Goal: Information Seeking & Learning: Check status

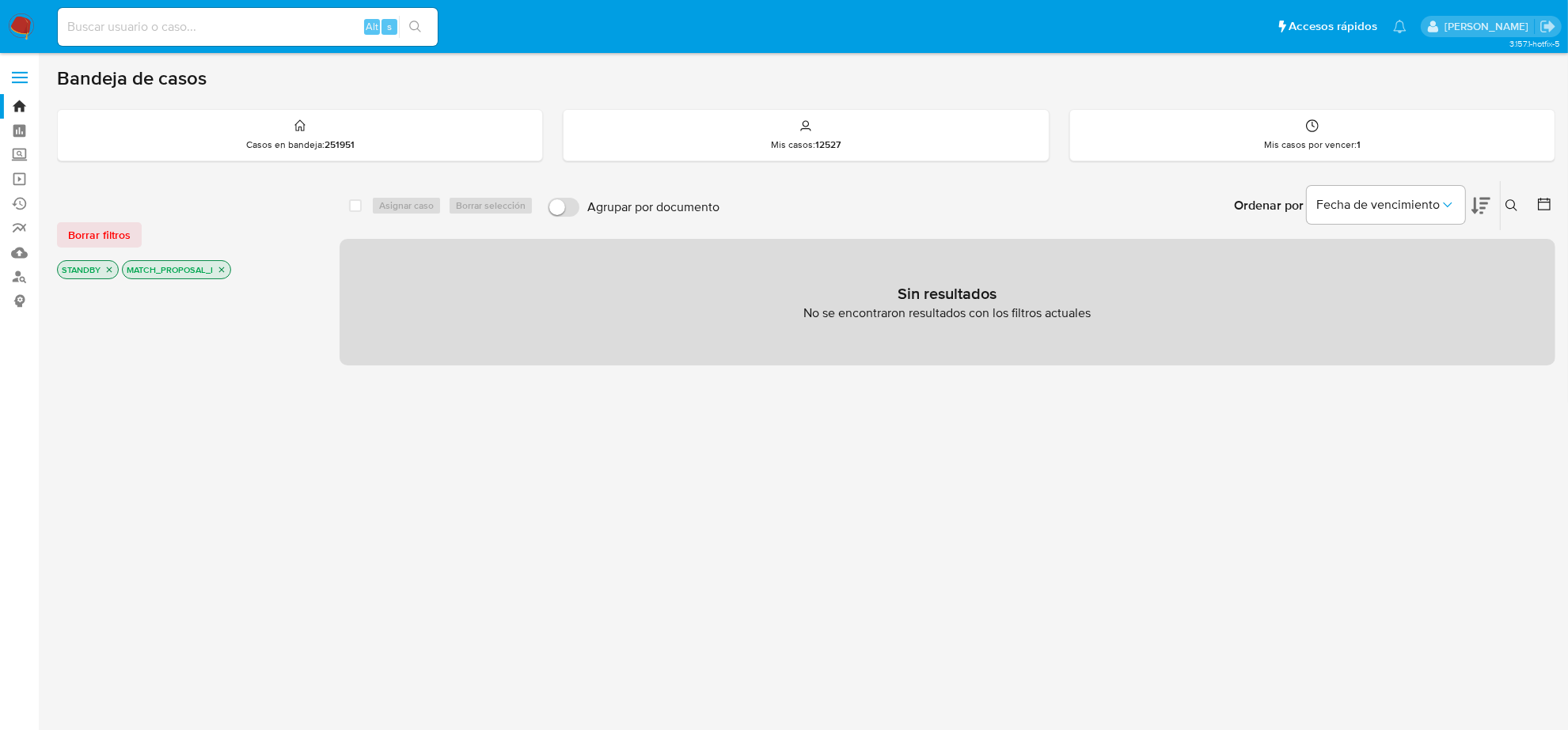
click at [132, 251] on div "Borrar filtros STANDBY MATCH_PROPOSAL_I" at bounding box center [183, 238] width 253 height 90
click at [117, 235] on span "Borrar filtros" at bounding box center [99, 234] width 62 height 22
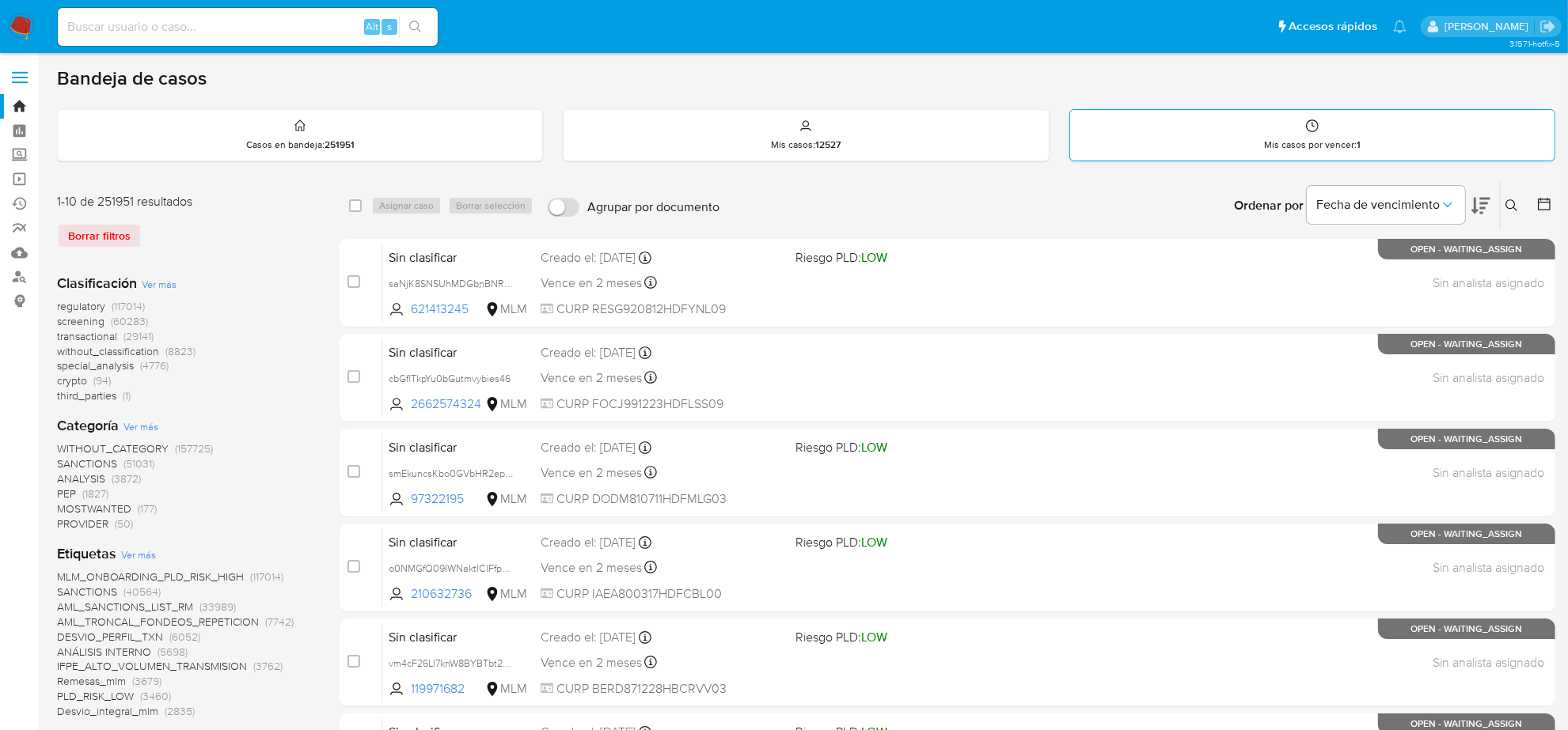
click at [1261, 128] on div "Mis casos por vencer : 1" at bounding box center [1312, 135] width 485 height 50
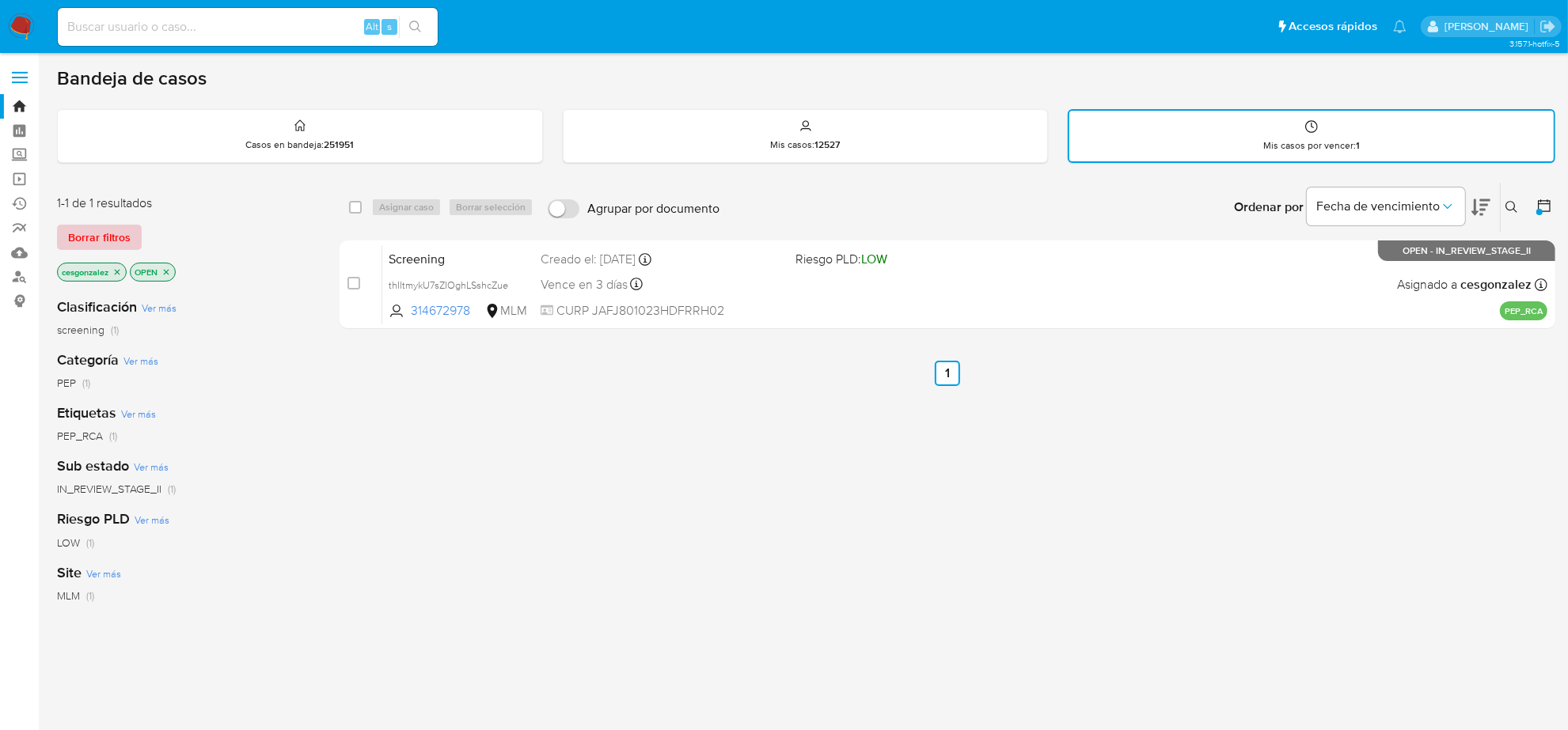
click at [116, 237] on span "Borrar filtros" at bounding box center [99, 237] width 62 height 22
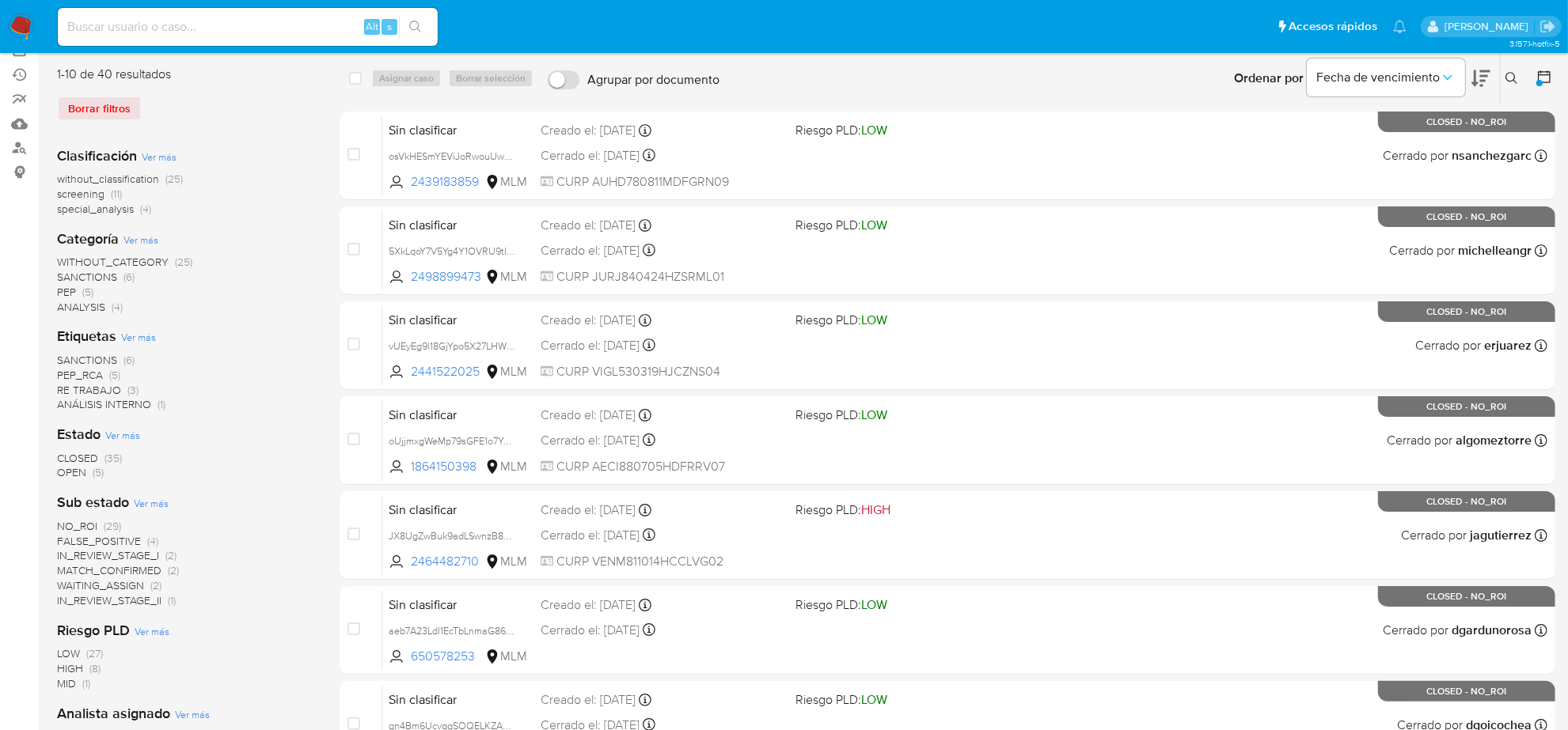
scroll to position [99, 0]
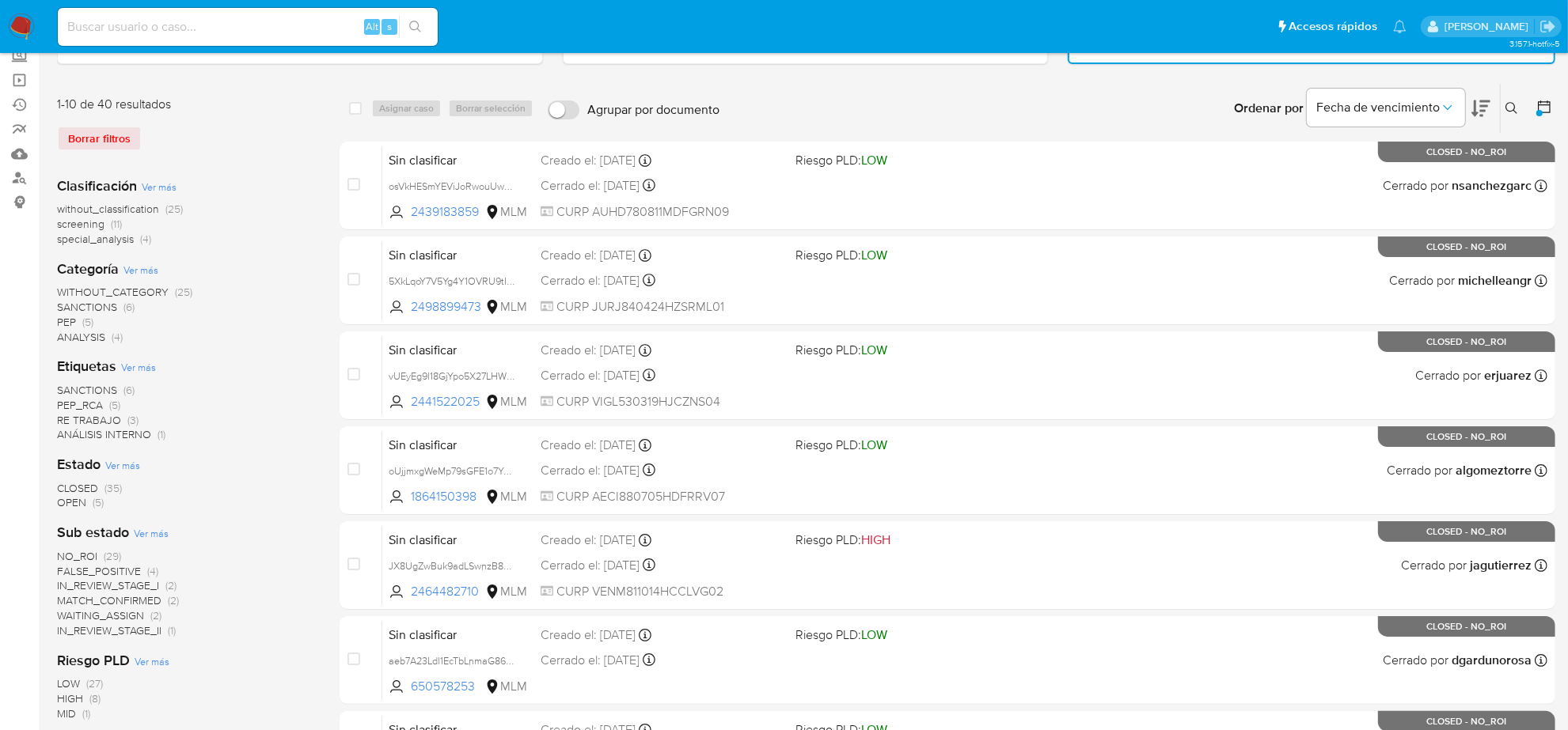
click at [120, 206] on span "without_classification" at bounding box center [107, 208] width 102 height 16
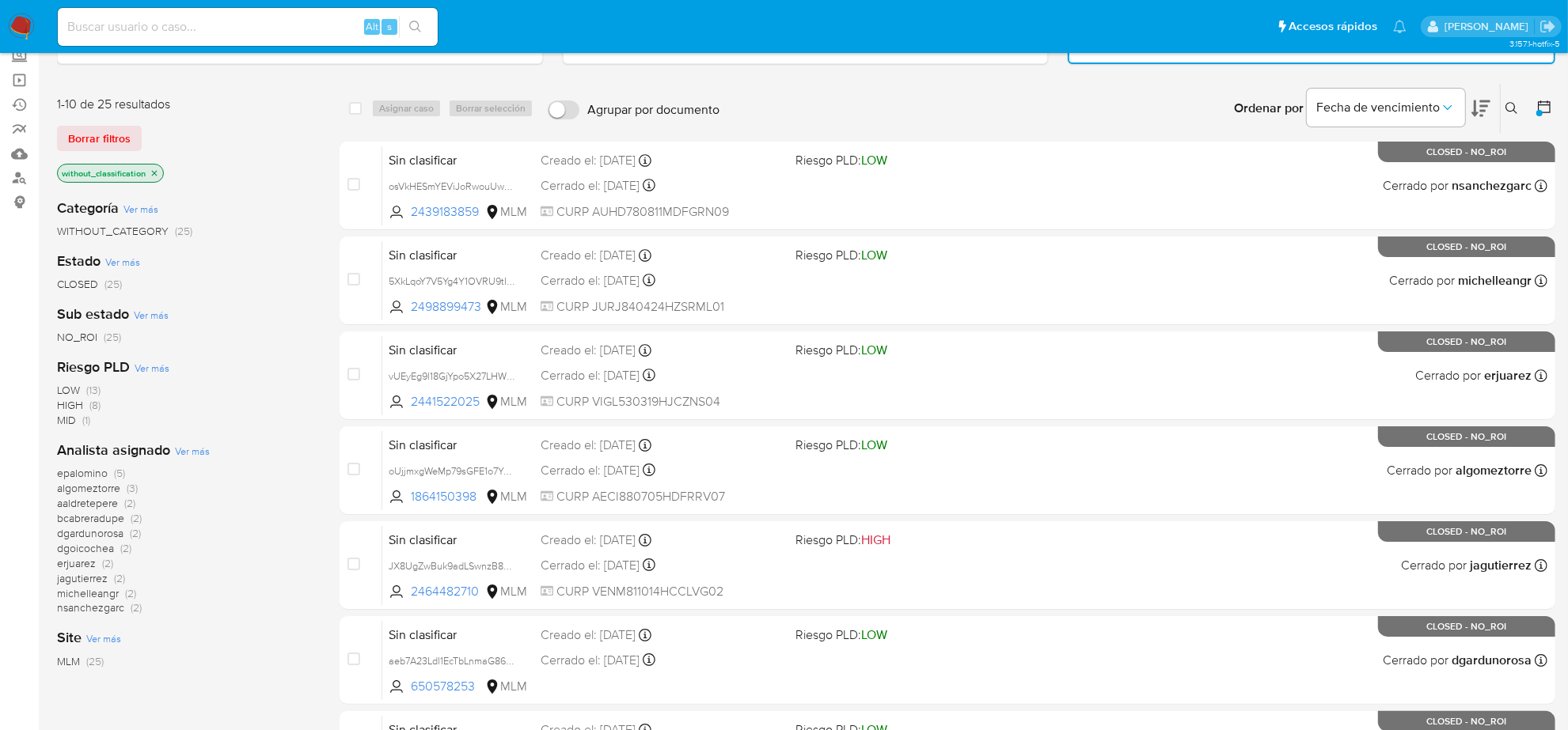
click at [1541, 114] on div at bounding box center [1540, 113] width 6 height 6
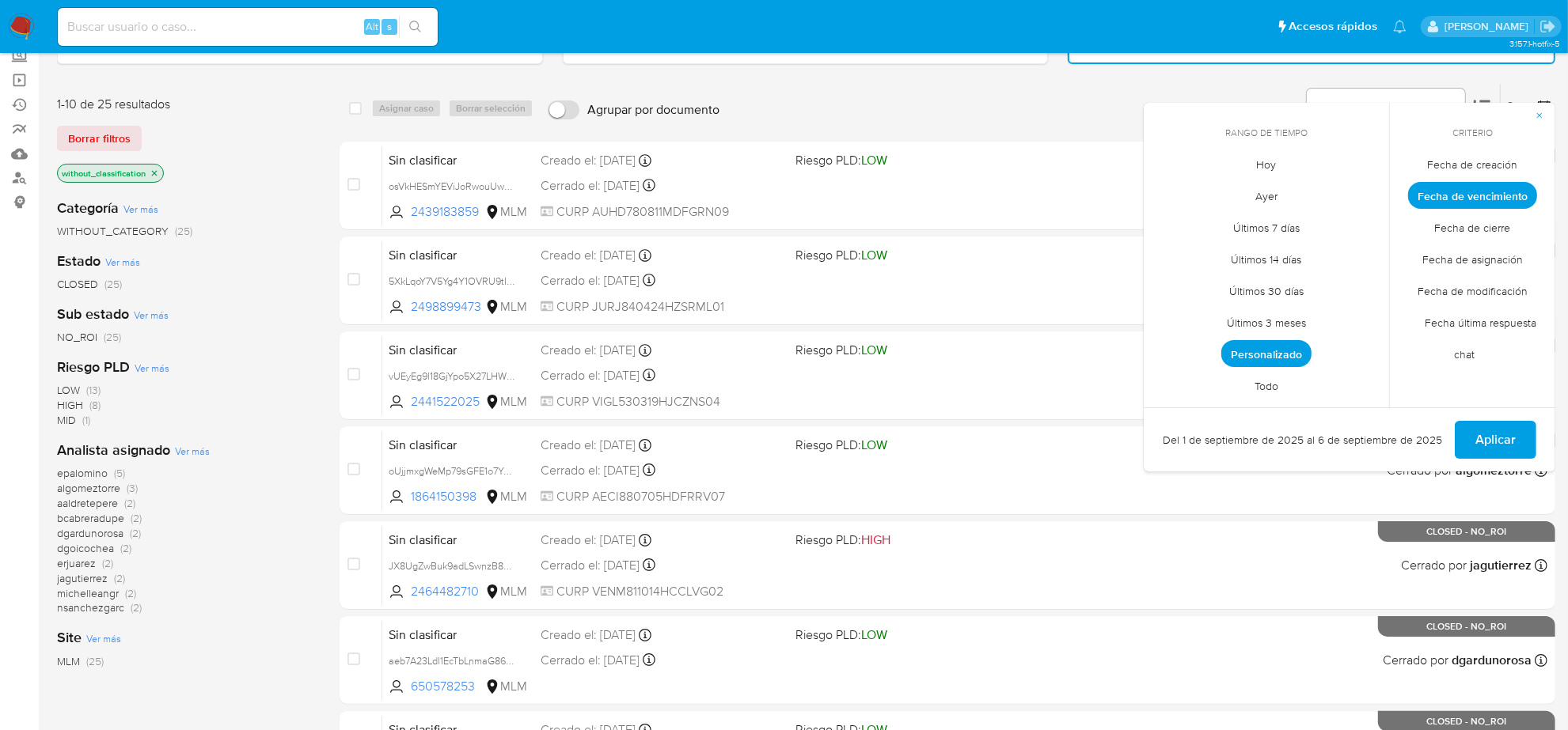
click at [1268, 386] on span "Todo" at bounding box center [1266, 386] width 57 height 32
click at [1506, 435] on span "Aplicar" at bounding box center [1496, 440] width 40 height 35
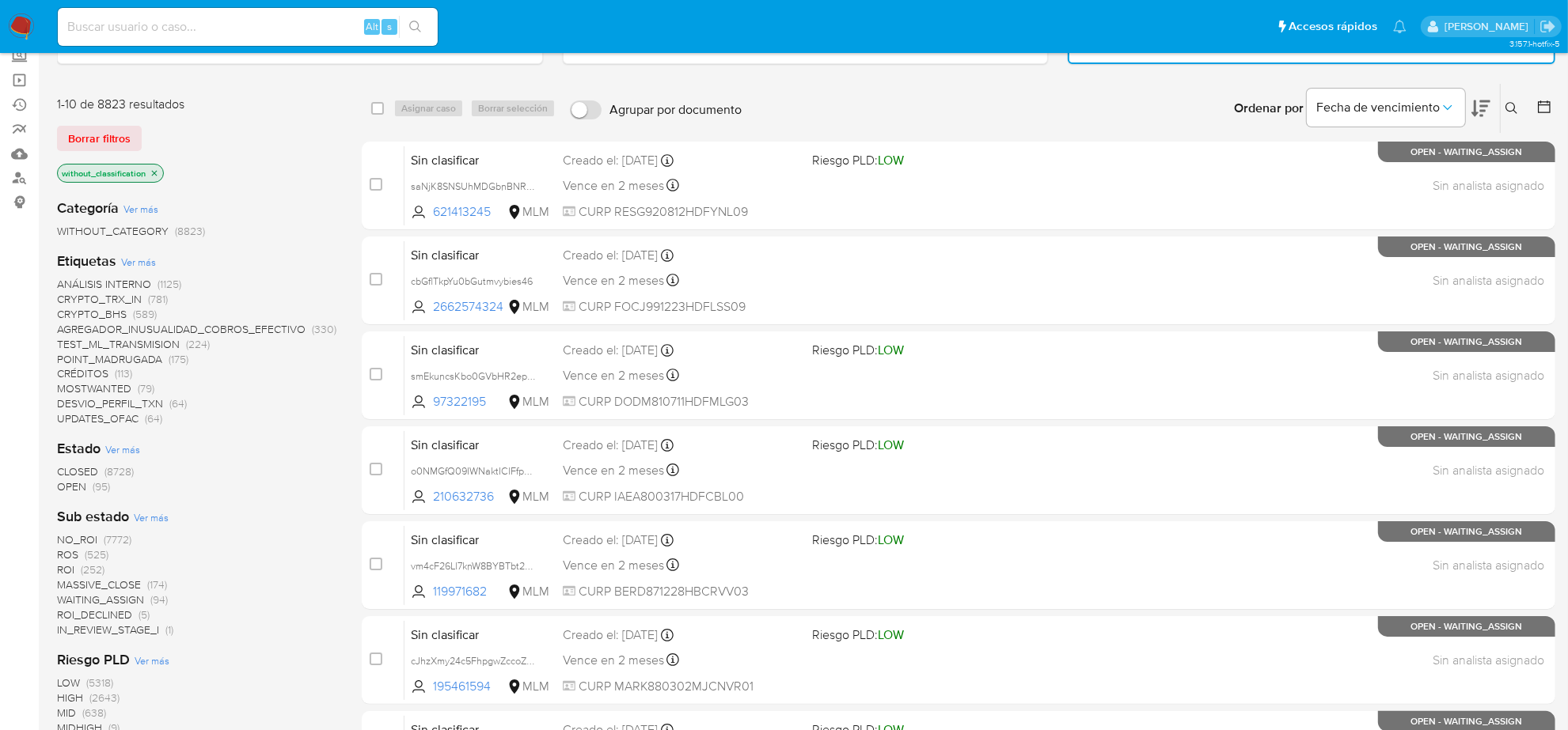
click at [83, 479] on span "OPEN" at bounding box center [71, 486] width 29 height 16
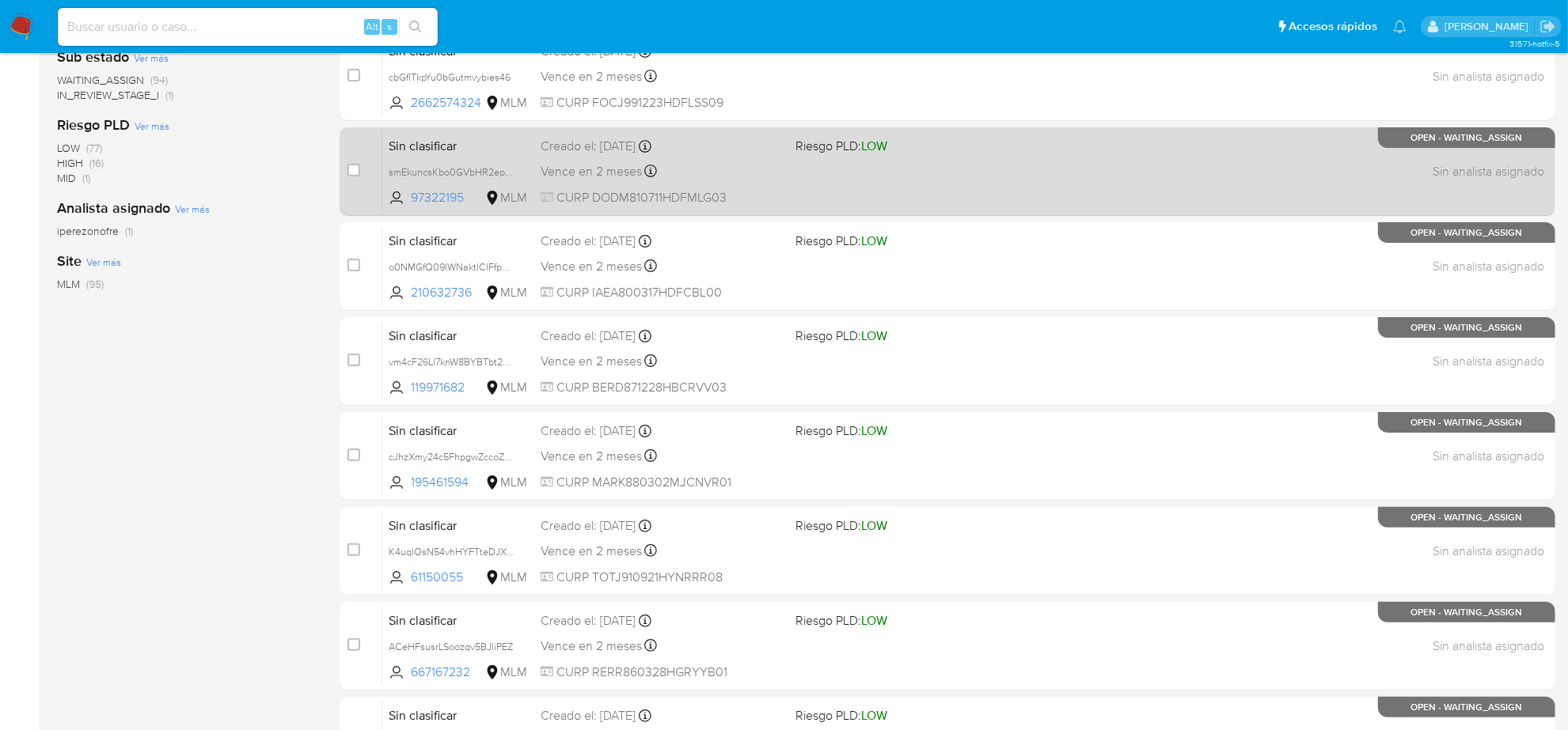
scroll to position [517, 0]
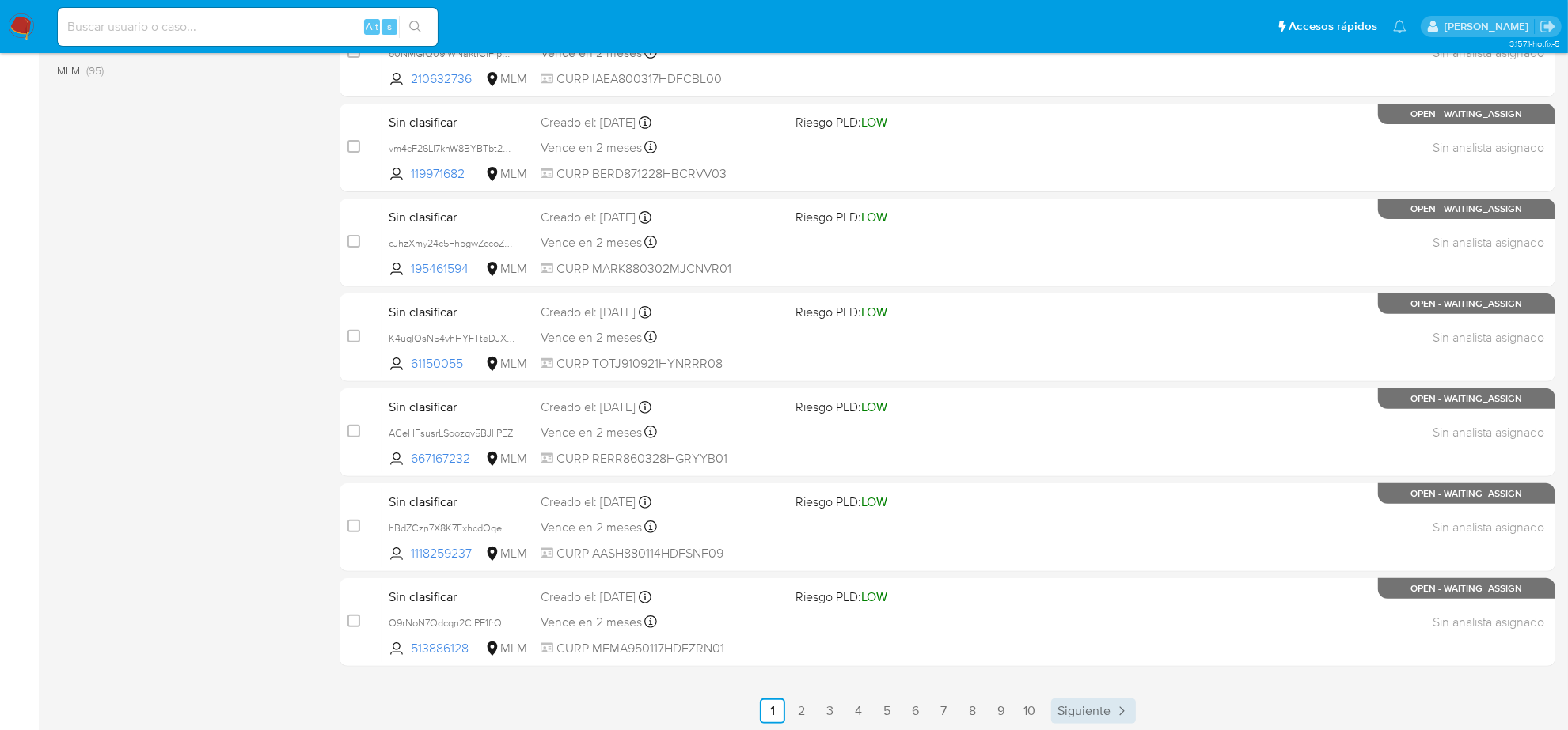
click at [1090, 705] on span "Siguiente" at bounding box center [1084, 712] width 53 height 13
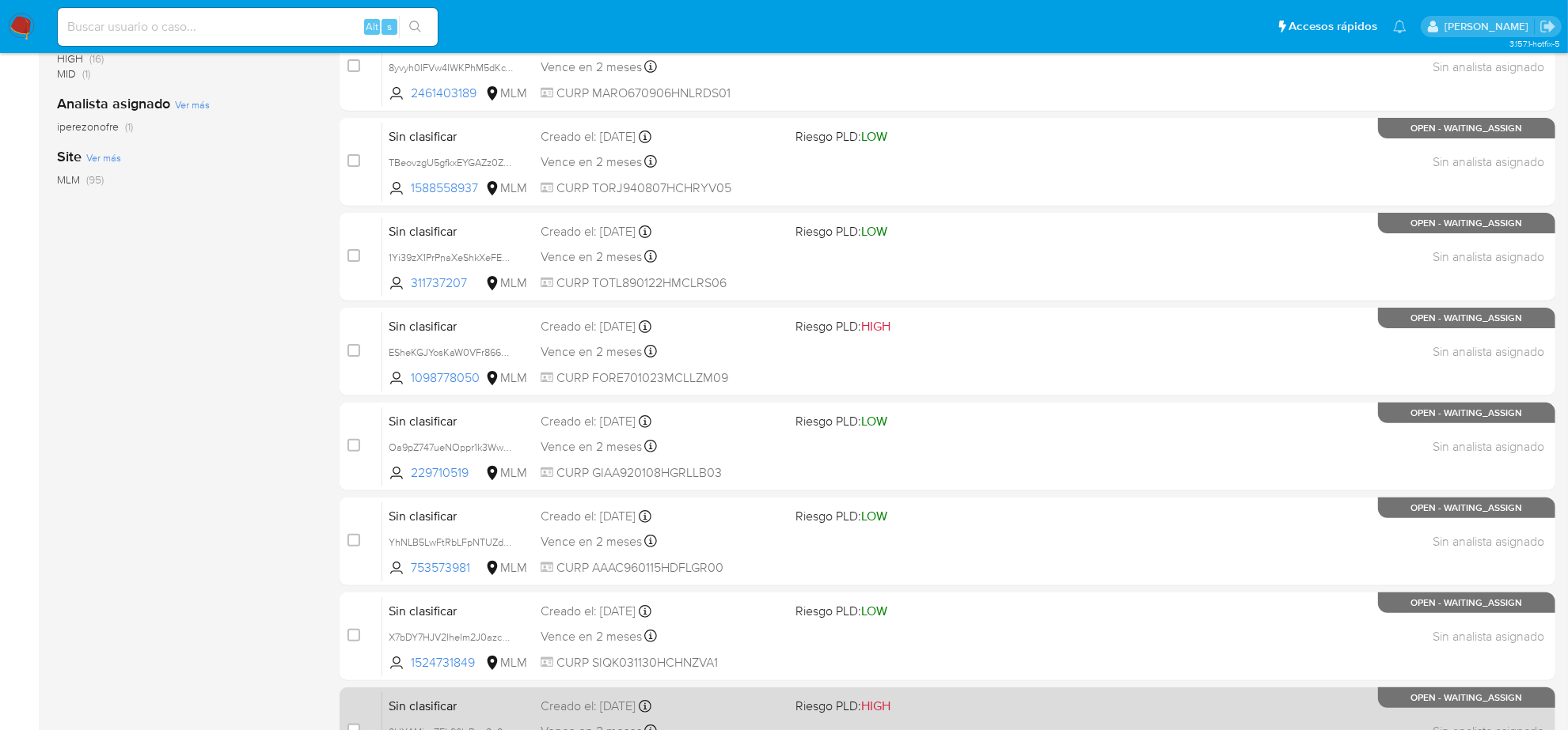
scroll to position [517, 0]
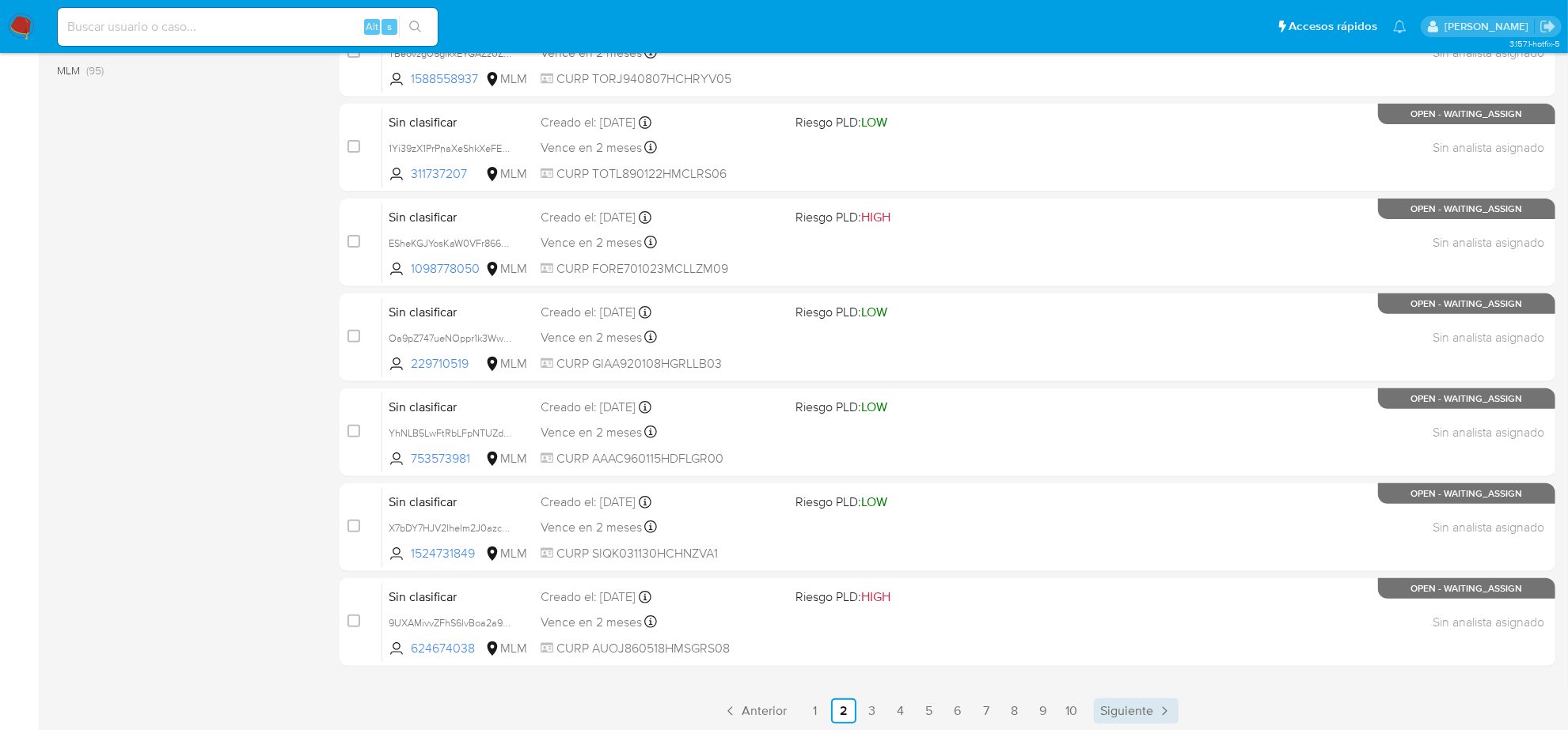
click at [1126, 705] on span "Siguiente" at bounding box center [1127, 712] width 53 height 13
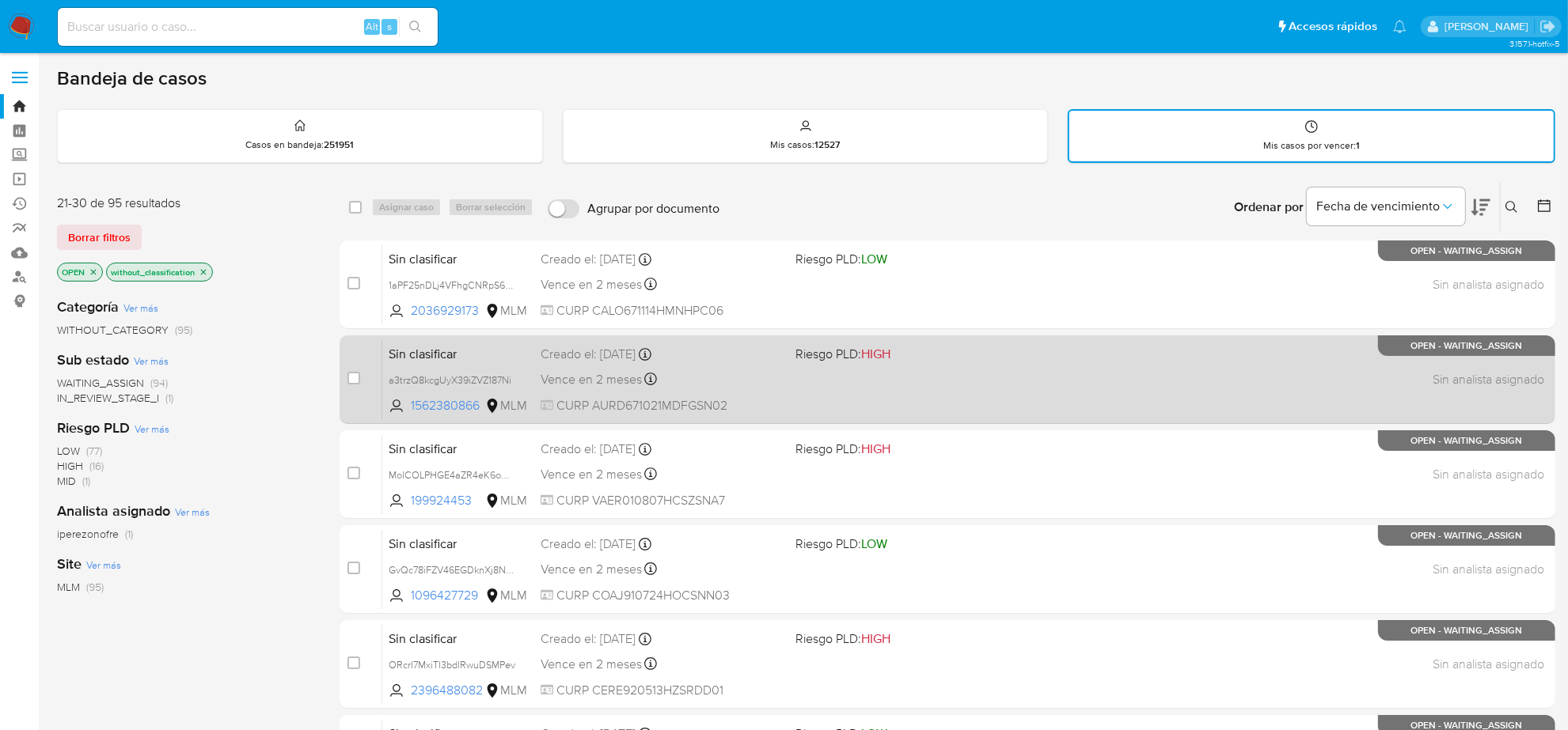
click at [635, 343] on span "Creado el: 31/08/2025 Creado el: 31/08/2025 12:37:36" at bounding box center [662, 353] width 242 height 20
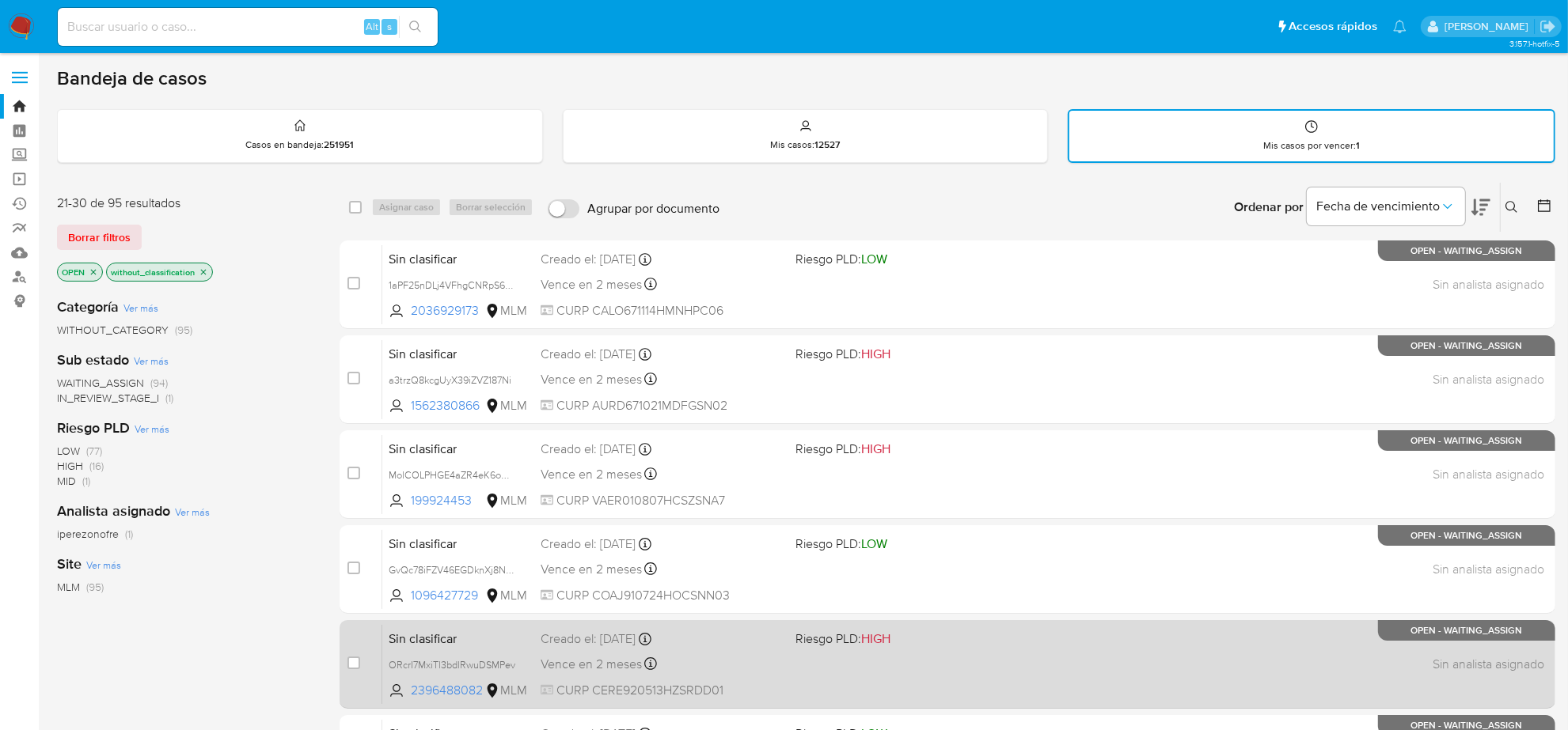
scroll to position [15, 0]
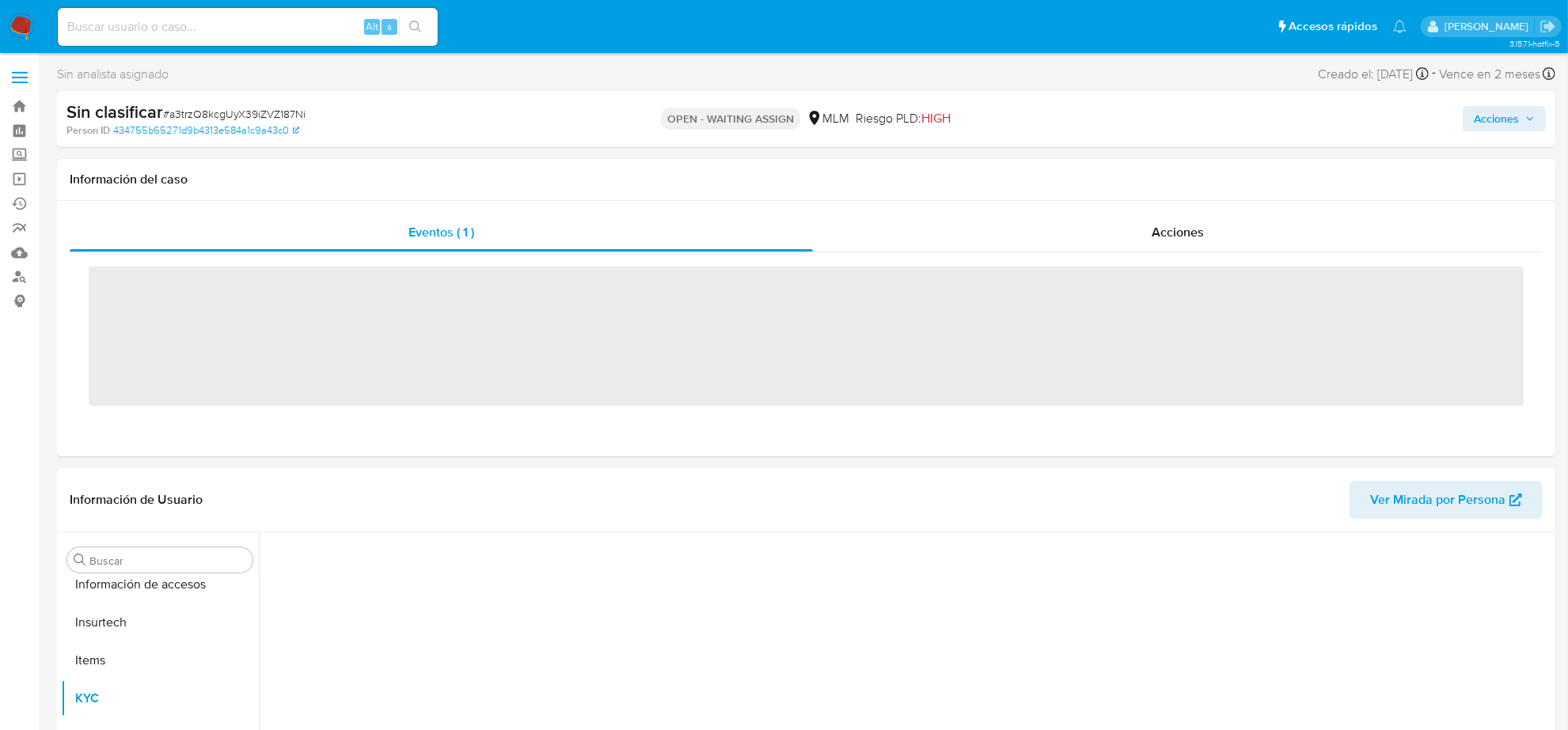
scroll to position [667, 0]
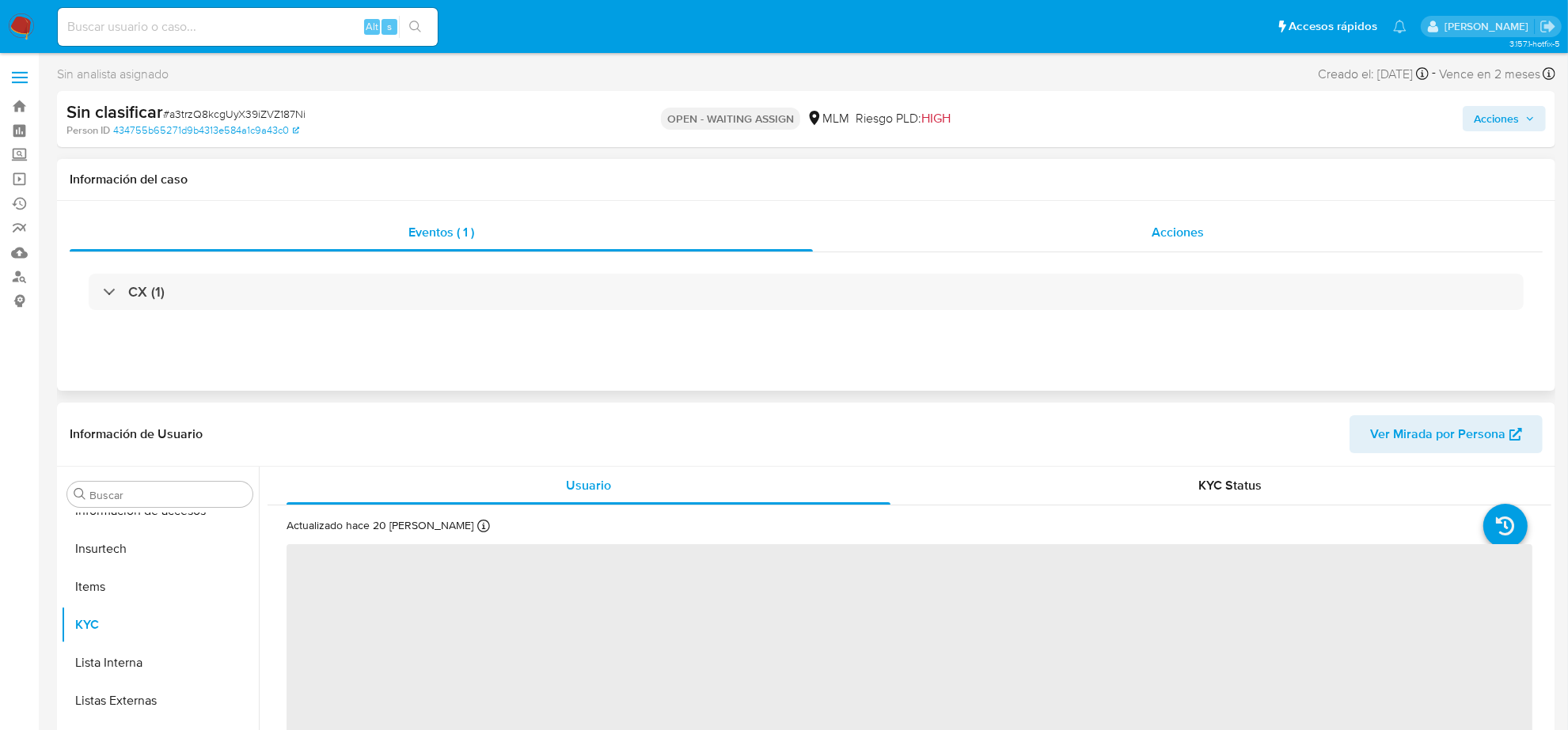
click at [1196, 230] on span "Acciones" at bounding box center [1178, 233] width 52 height 18
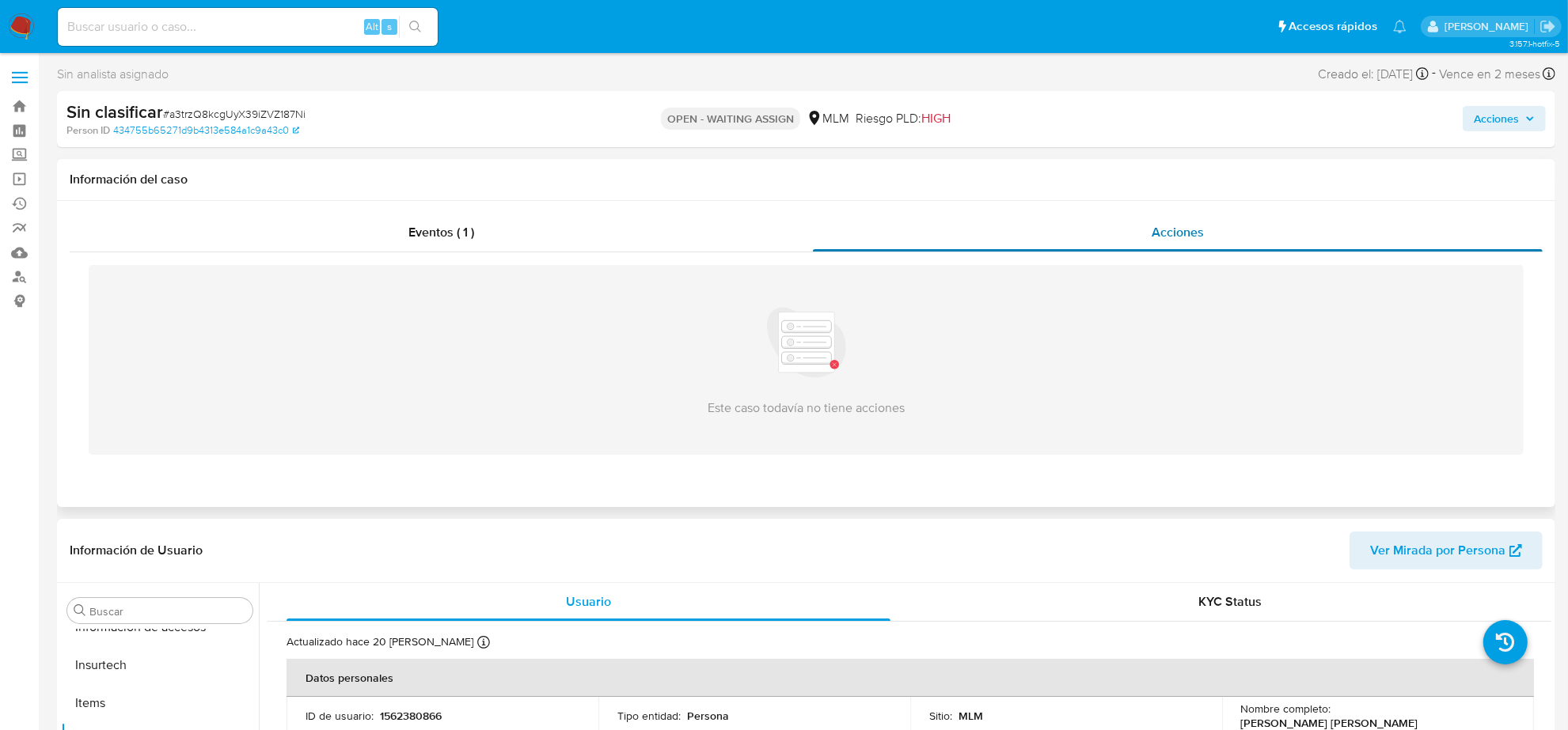
select select "10"
click at [442, 239] on span "Eventos ( 1 )" at bounding box center [442, 233] width 66 height 18
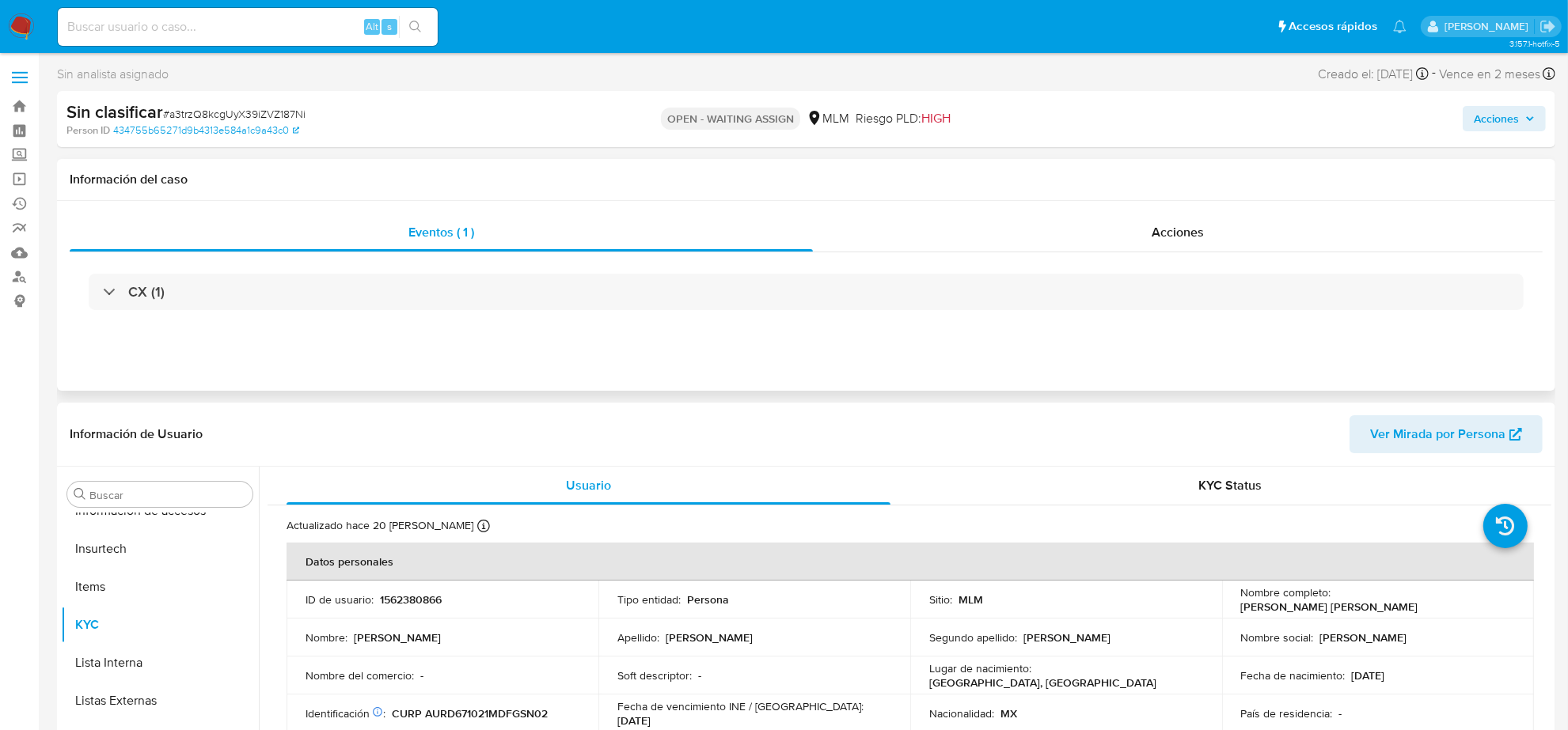
click at [393, 317] on div "CX (1)" at bounding box center [806, 292] width 1474 height 79
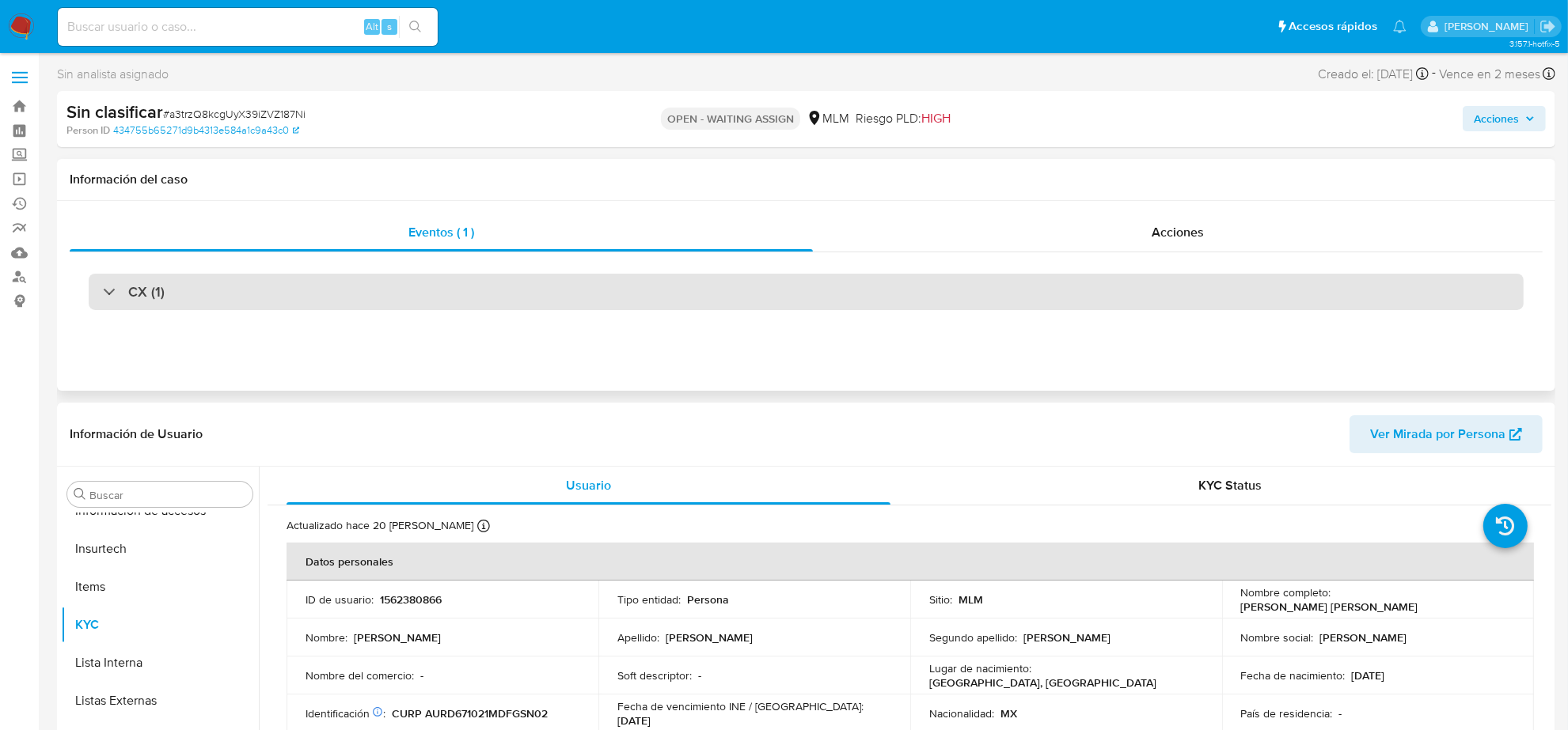
click at [385, 303] on div "CX (1)" at bounding box center [806, 292] width 1435 height 37
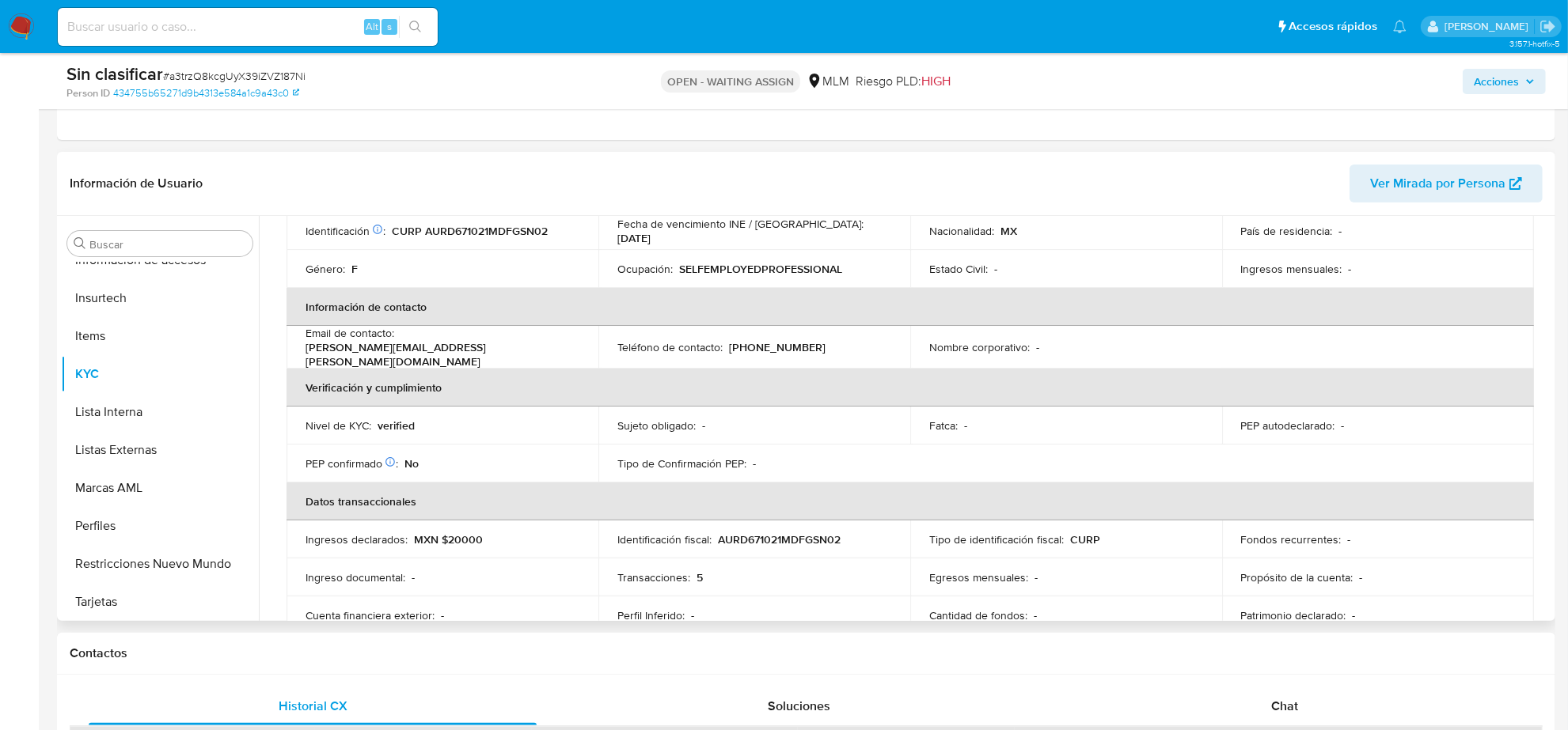
scroll to position [495, 0]
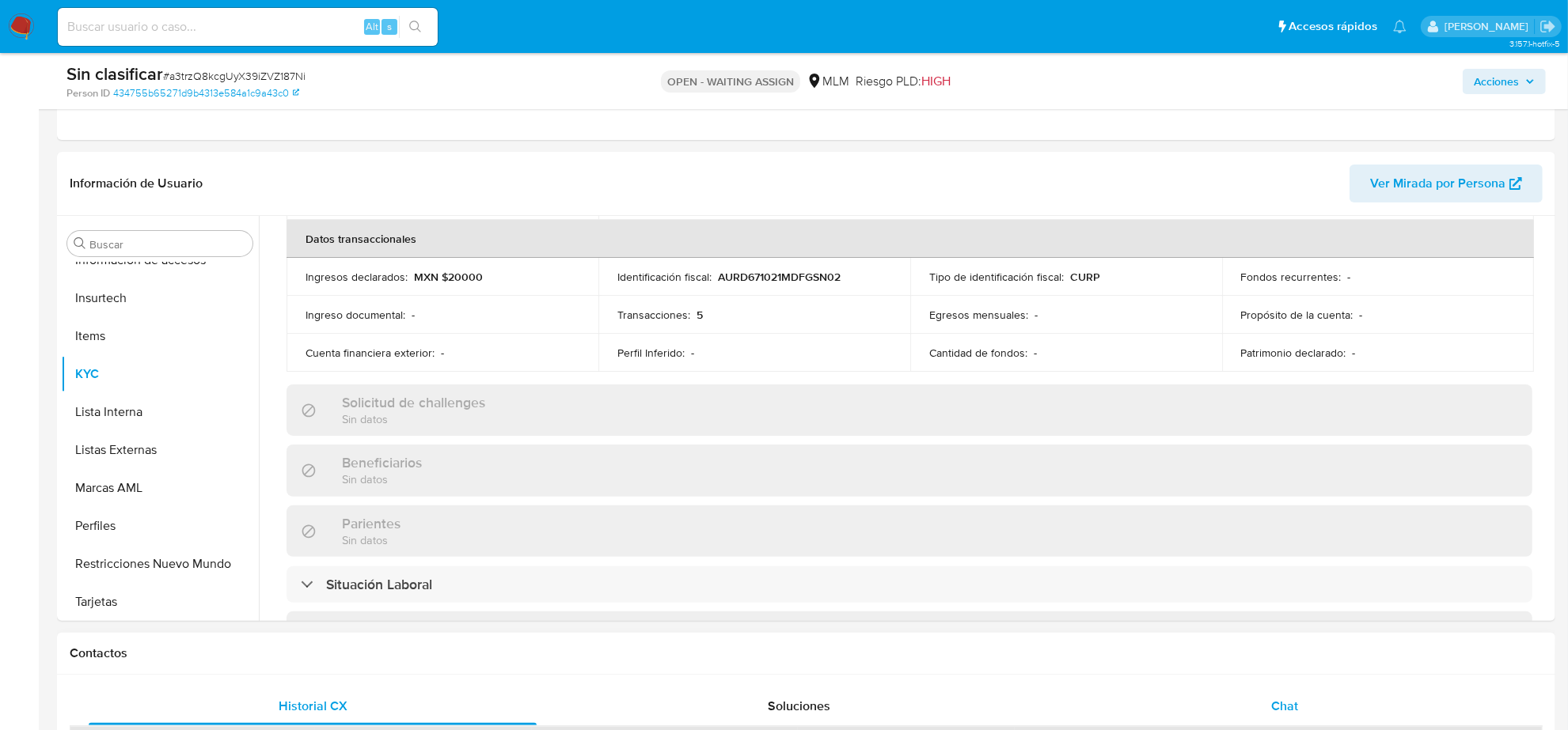
click at [1277, 701] on span "Chat" at bounding box center [1285, 706] width 27 height 18
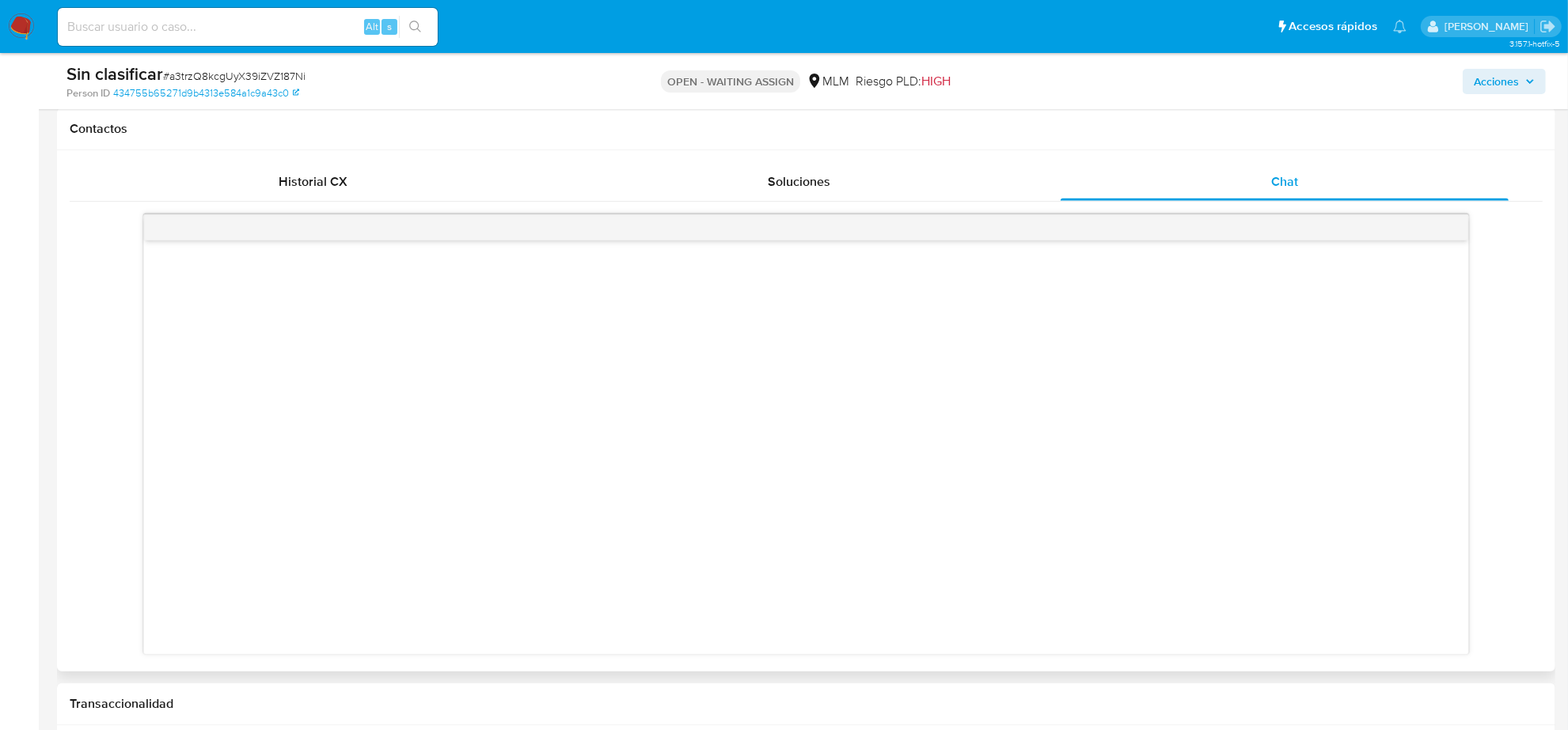
scroll to position [791, 0]
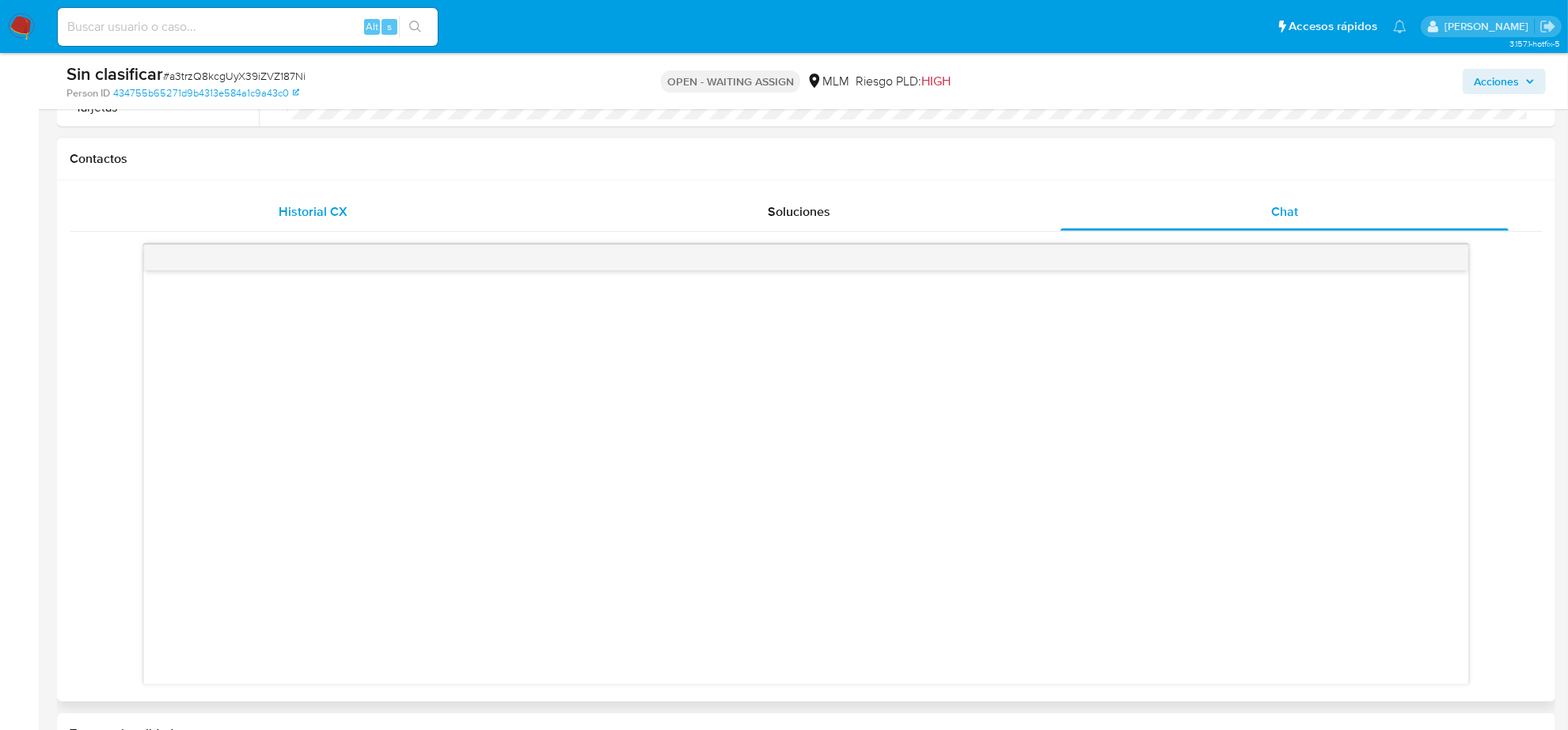
click at [317, 212] on span "Historial CX" at bounding box center [313, 212] width 69 height 18
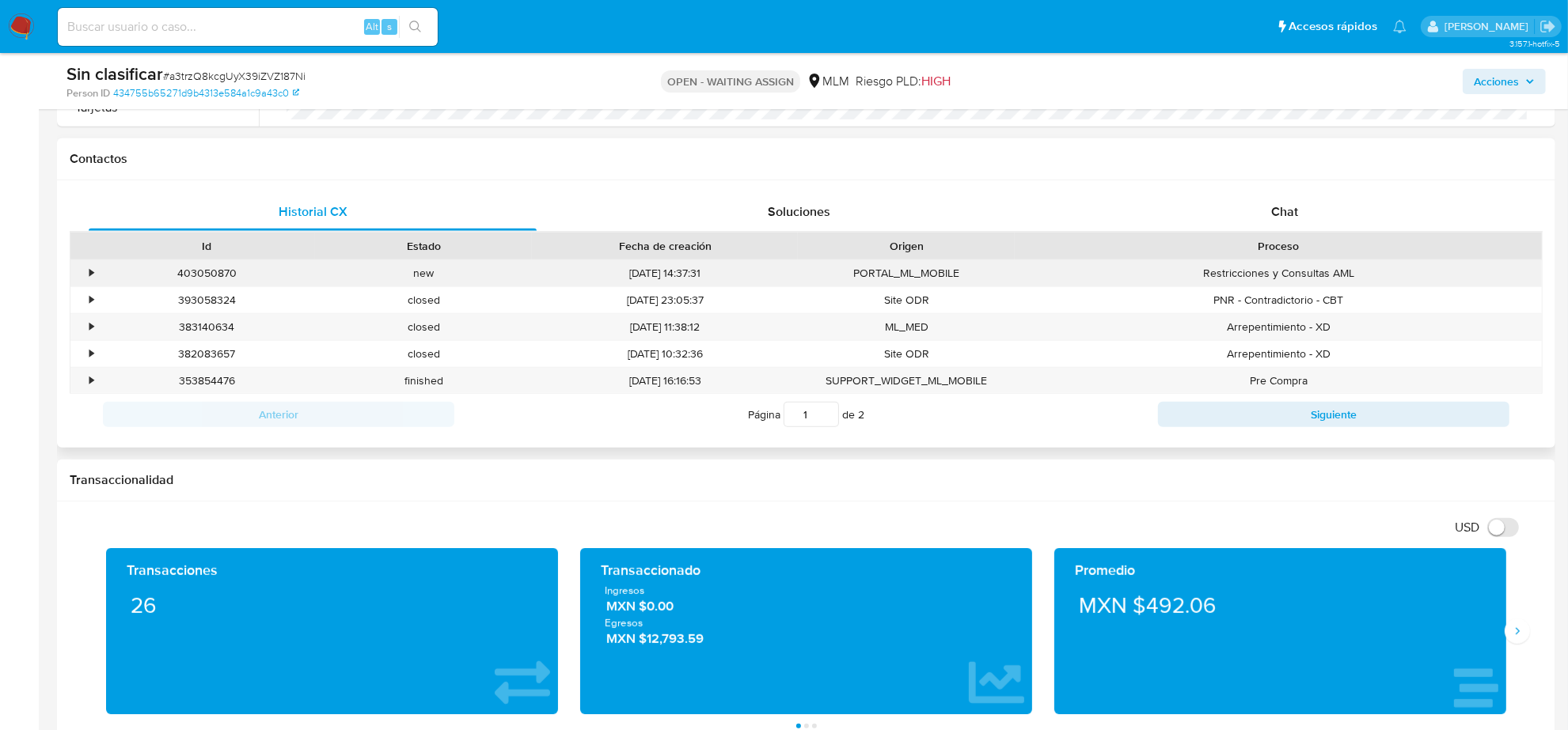
click at [91, 267] on div "•" at bounding box center [92, 273] width 4 height 15
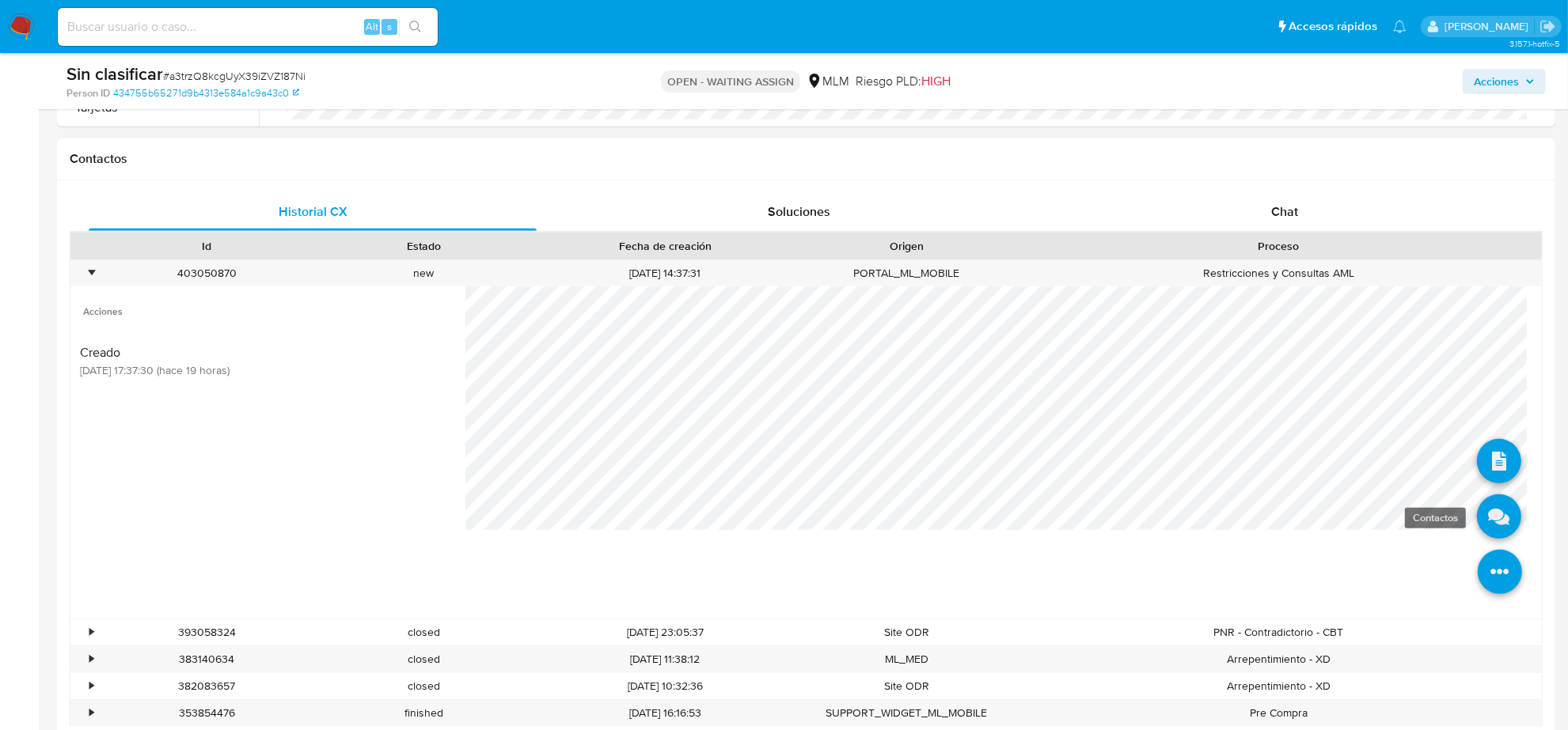
drag, startPoint x: 1488, startPoint y: 564, endPoint x: 1493, endPoint y: 535, distance: 29.4
click at [1489, 564] on icon at bounding box center [1500, 572] width 44 height 44
click at [1493, 532] on icon at bounding box center [1499, 517] width 44 height 44
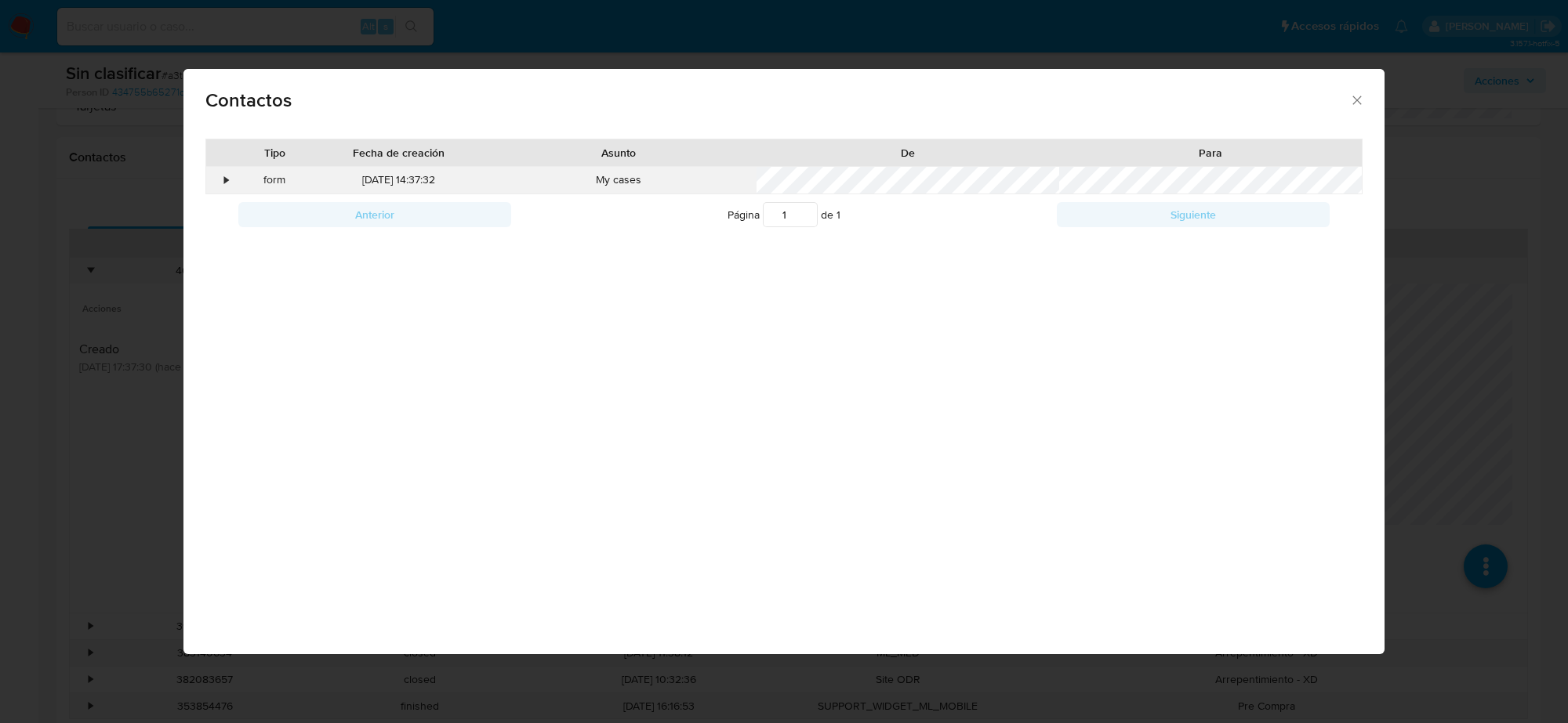
click at [218, 179] on div "•" at bounding box center [220, 180] width 27 height 26
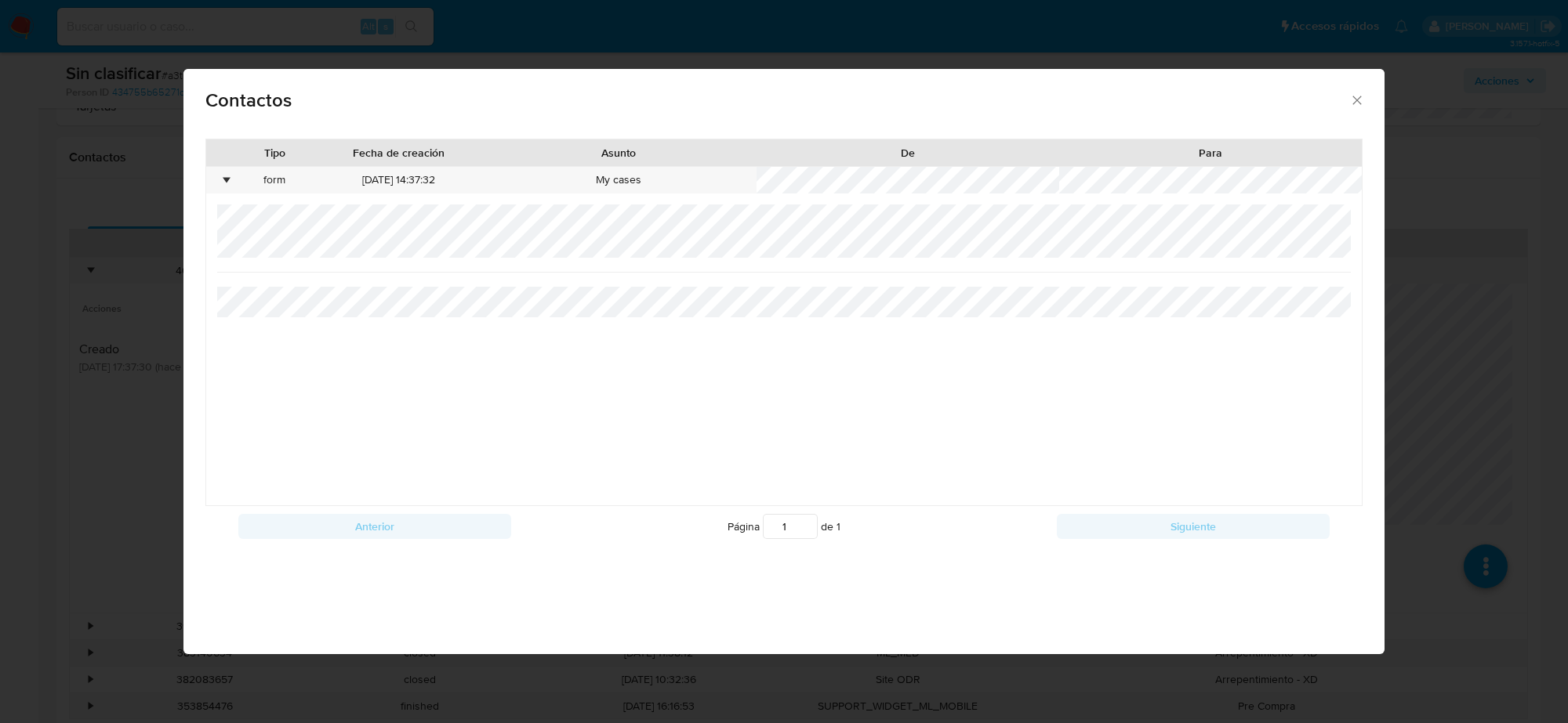
click at [1352, 102] on icon "close" at bounding box center [1357, 100] width 15 height 15
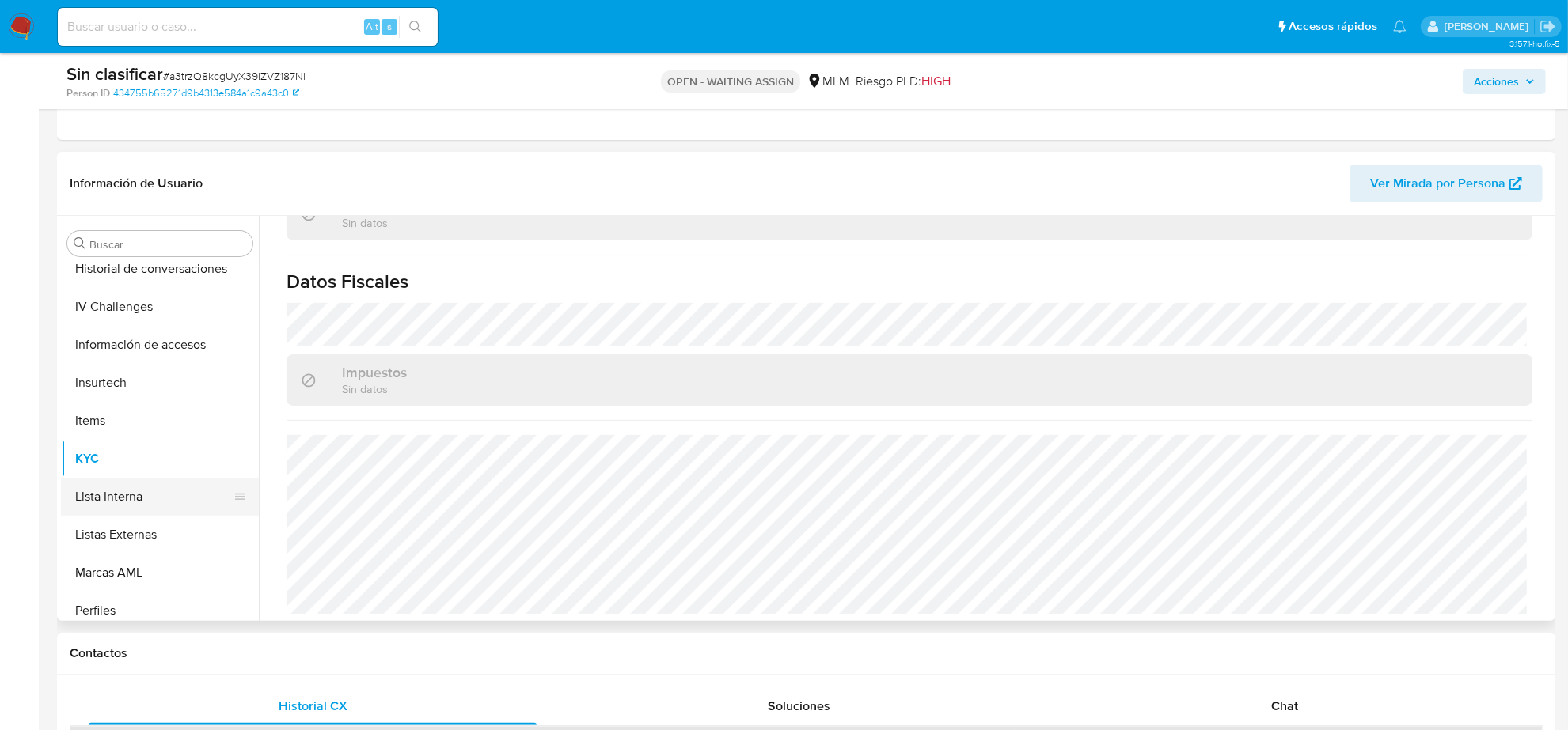
scroll to position [271, 0]
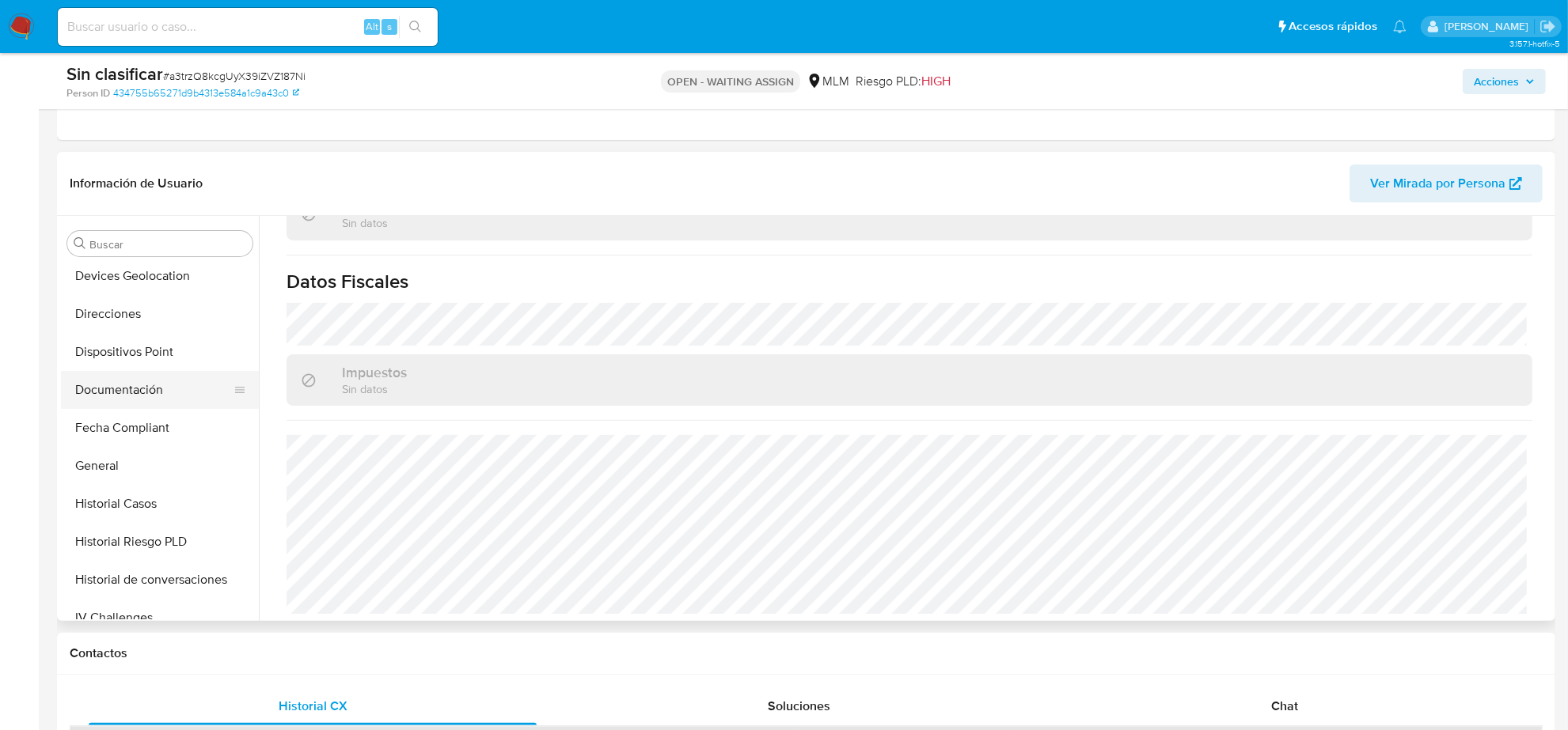
click at [160, 382] on button "Documentación" at bounding box center [154, 389] width 185 height 38
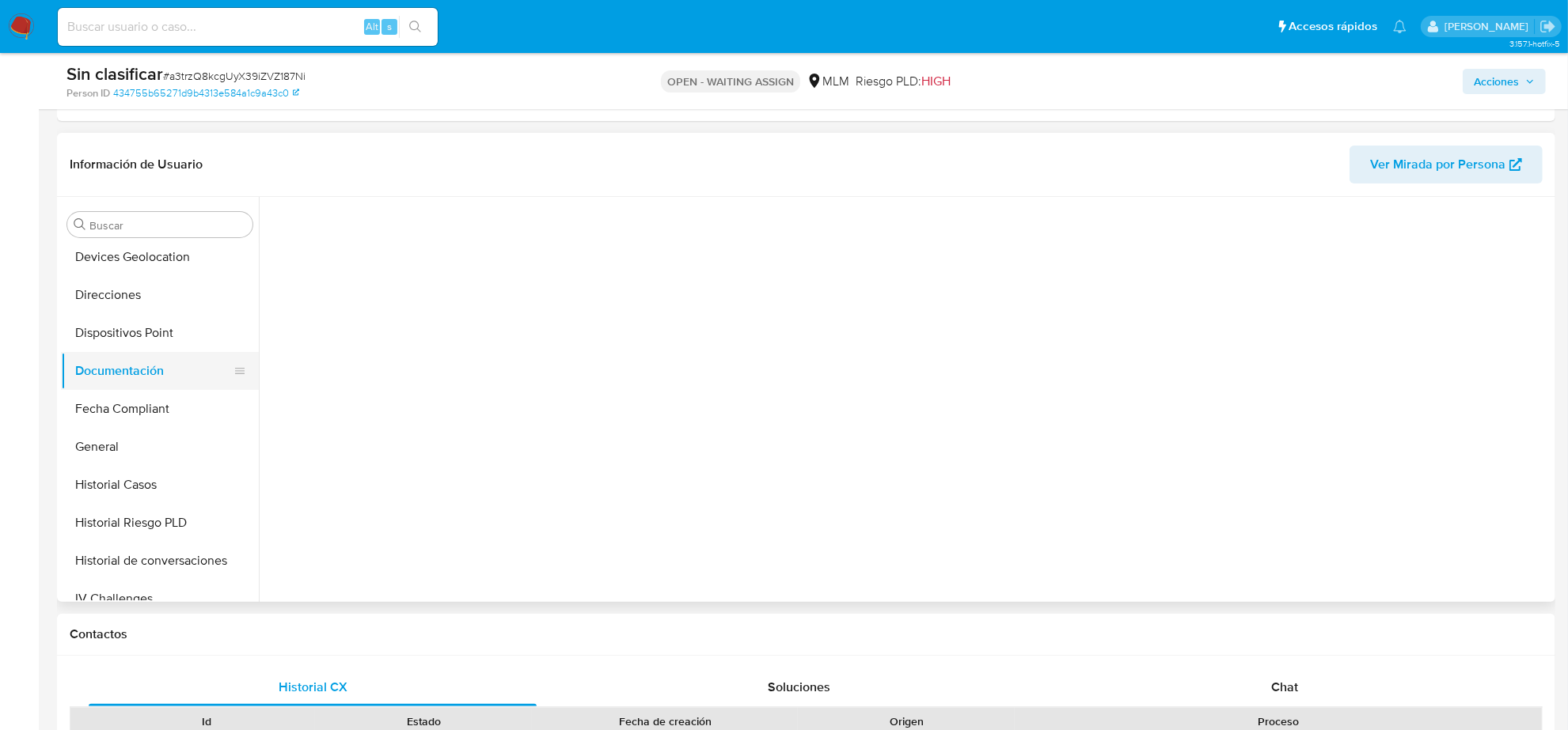
scroll to position [0, 0]
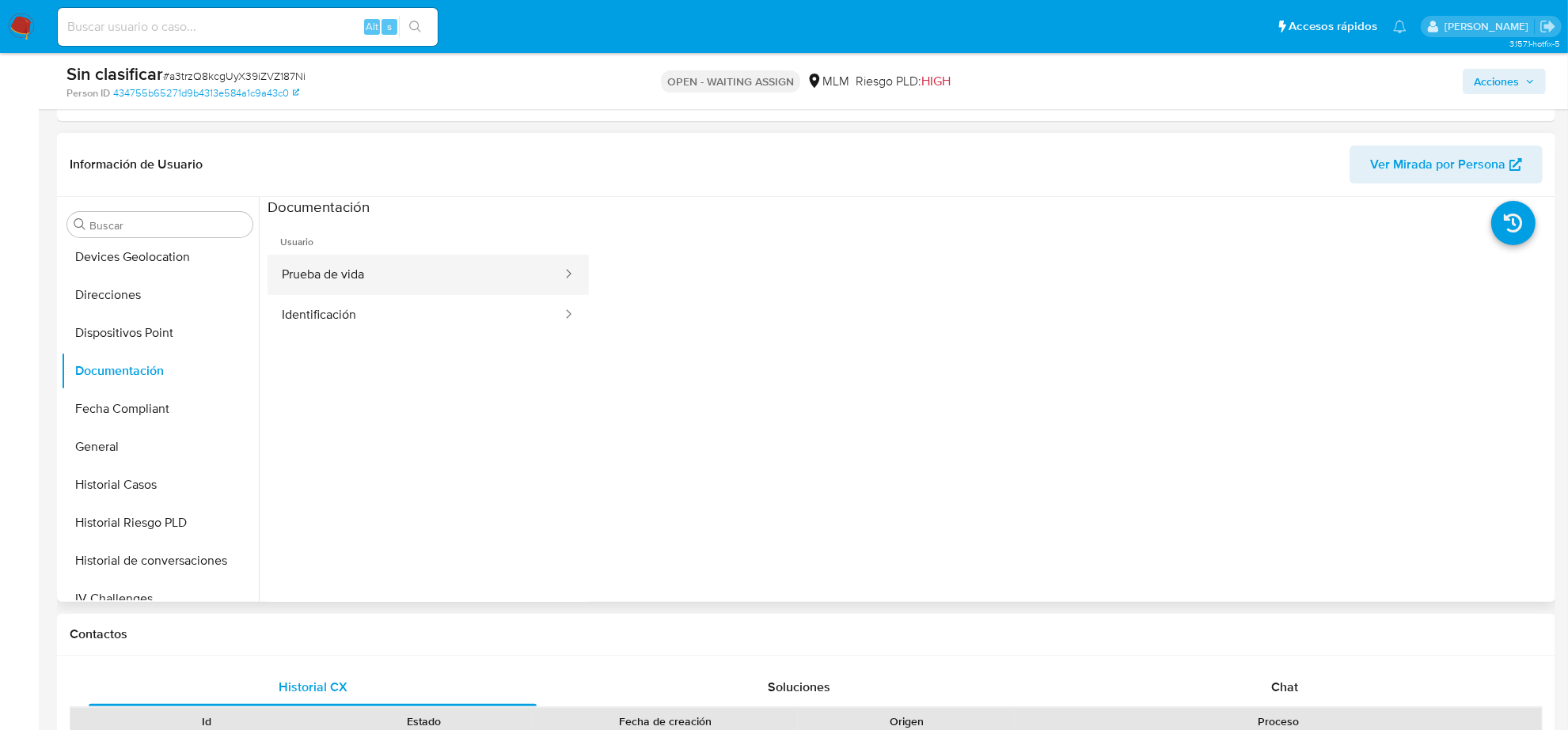
click at [449, 276] on button "Prueba de vida" at bounding box center [415, 275] width 296 height 40
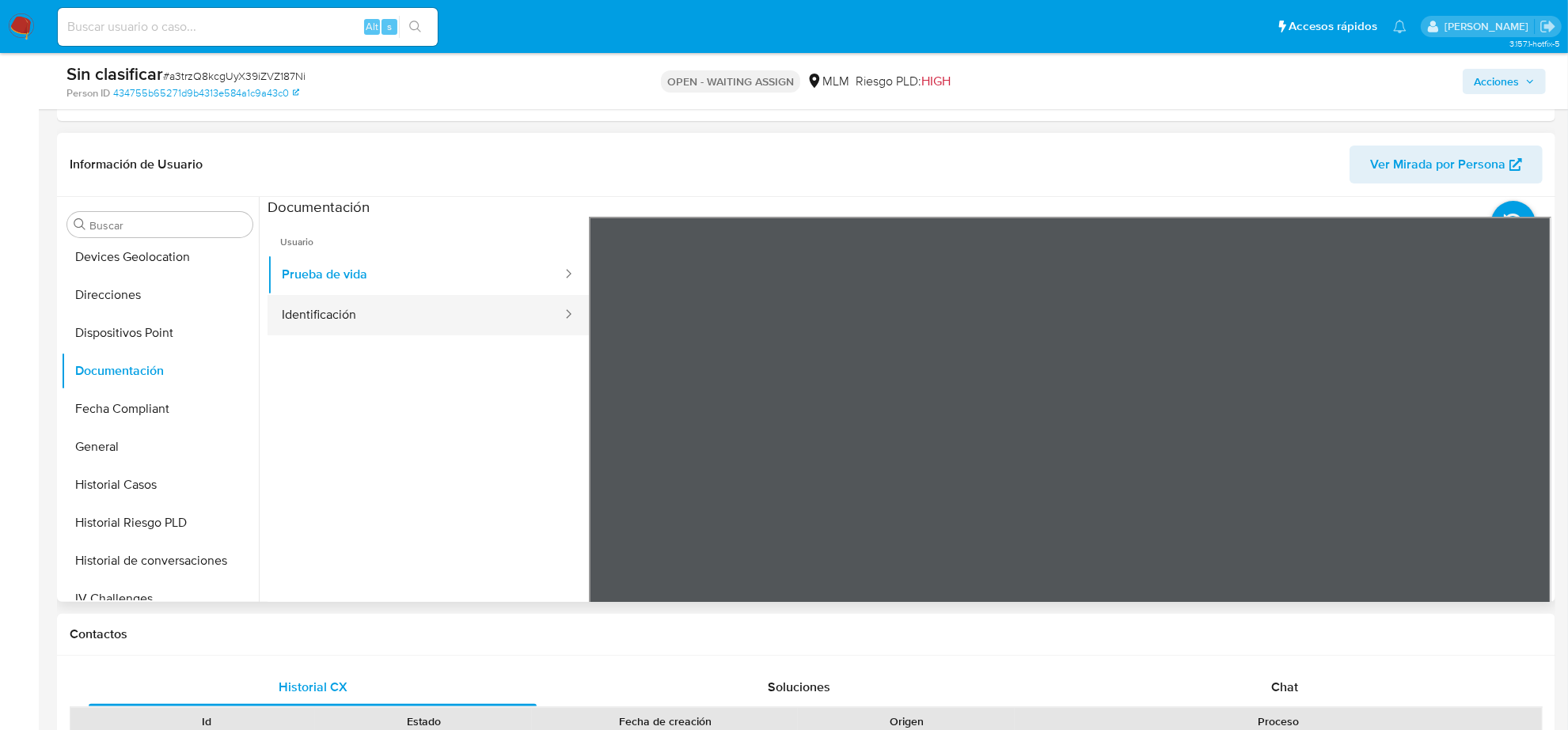
click at [444, 329] on button "Identificación" at bounding box center [415, 315] width 296 height 40
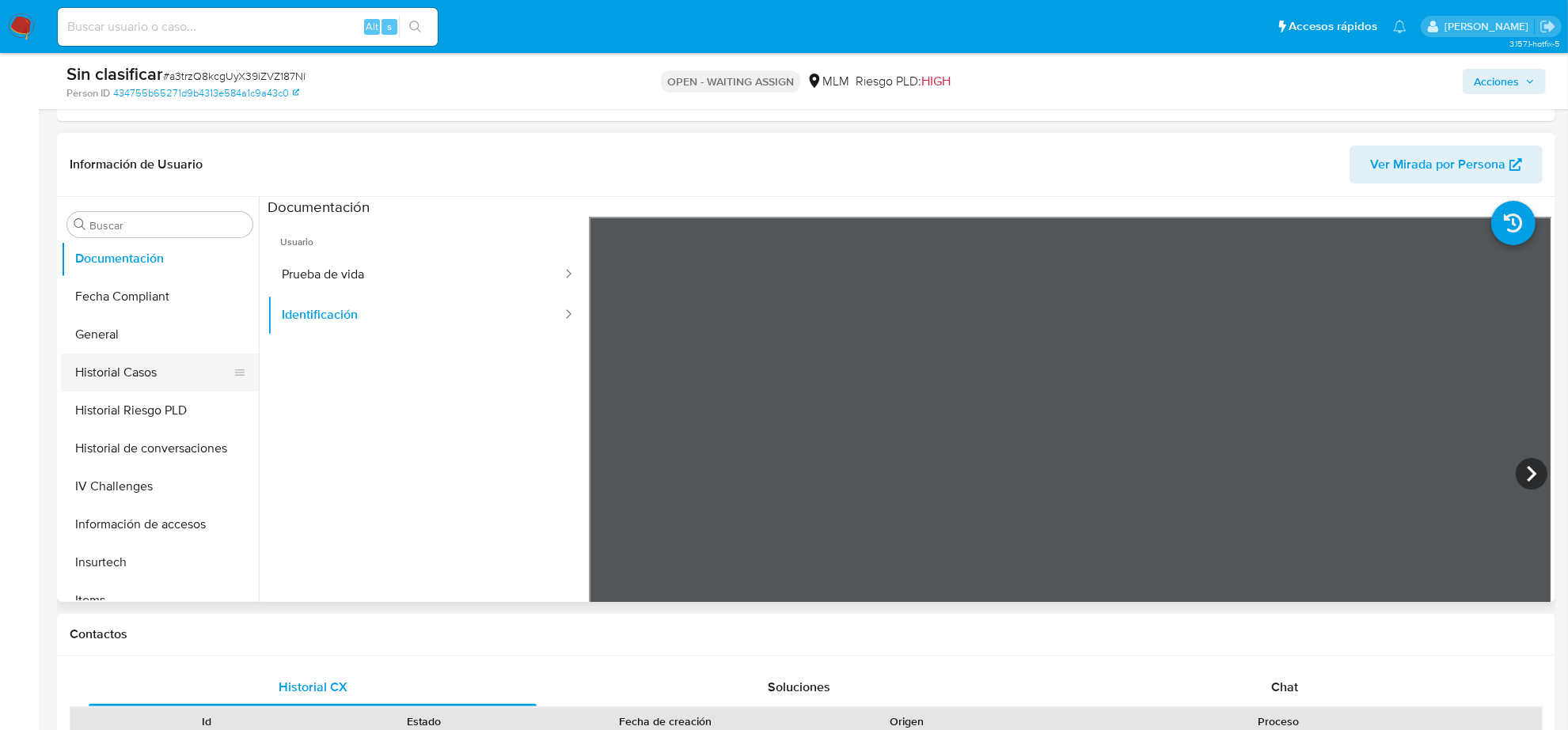
scroll to position [469, 0]
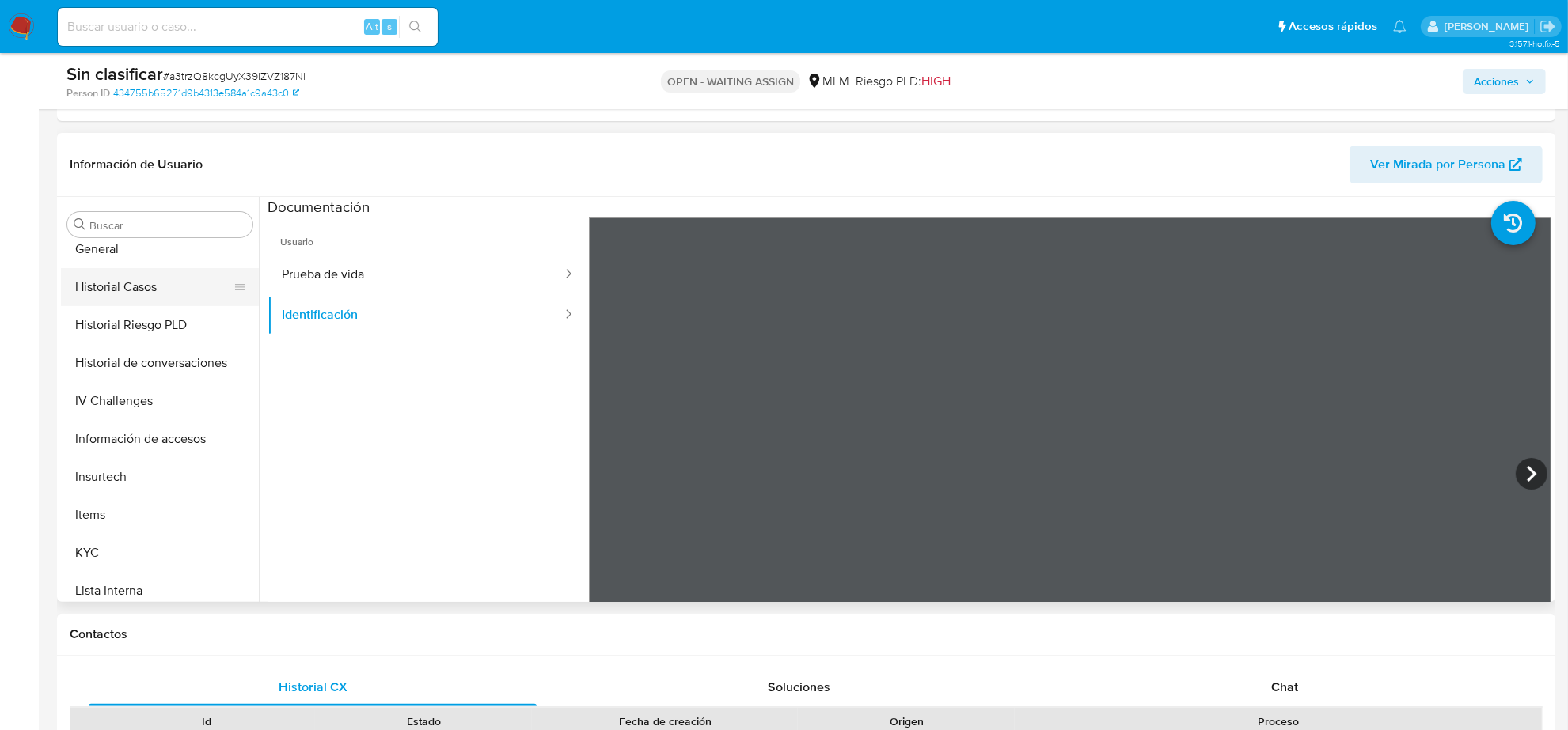
click at [159, 281] on button "Historial Casos" at bounding box center [154, 287] width 185 height 38
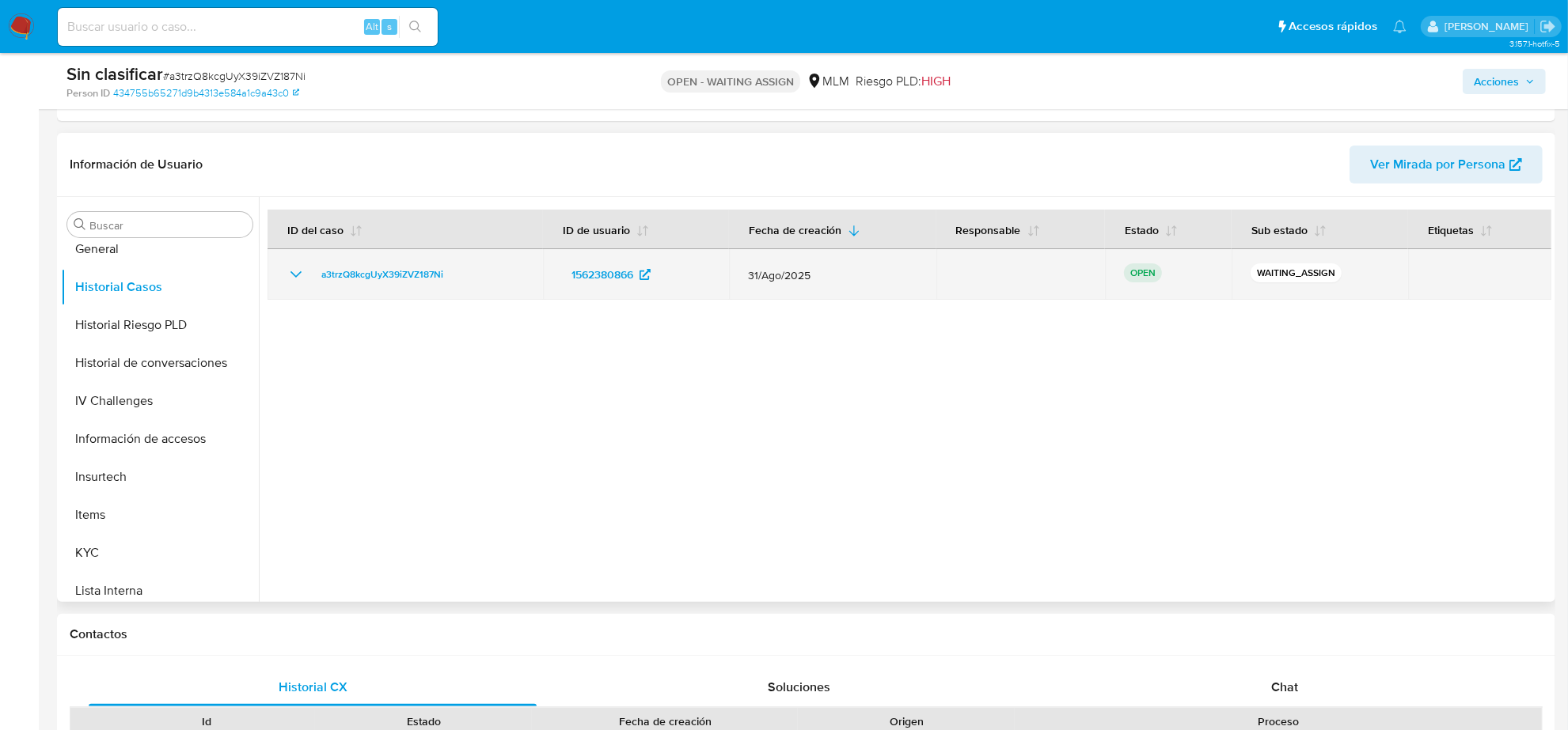
click at [302, 273] on icon "Mostrar/Ocultar" at bounding box center [296, 274] width 19 height 19
click at [294, 273] on icon "Mostrar/Ocultar" at bounding box center [296, 274] width 11 height 6
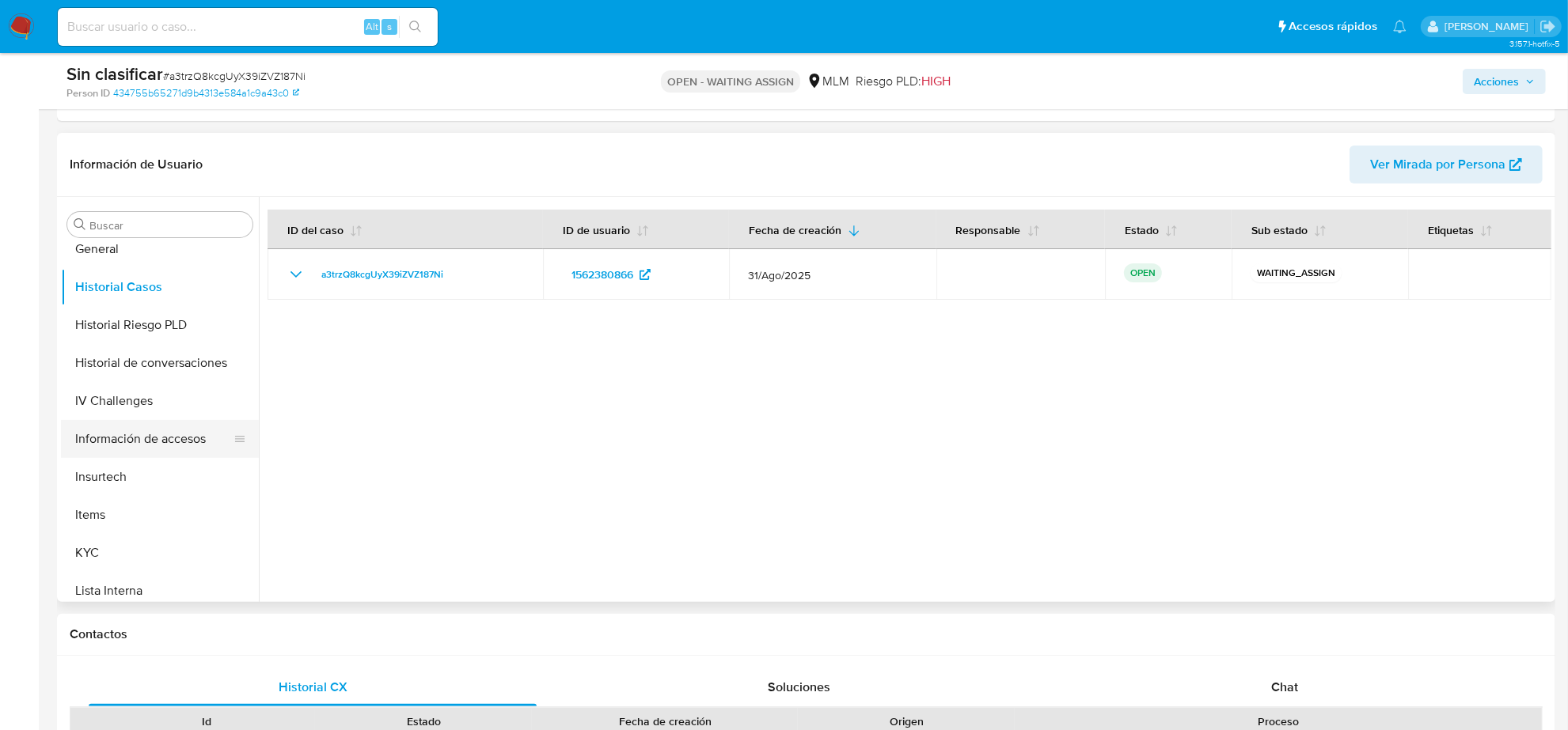
scroll to position [667, 0]
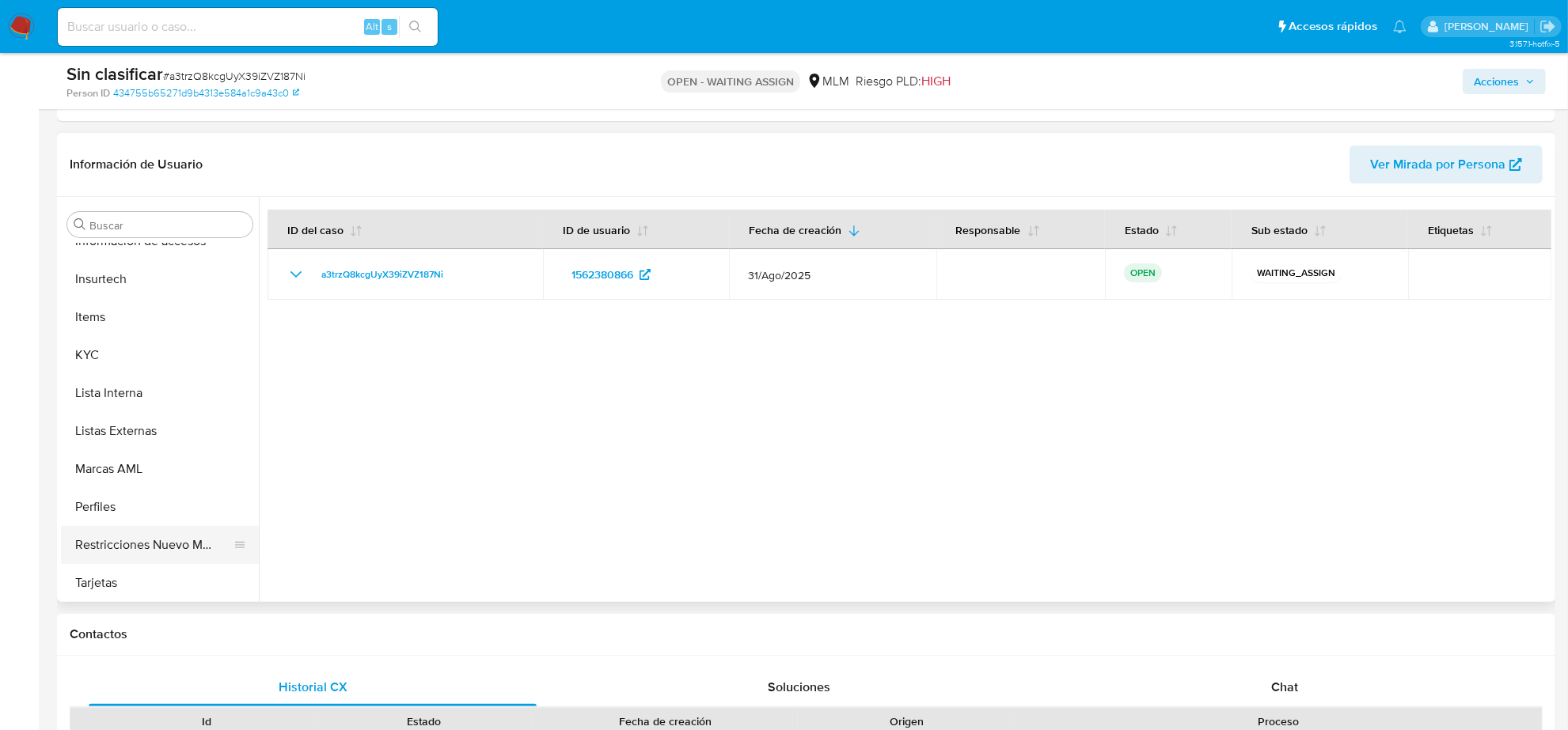
click at [181, 537] on button "Restricciones Nuevo Mundo" at bounding box center [154, 545] width 185 height 38
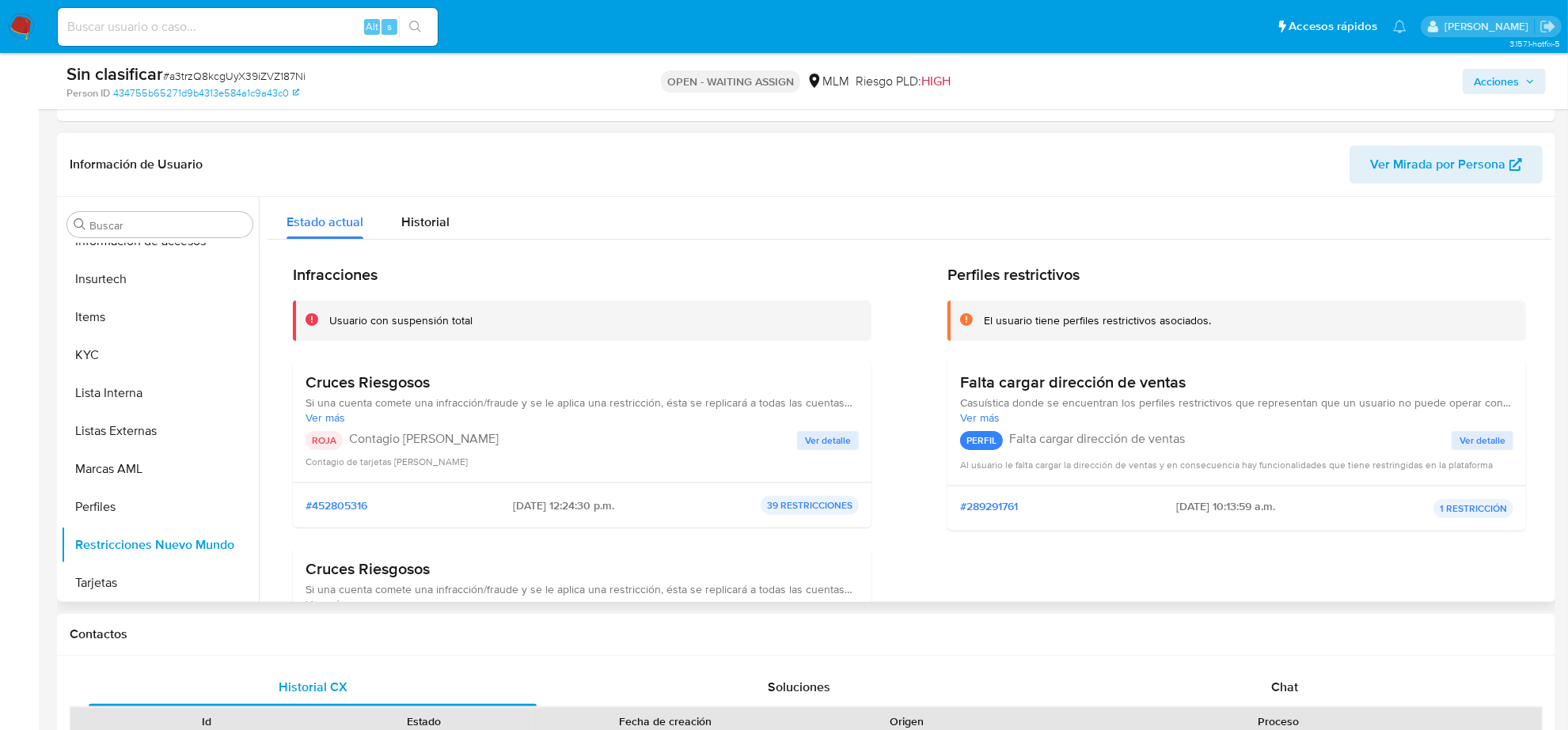
click at [828, 436] on span "Ver detalle" at bounding box center [828, 441] width 46 height 16
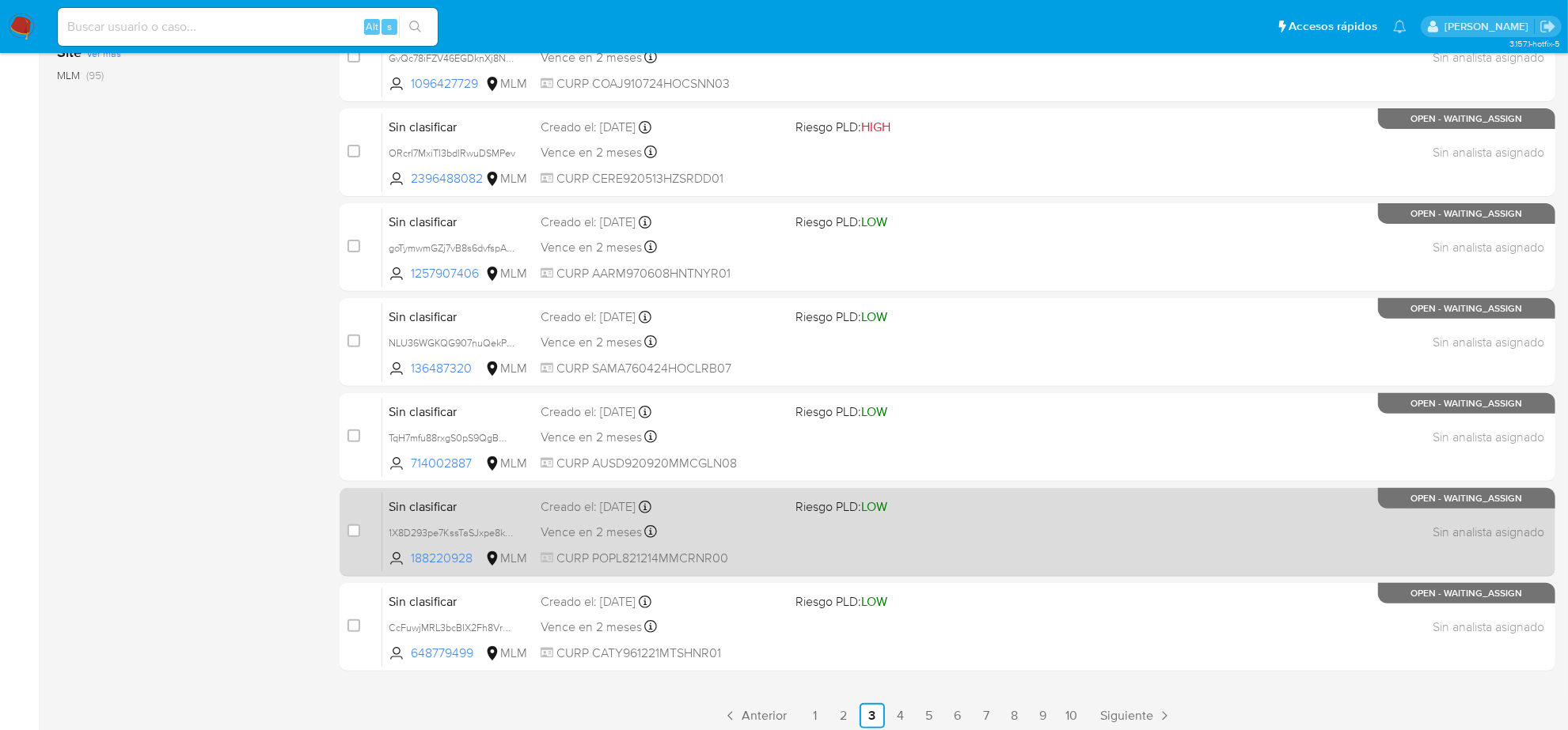
scroll to position [517, 0]
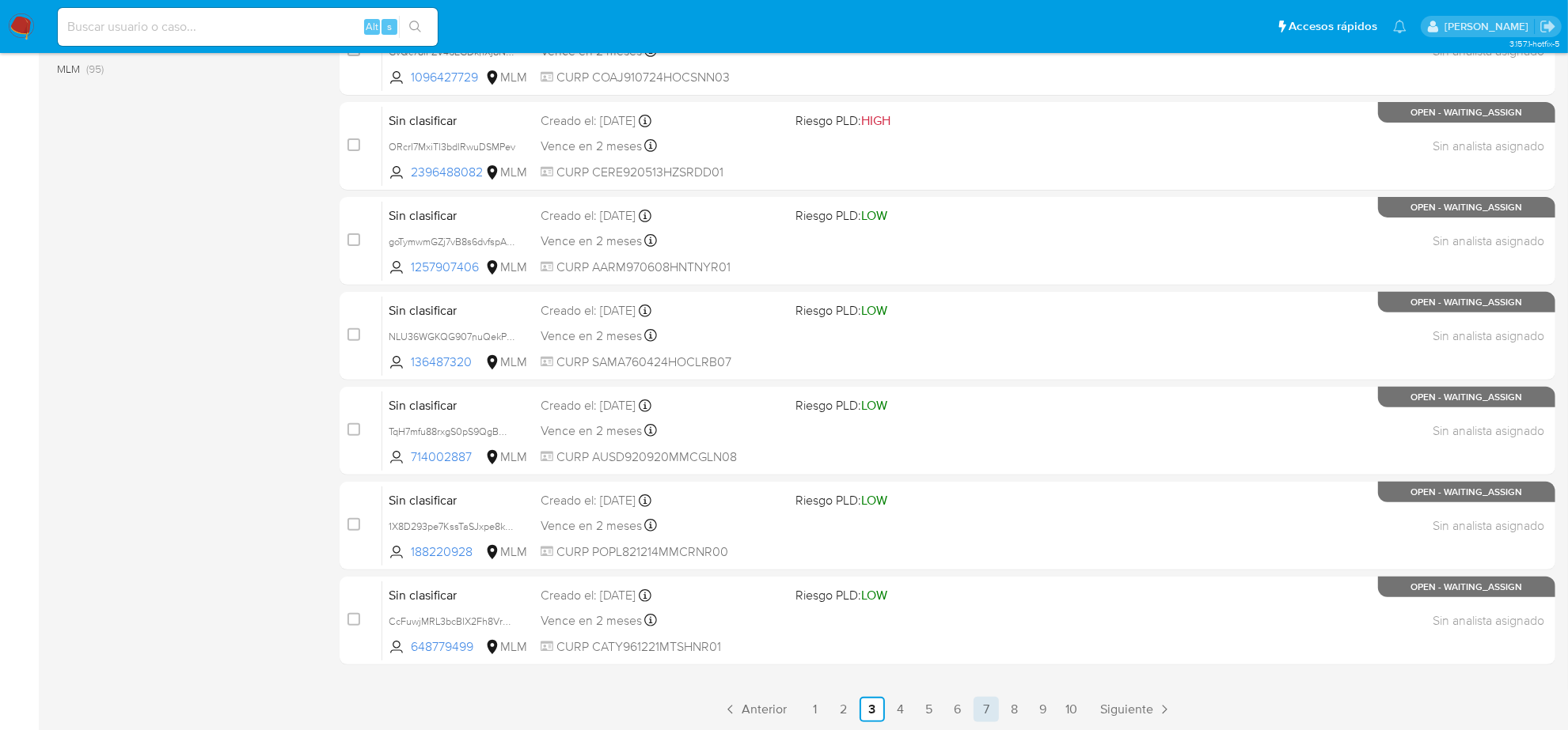
click at [998, 714] on link "7" at bounding box center [987, 710] width 26 height 26
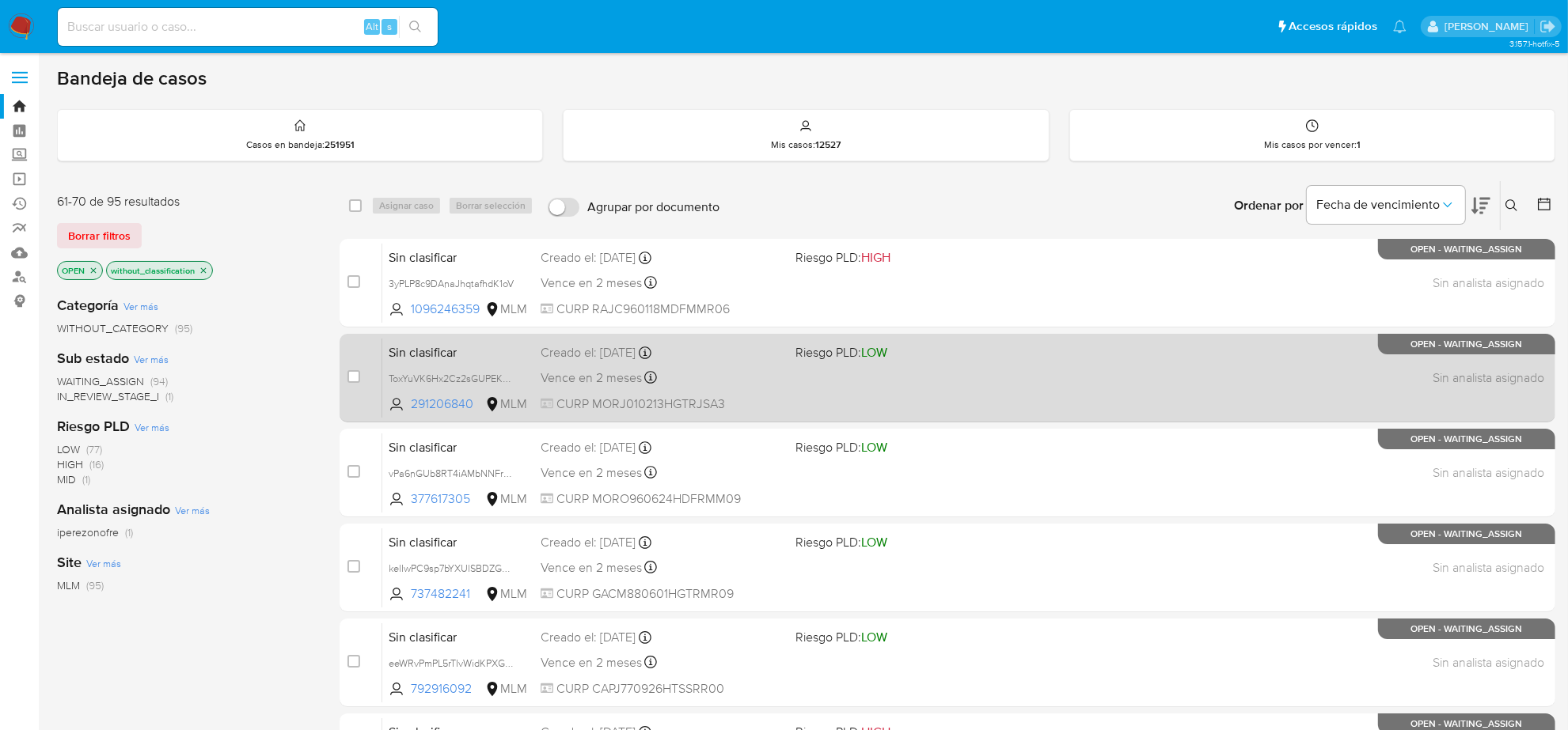
click at [638, 358] on div "Creado el: 29/08/2025 Creado el: 29/08/2025 20:04:37" at bounding box center [662, 353] width 242 height 17
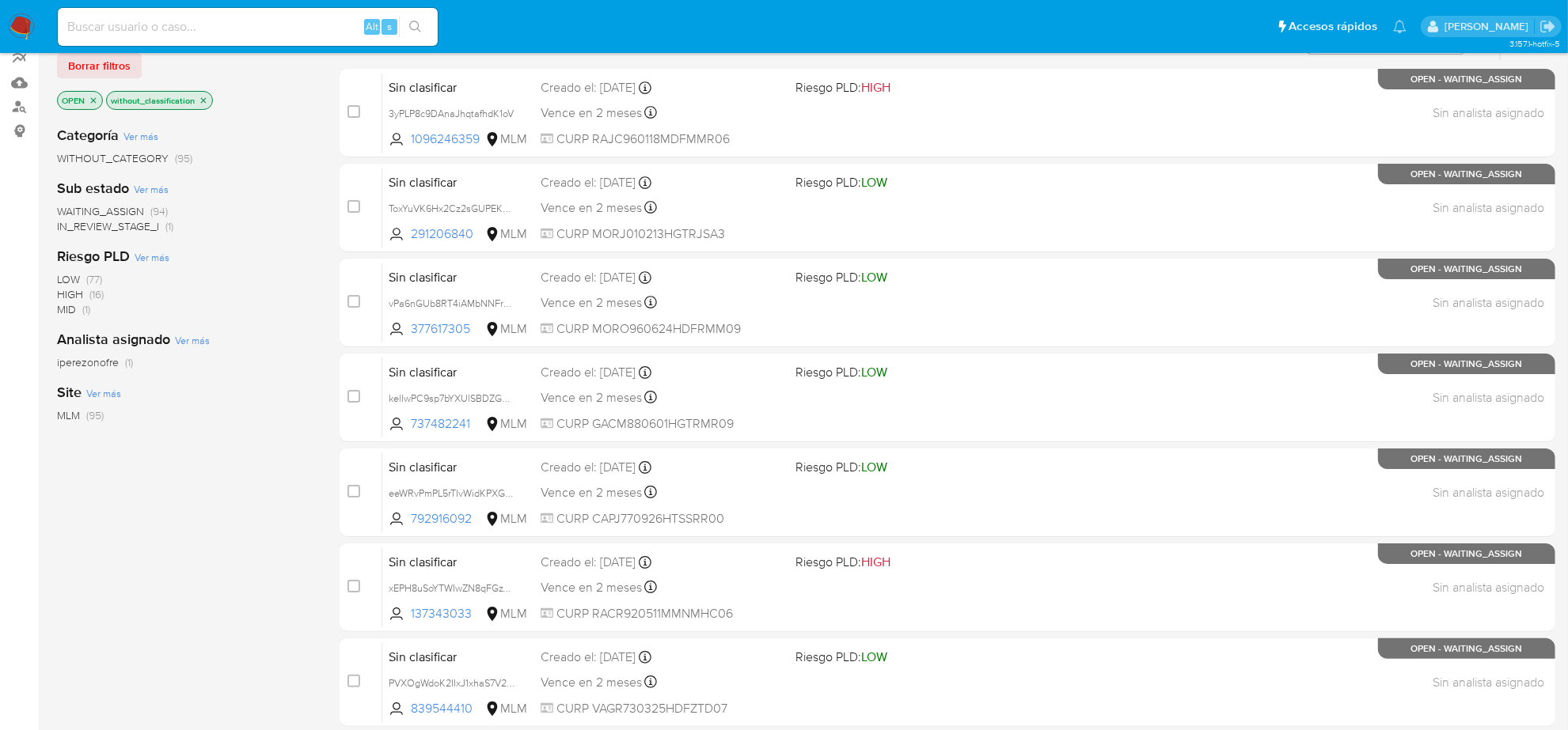
scroll to position [22, 0]
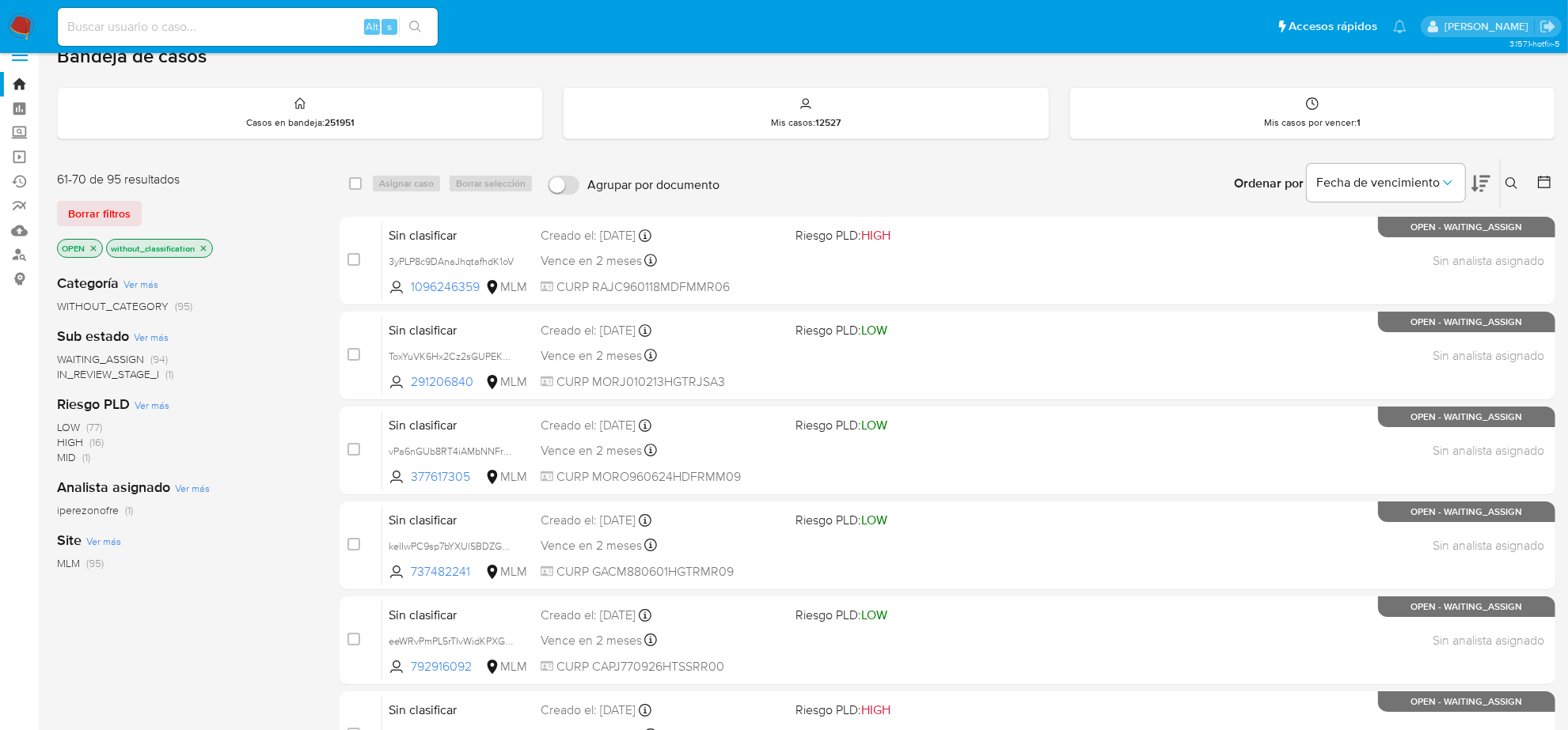
click at [20, 21] on img at bounding box center [21, 27] width 27 height 27
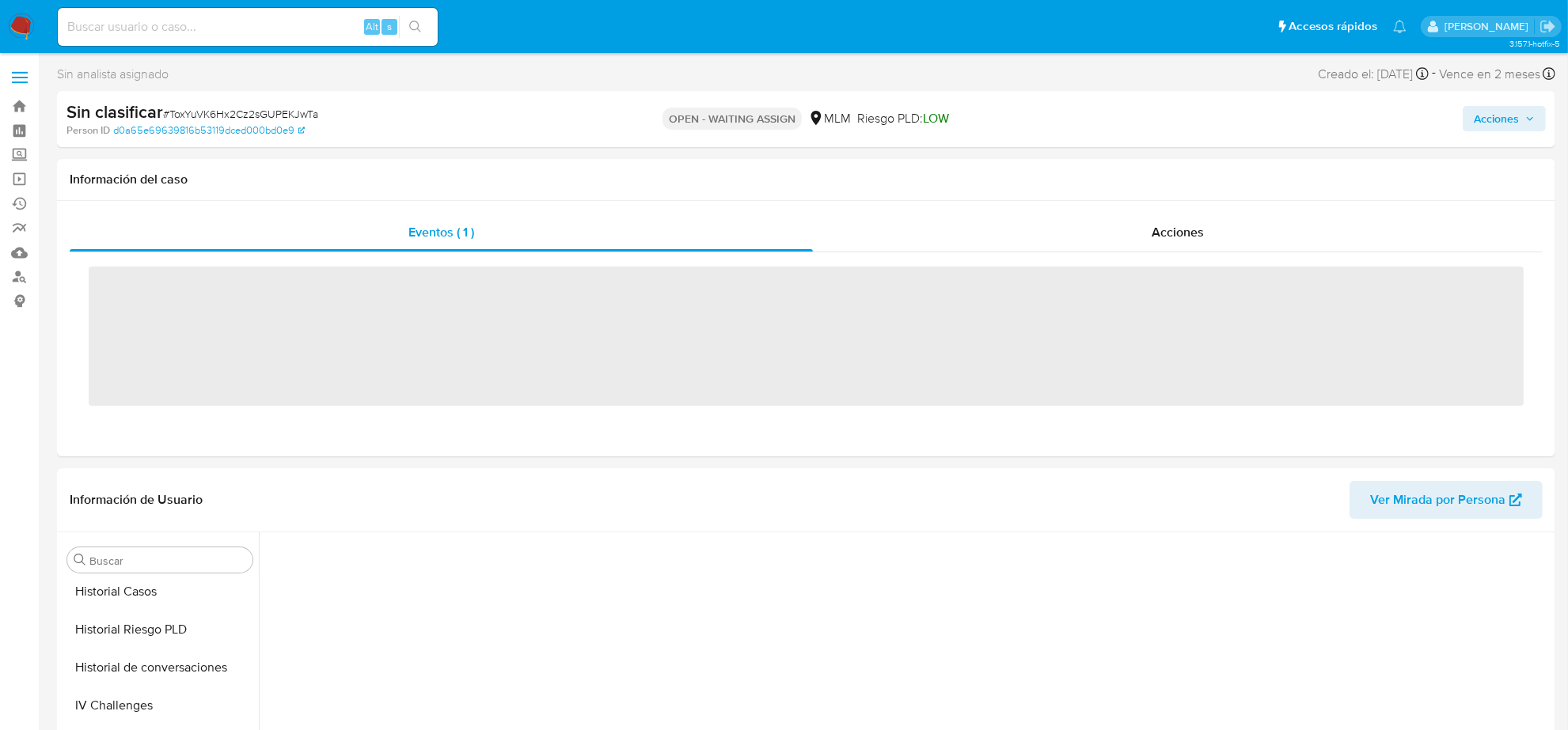
scroll to position [667, 0]
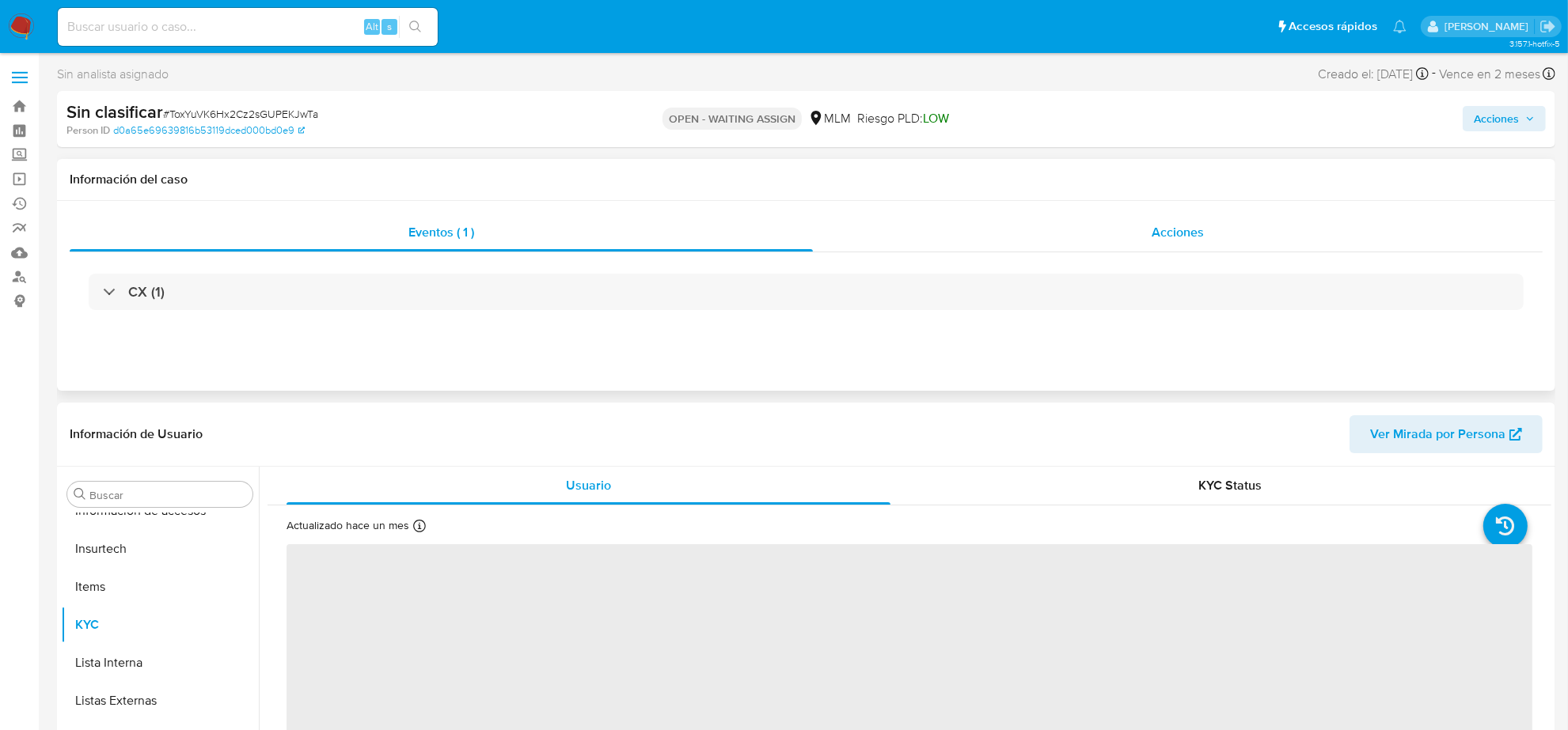
click at [1160, 235] on span "Acciones" at bounding box center [1178, 233] width 52 height 18
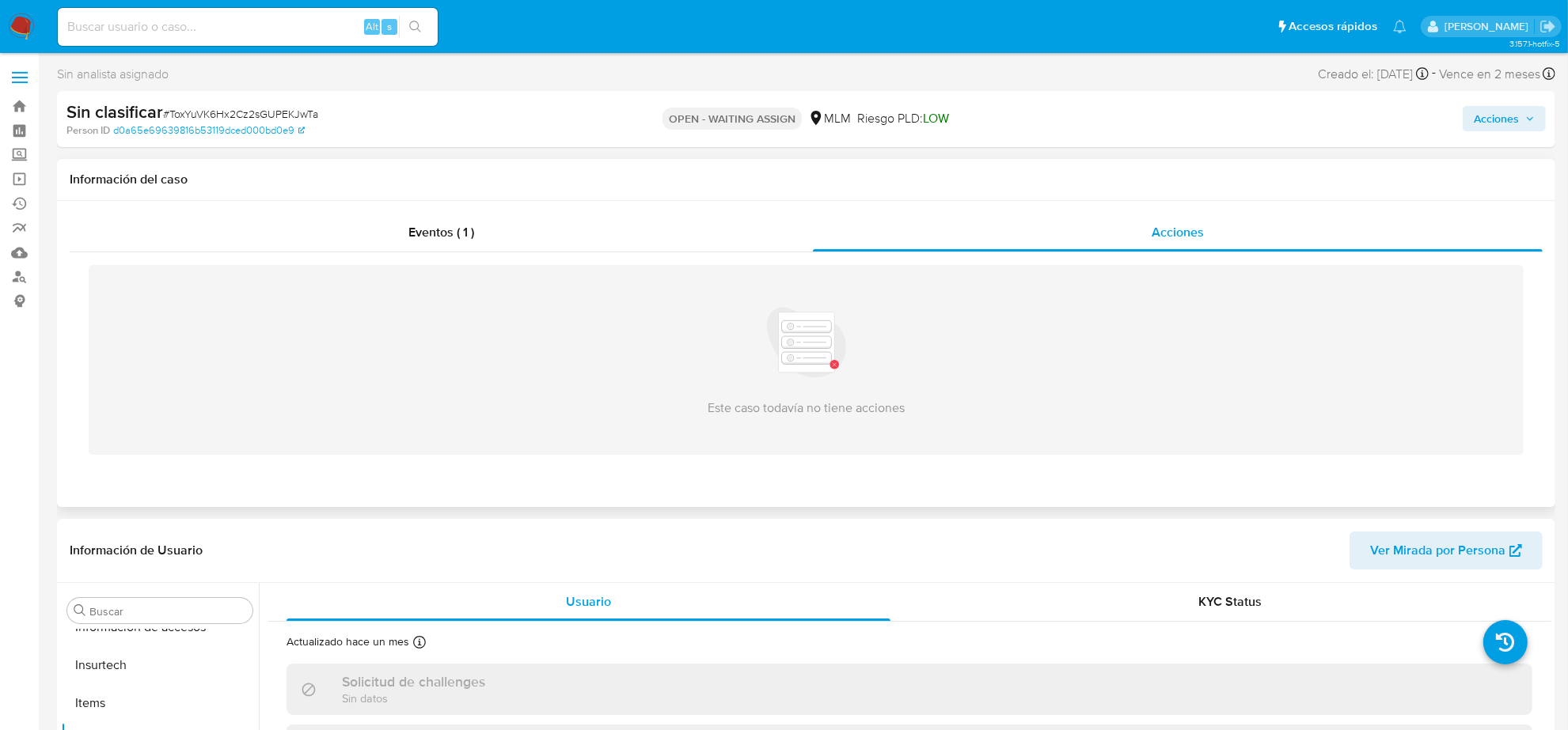
select select "10"
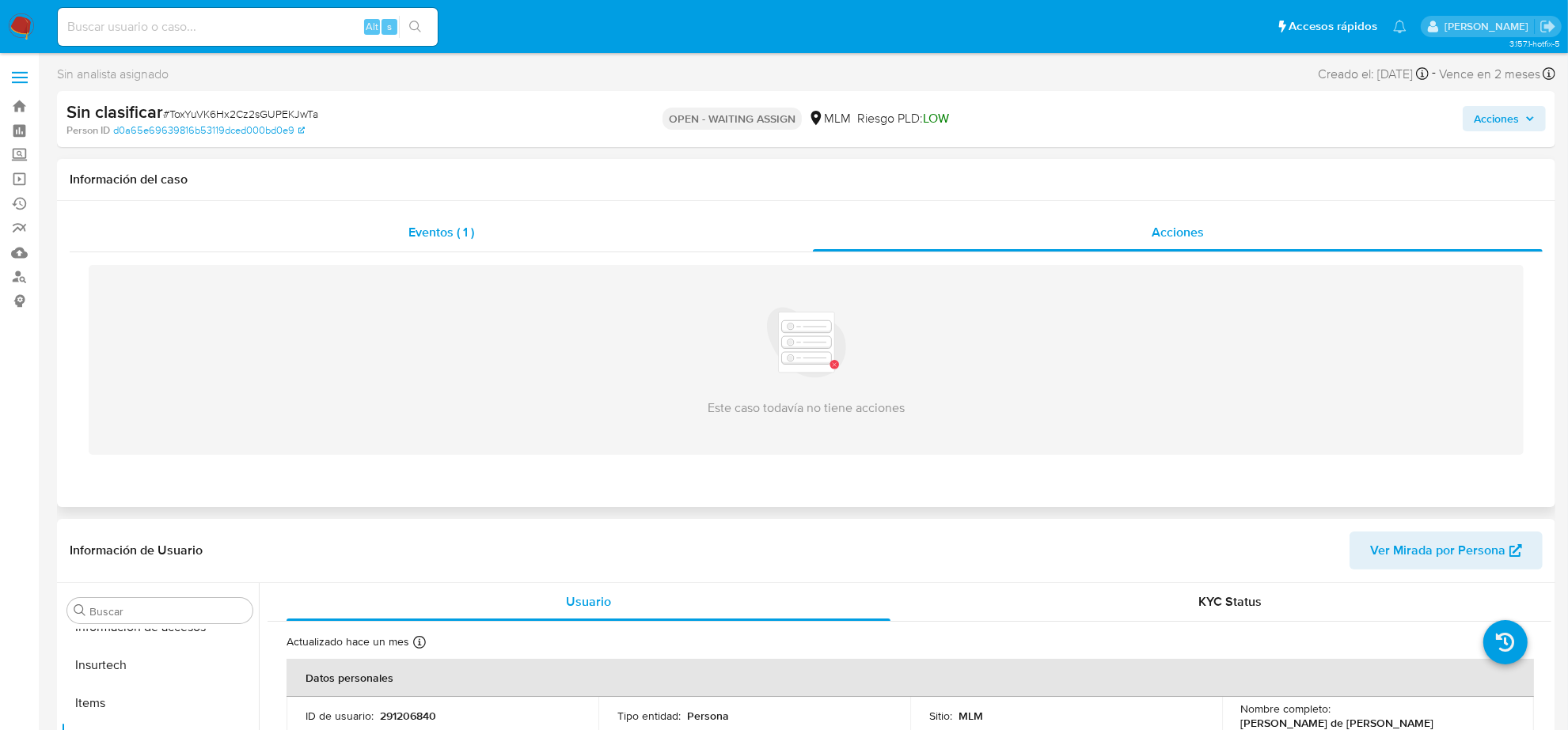
click at [444, 214] on div "Eventos ( 1 )" at bounding box center [441, 232] width 743 height 38
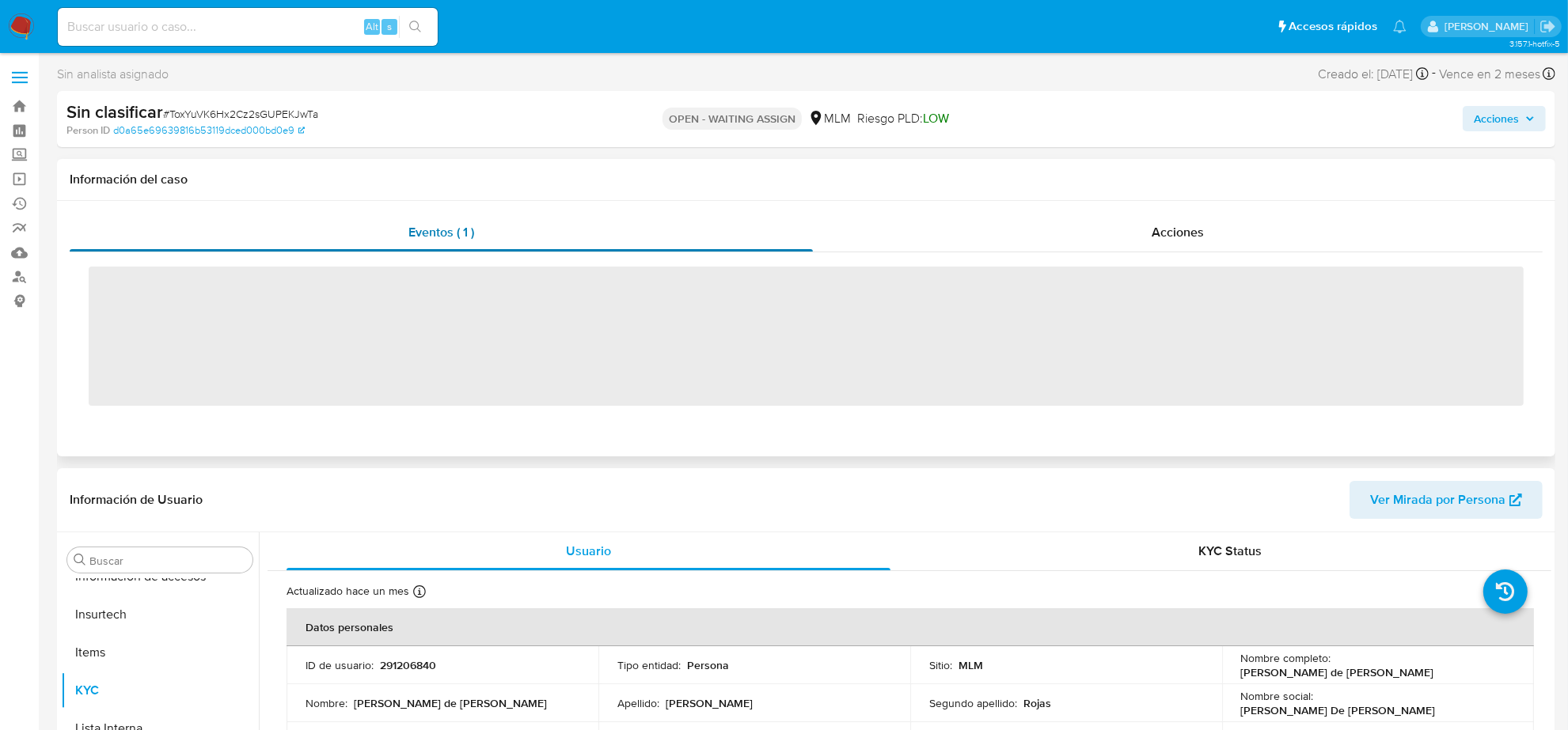
click at [438, 235] on span "Eventos ( 1 )" at bounding box center [442, 233] width 66 height 18
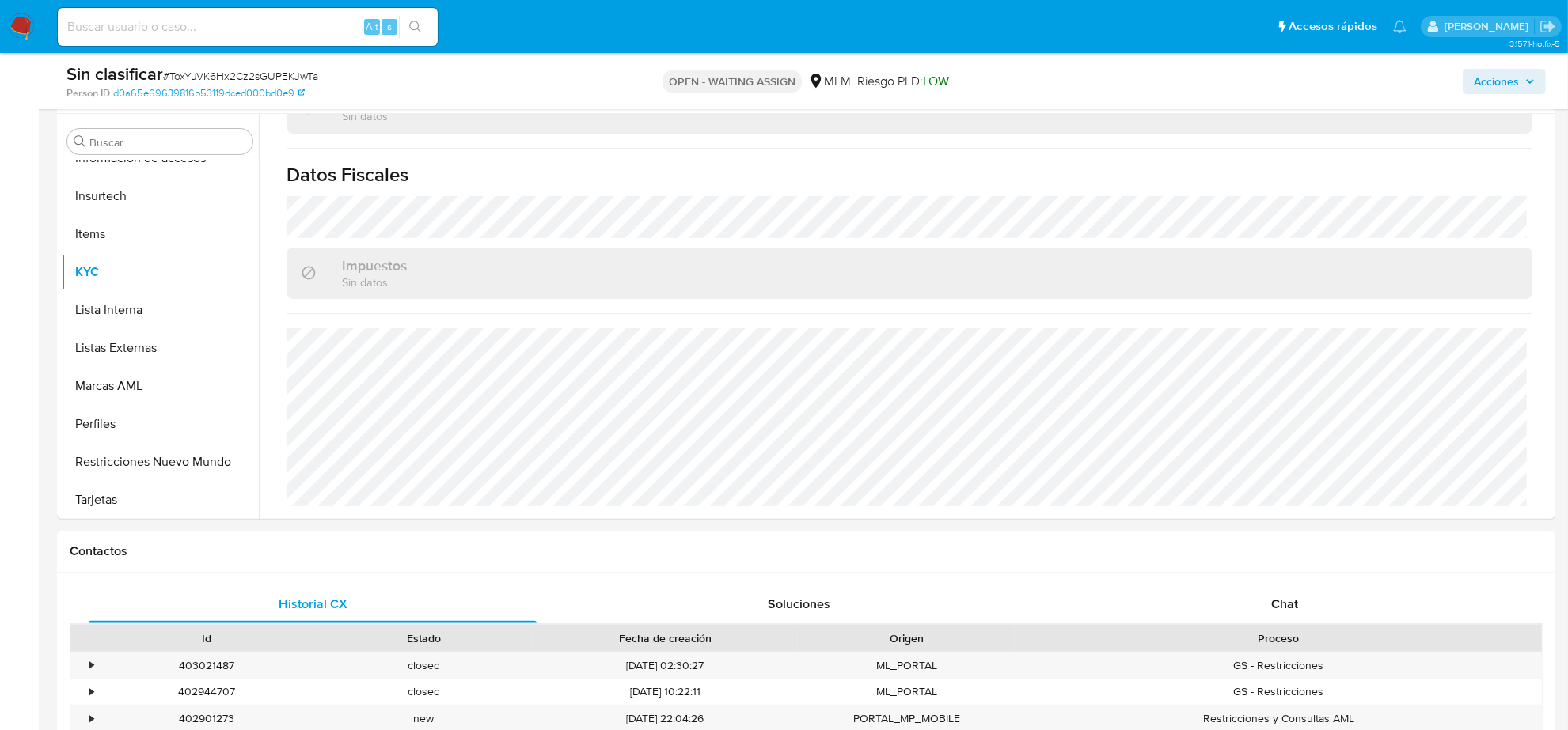
scroll to position [594, 0]
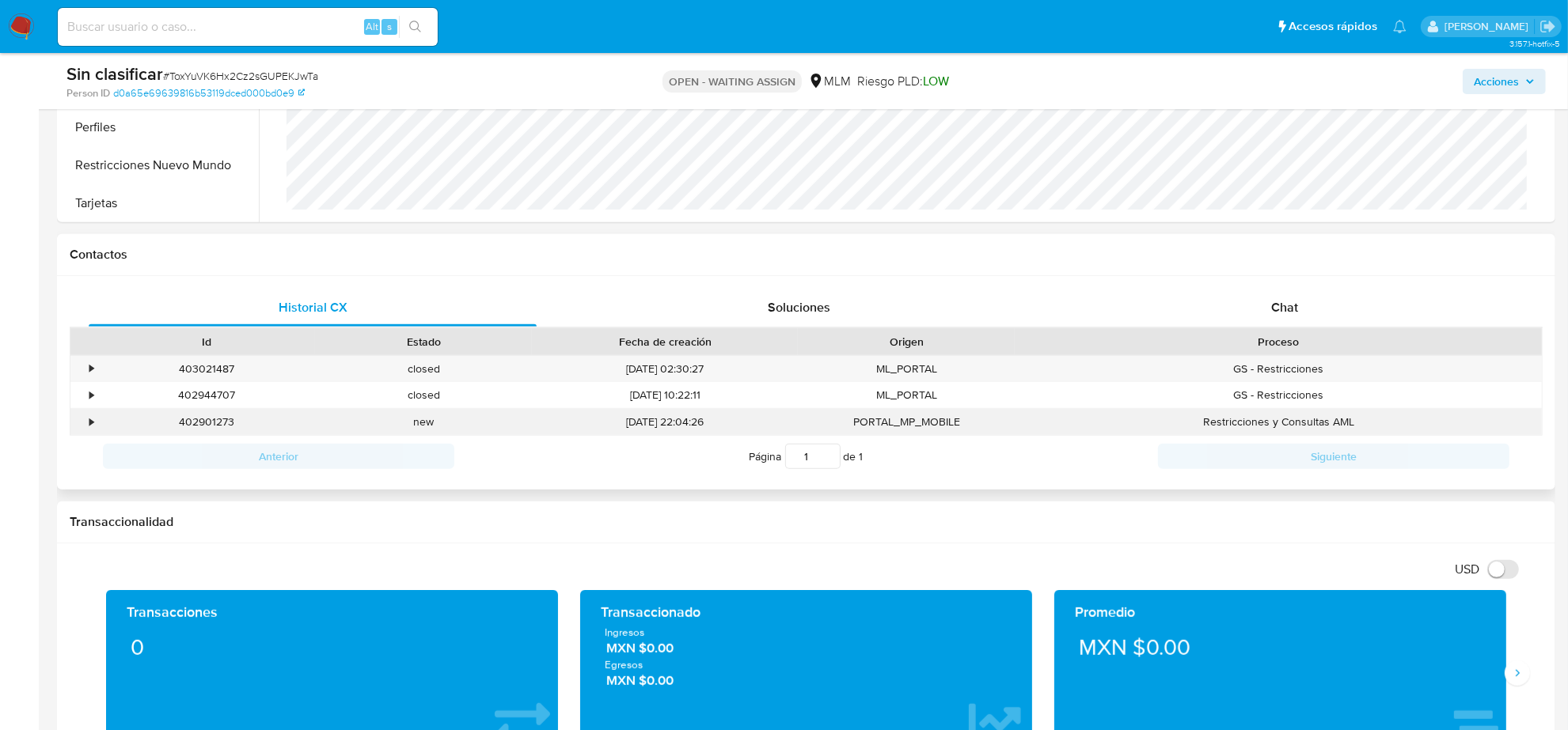
click at [90, 424] on div "•" at bounding box center [92, 422] width 4 height 15
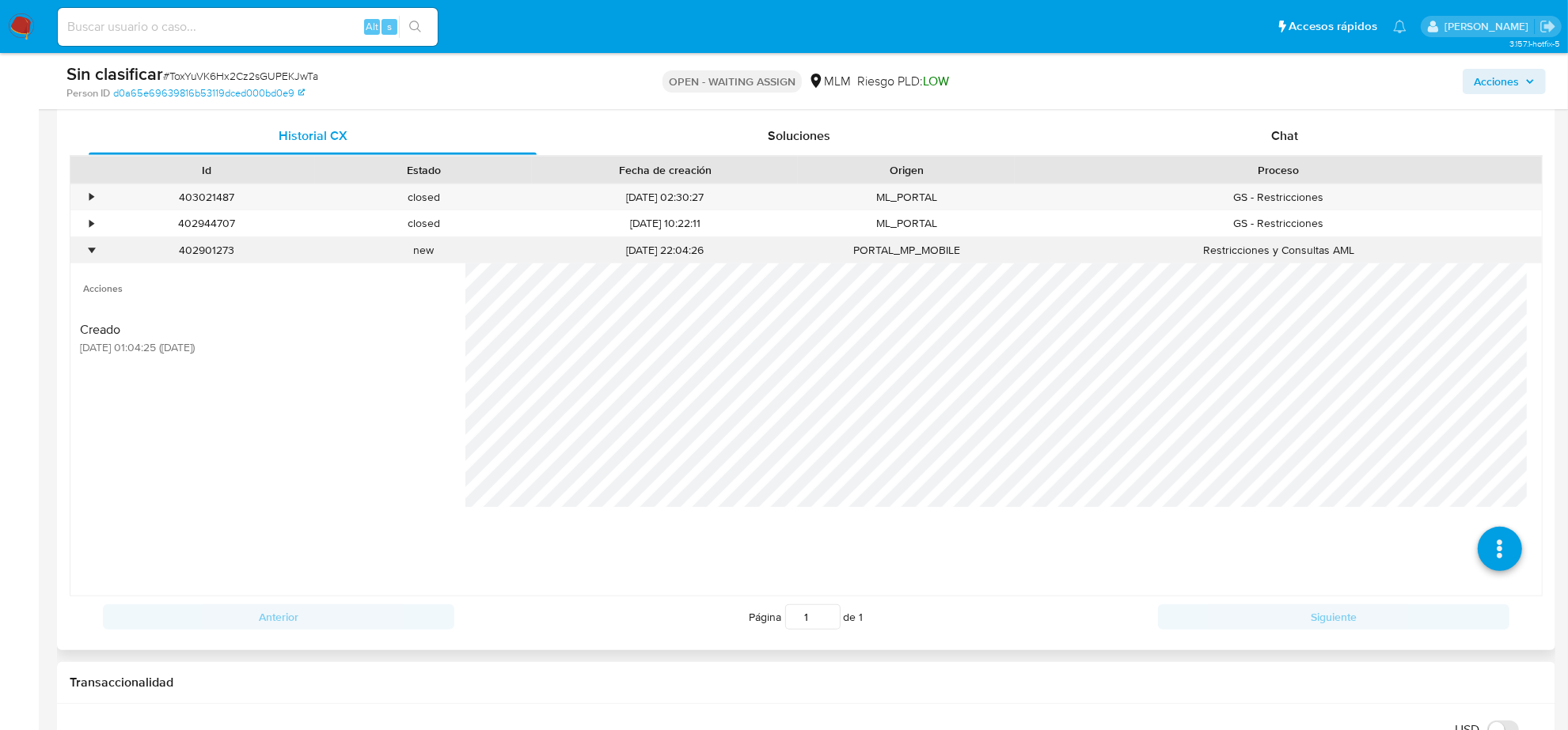
scroll to position [791, 0]
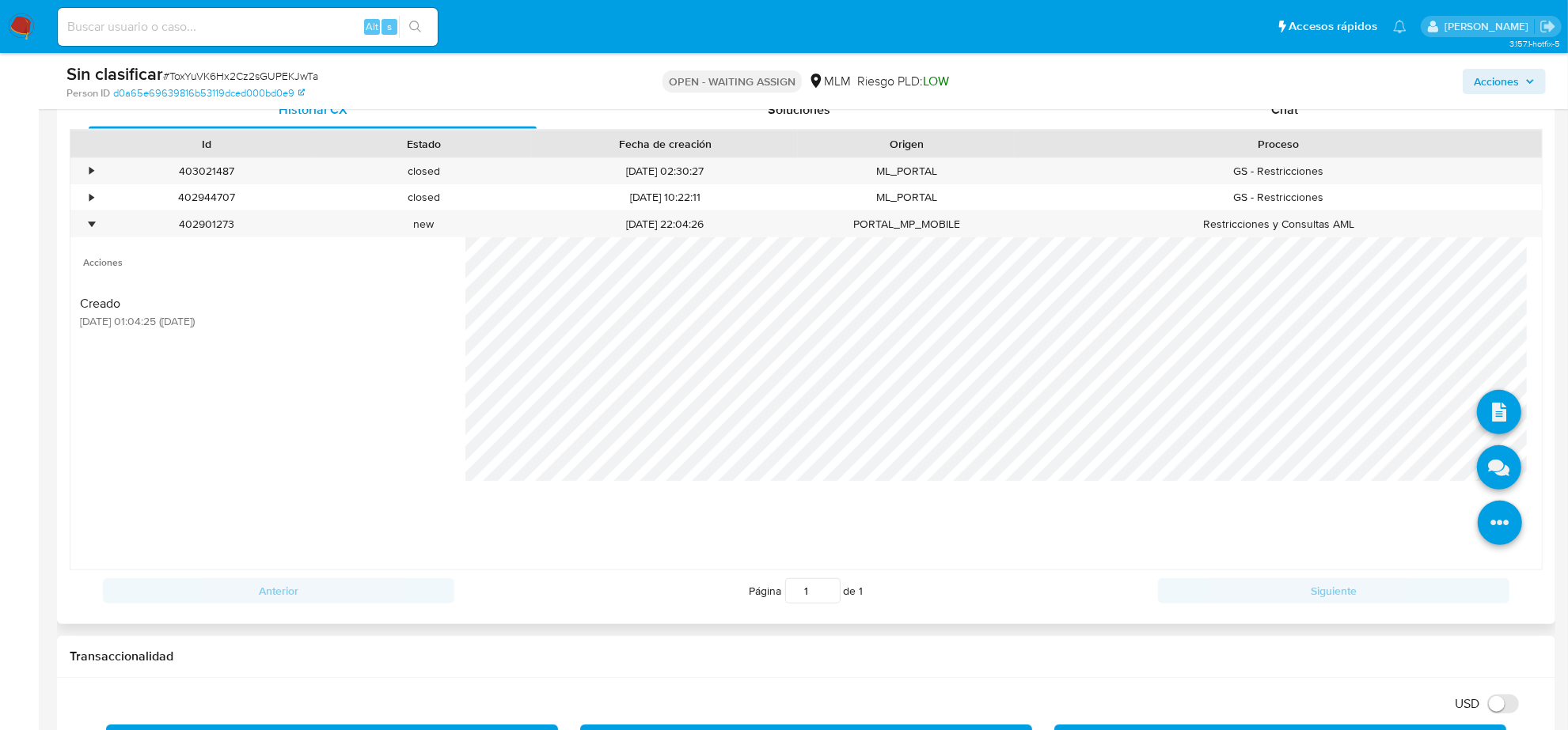
click at [1491, 528] on icon at bounding box center [1500, 523] width 44 height 44
click at [1490, 474] on icon at bounding box center [1499, 467] width 44 height 44
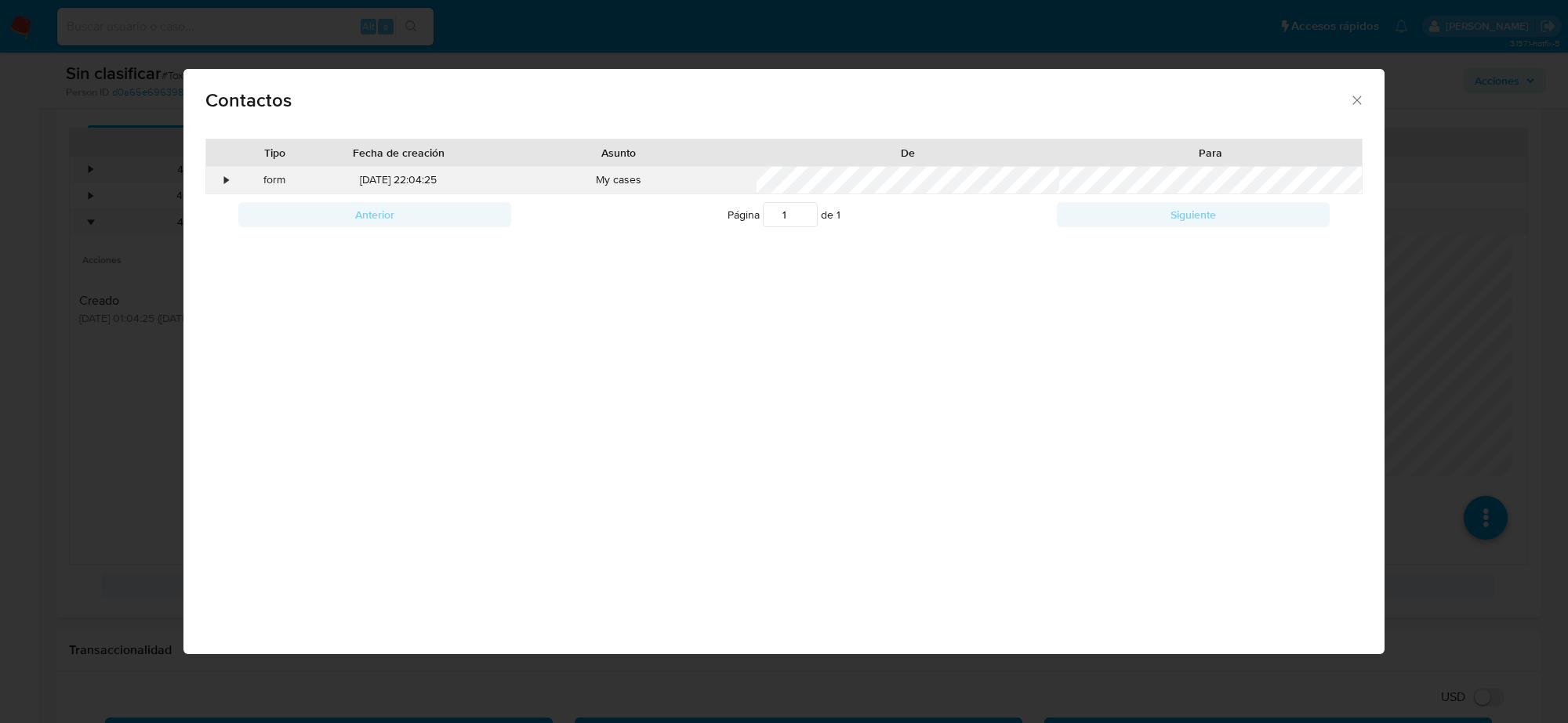
click at [225, 181] on div "•" at bounding box center [227, 180] width 4 height 15
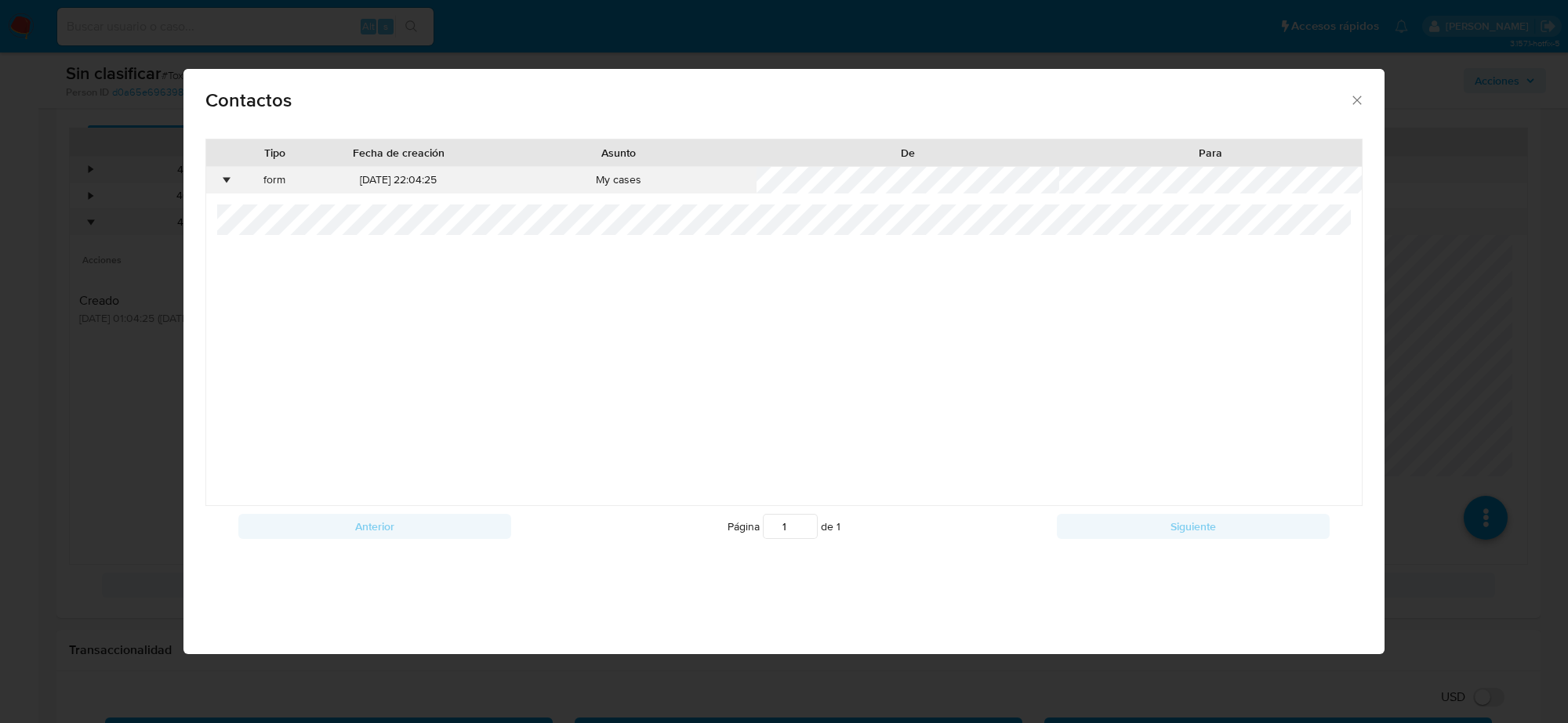
click at [225, 181] on div "•" at bounding box center [227, 180] width 4 height 15
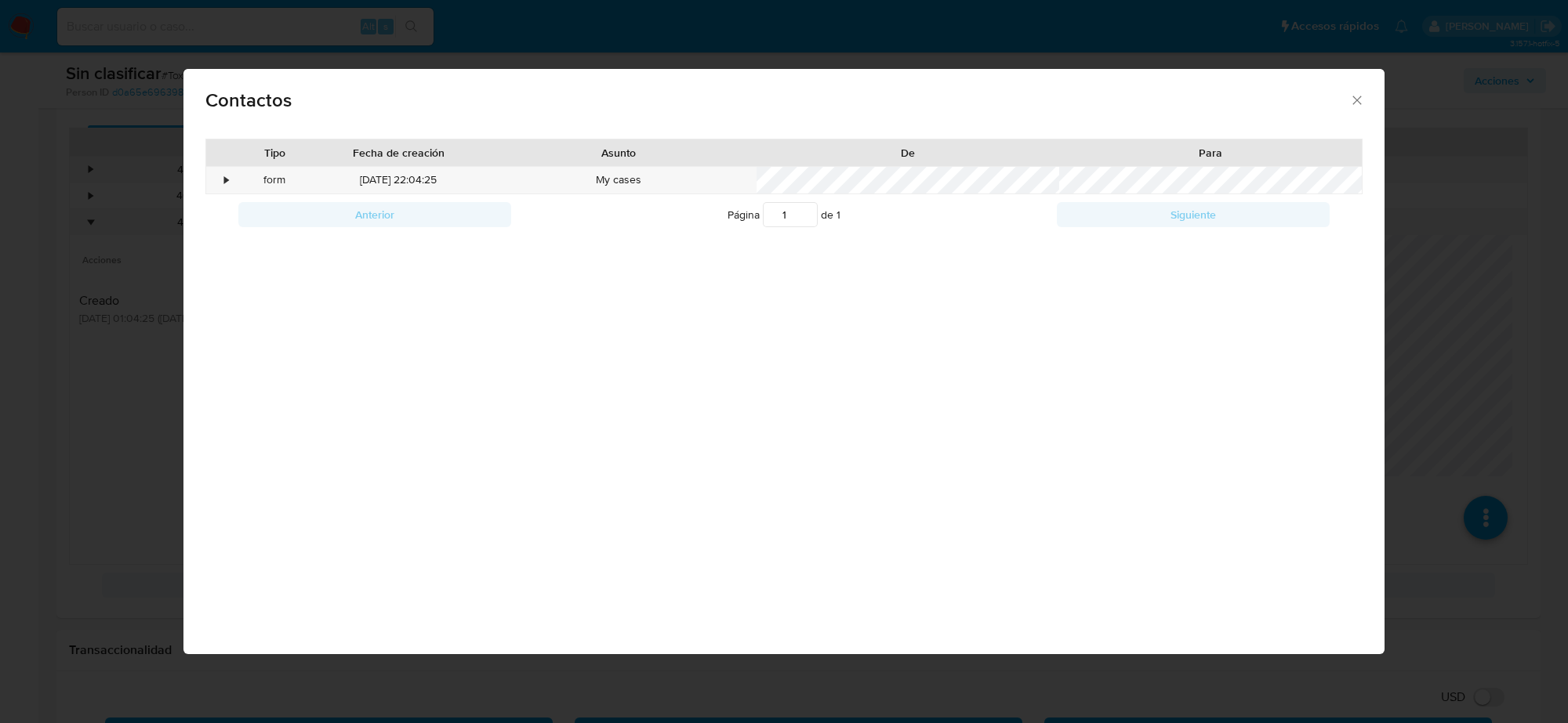
click at [132, 279] on div "Contactos Tipo Fecha de creación Asunto De Para • form 29/08/2025 22:04:25 My c…" at bounding box center [784, 361] width 1568 height 723
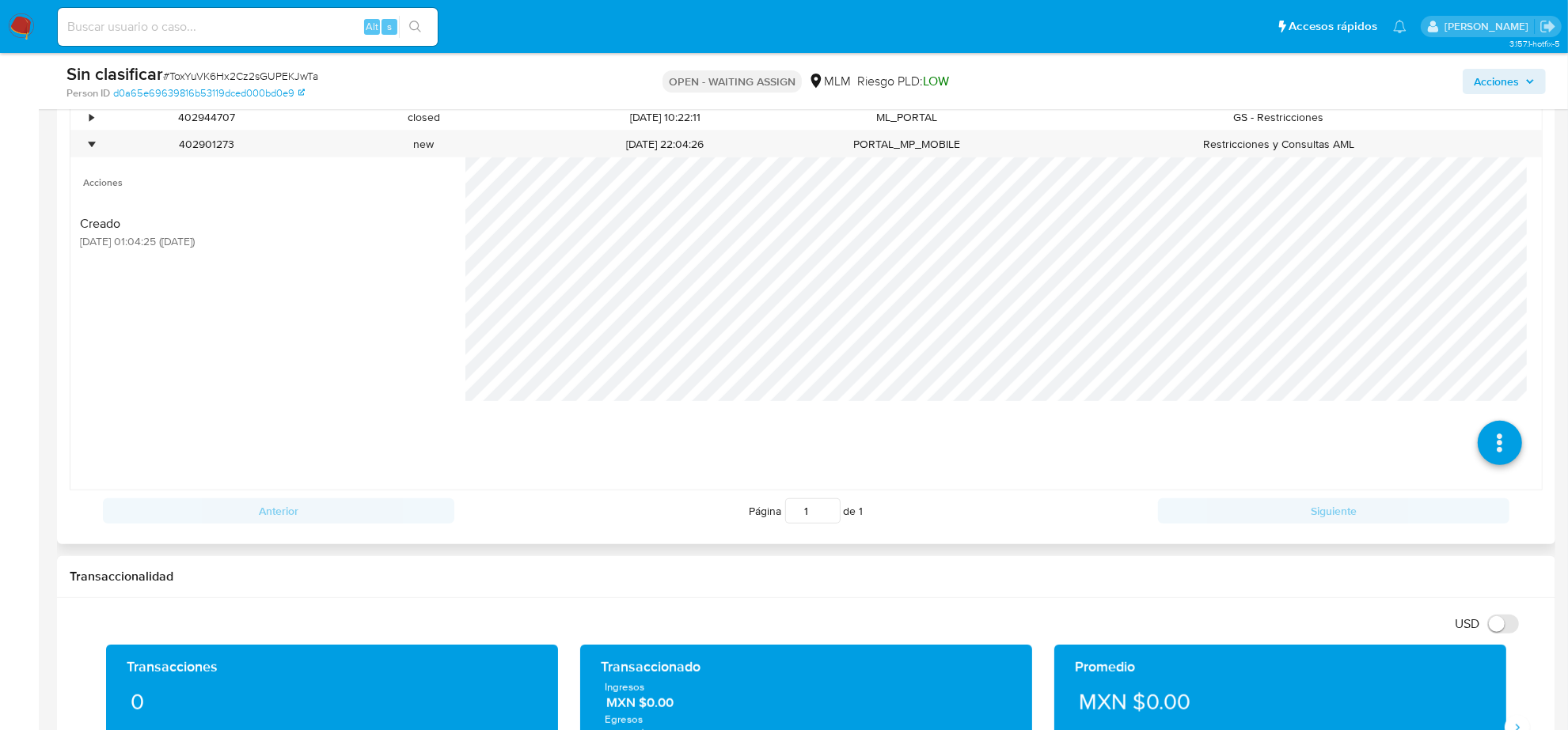
scroll to position [396, 0]
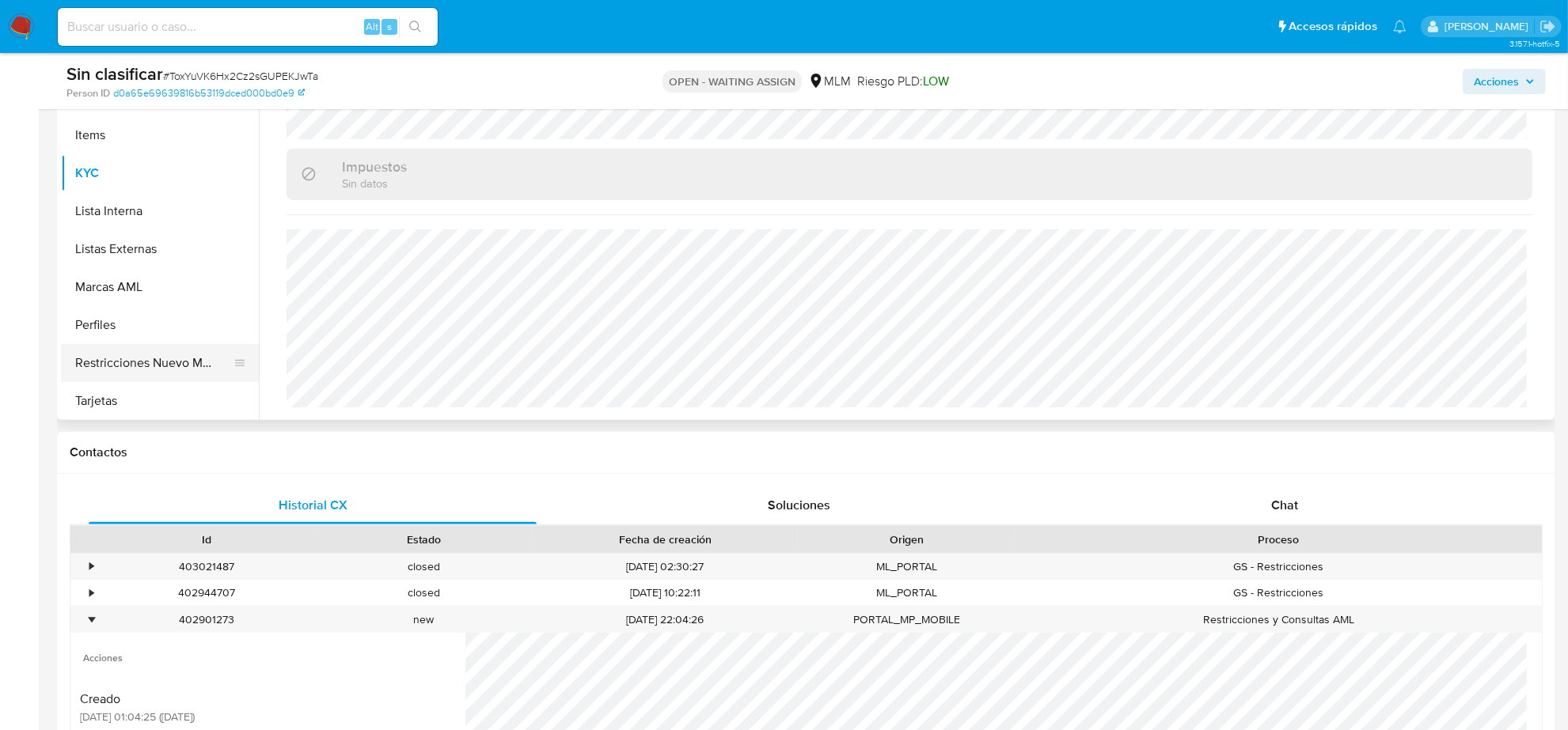
click at [139, 351] on button "Restricciones Nuevo Mundo" at bounding box center [154, 363] width 185 height 38
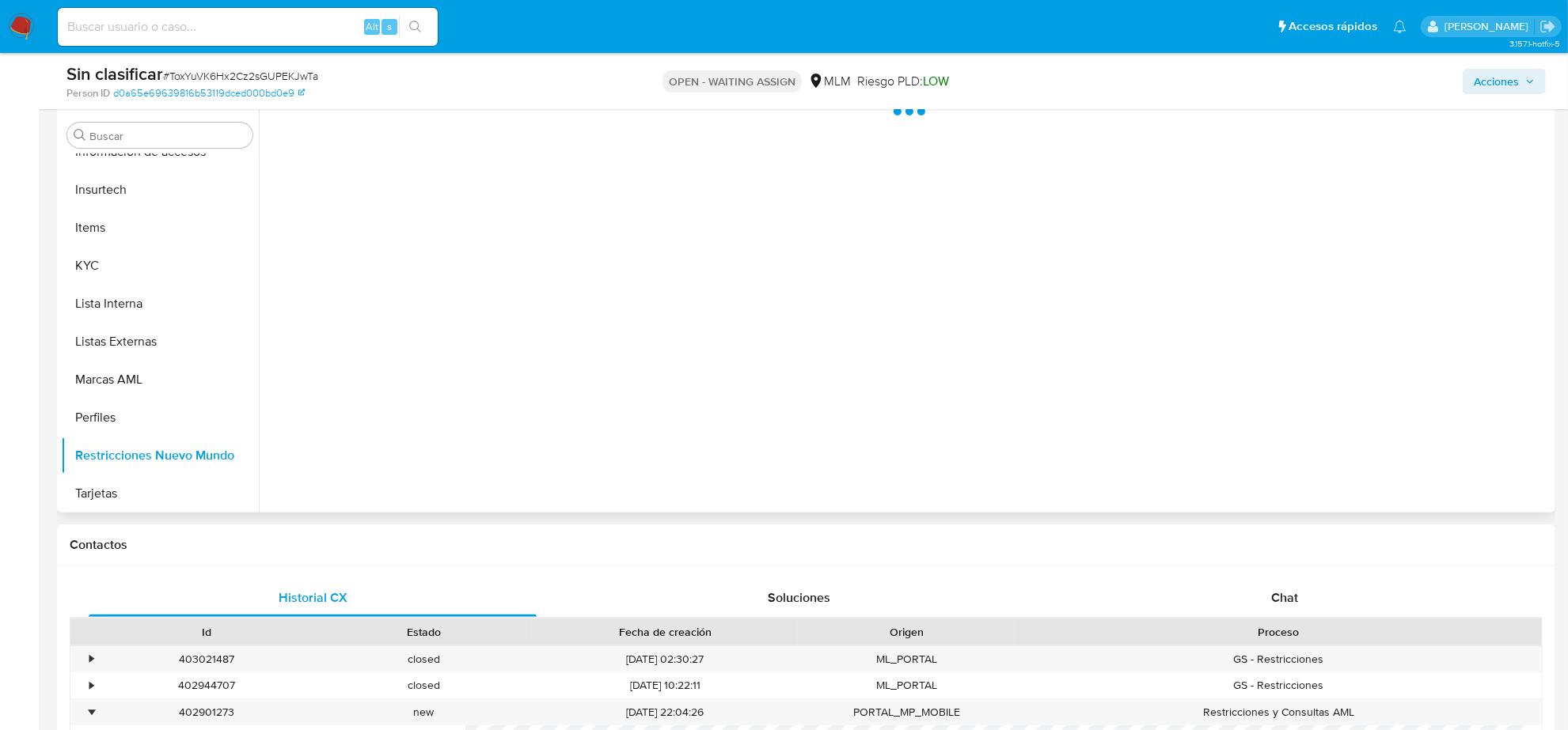
scroll to position [198, 0]
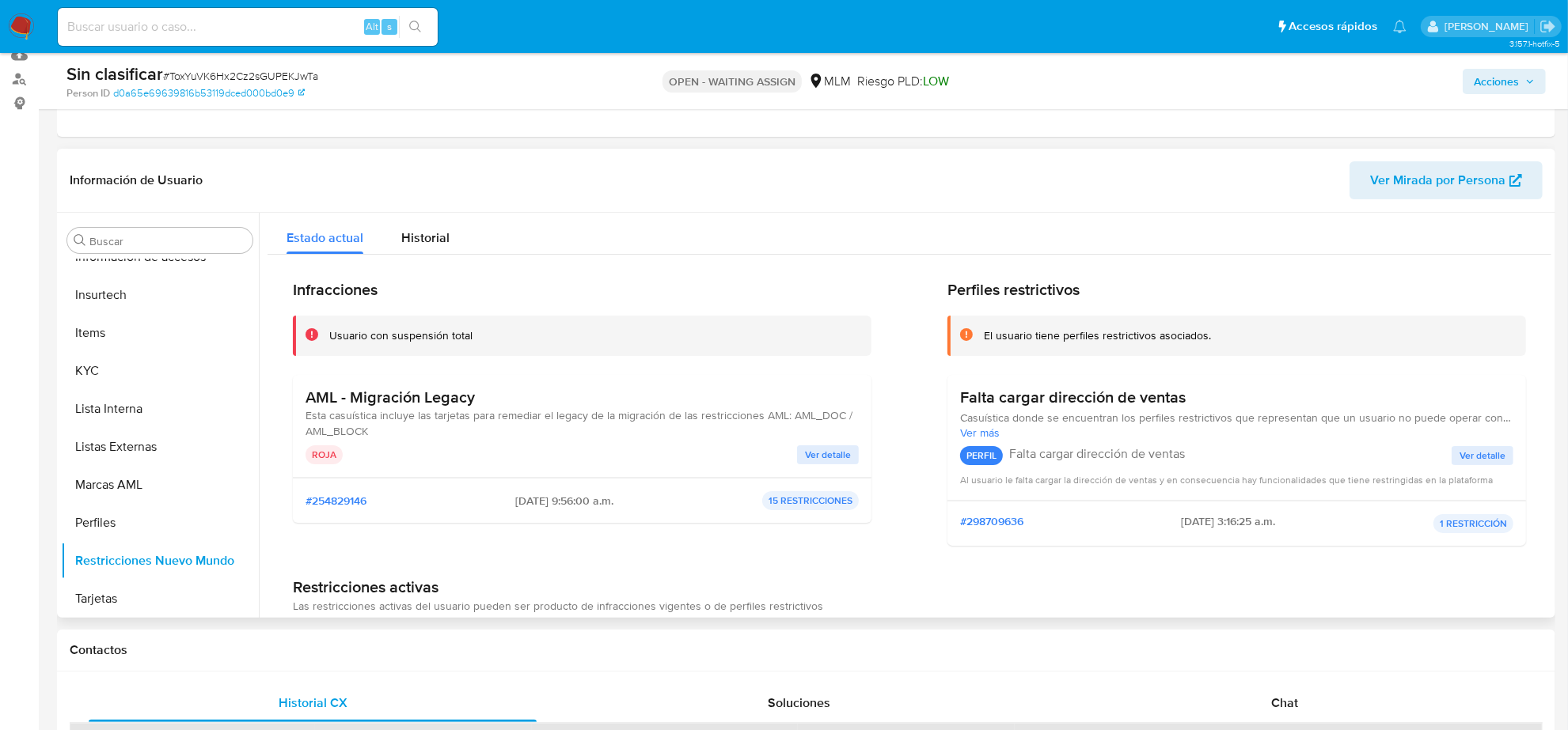
click at [828, 457] on span "Ver detalle" at bounding box center [828, 454] width 46 height 16
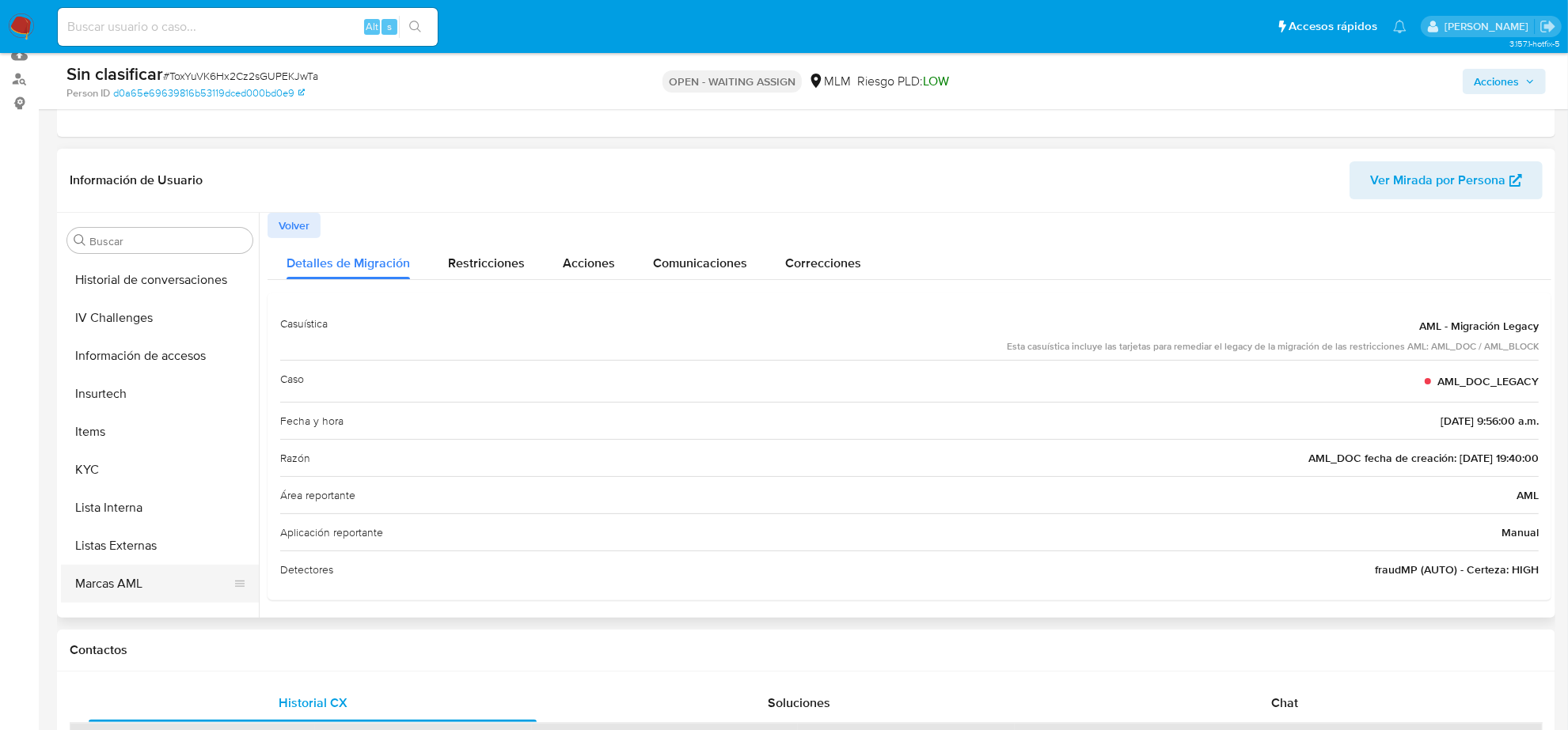
scroll to position [469, 0]
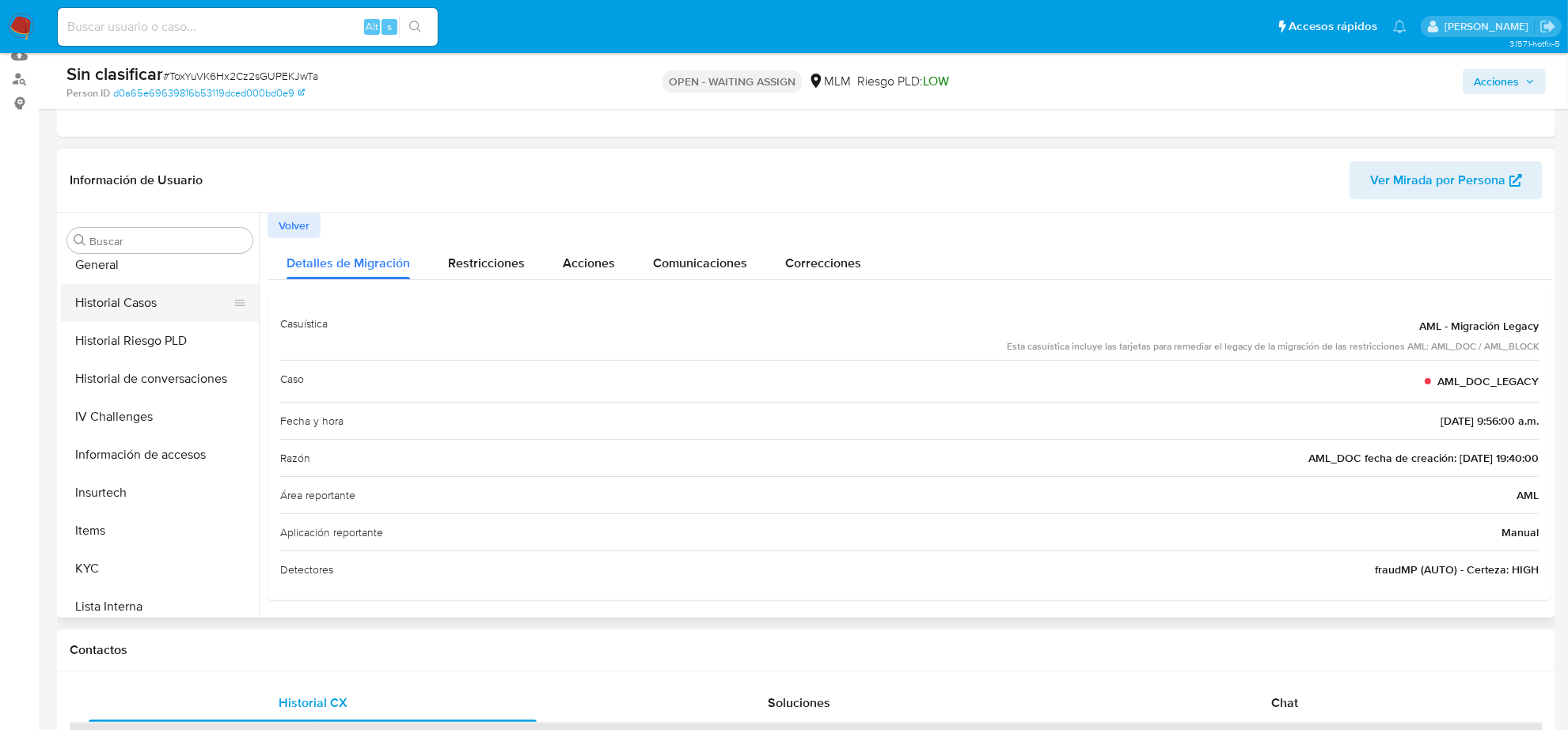
click at [148, 302] on button "Historial Casos" at bounding box center [154, 302] width 185 height 38
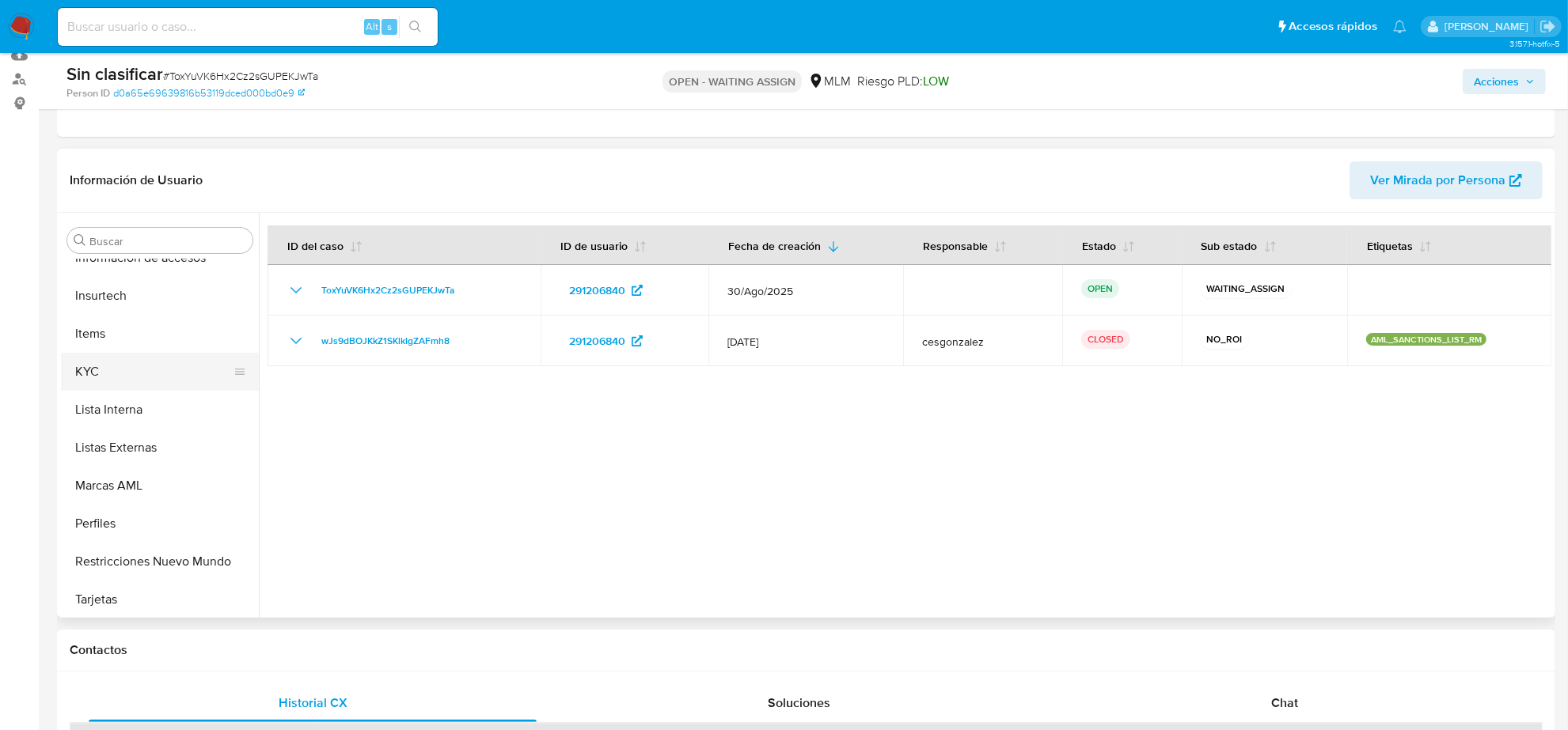
scroll to position [667, 0]
click at [183, 549] on button "Restricciones Nuevo Mundo" at bounding box center [154, 561] width 185 height 38
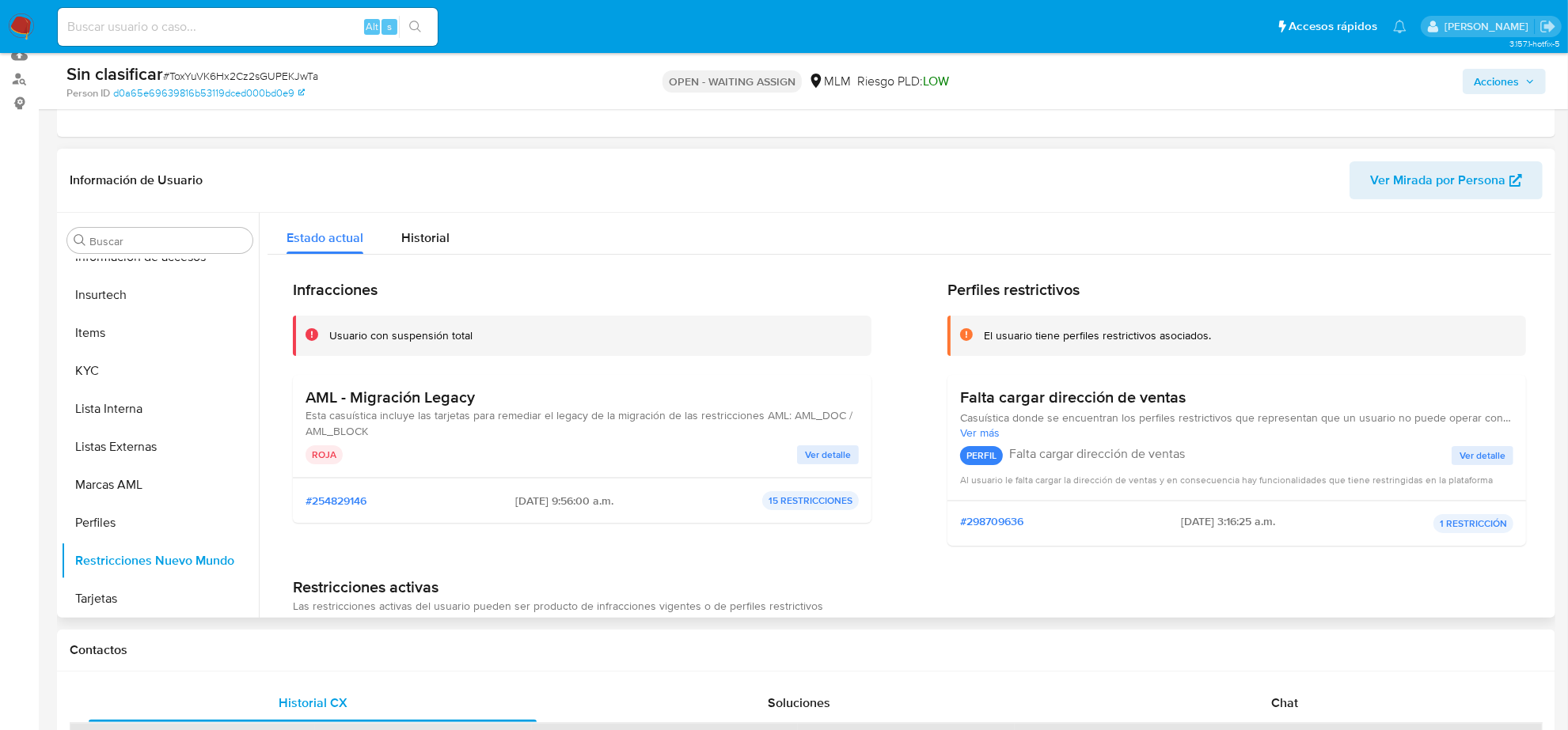
click at [806, 457] on span "Ver detalle" at bounding box center [828, 454] width 46 height 16
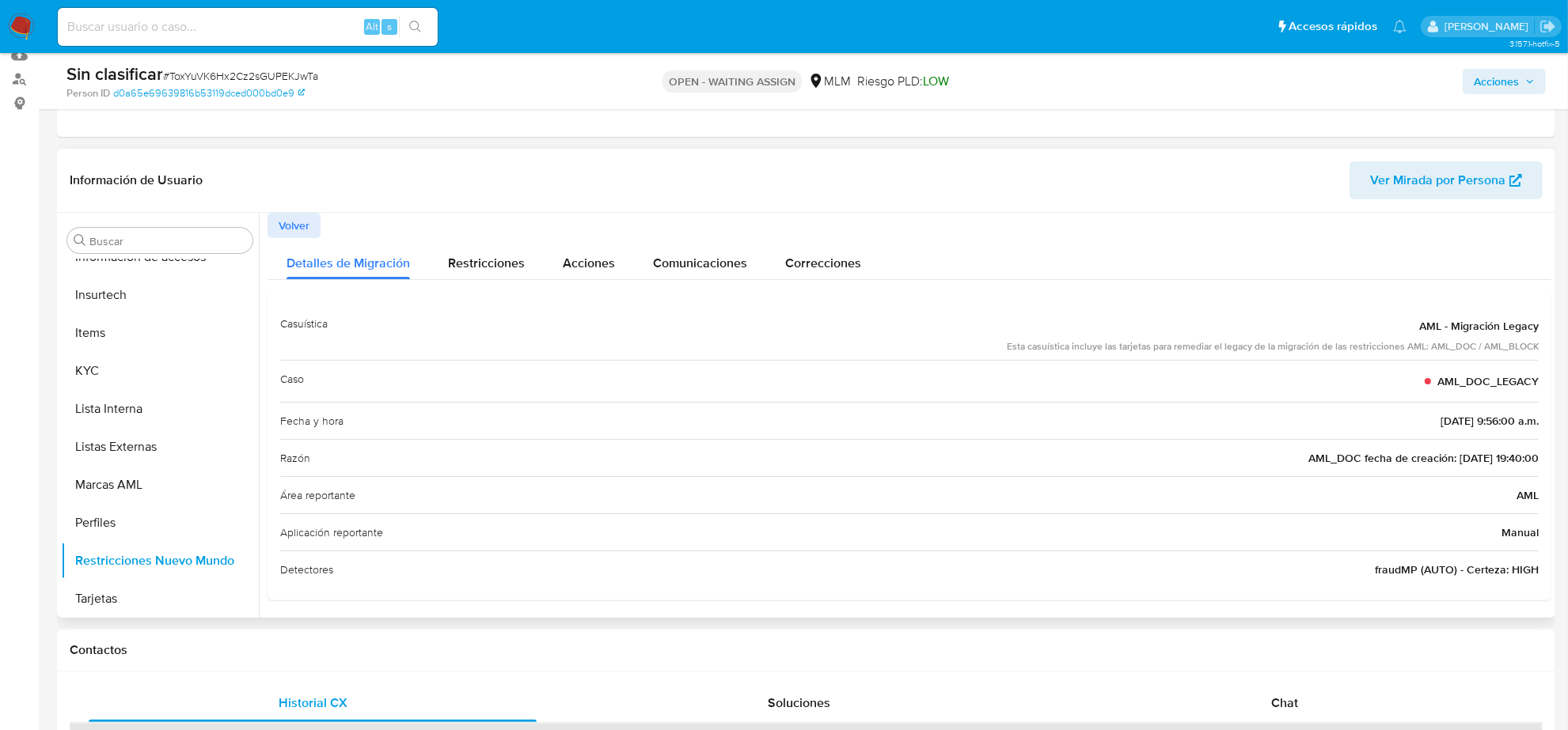
scroll to position [4, 0]
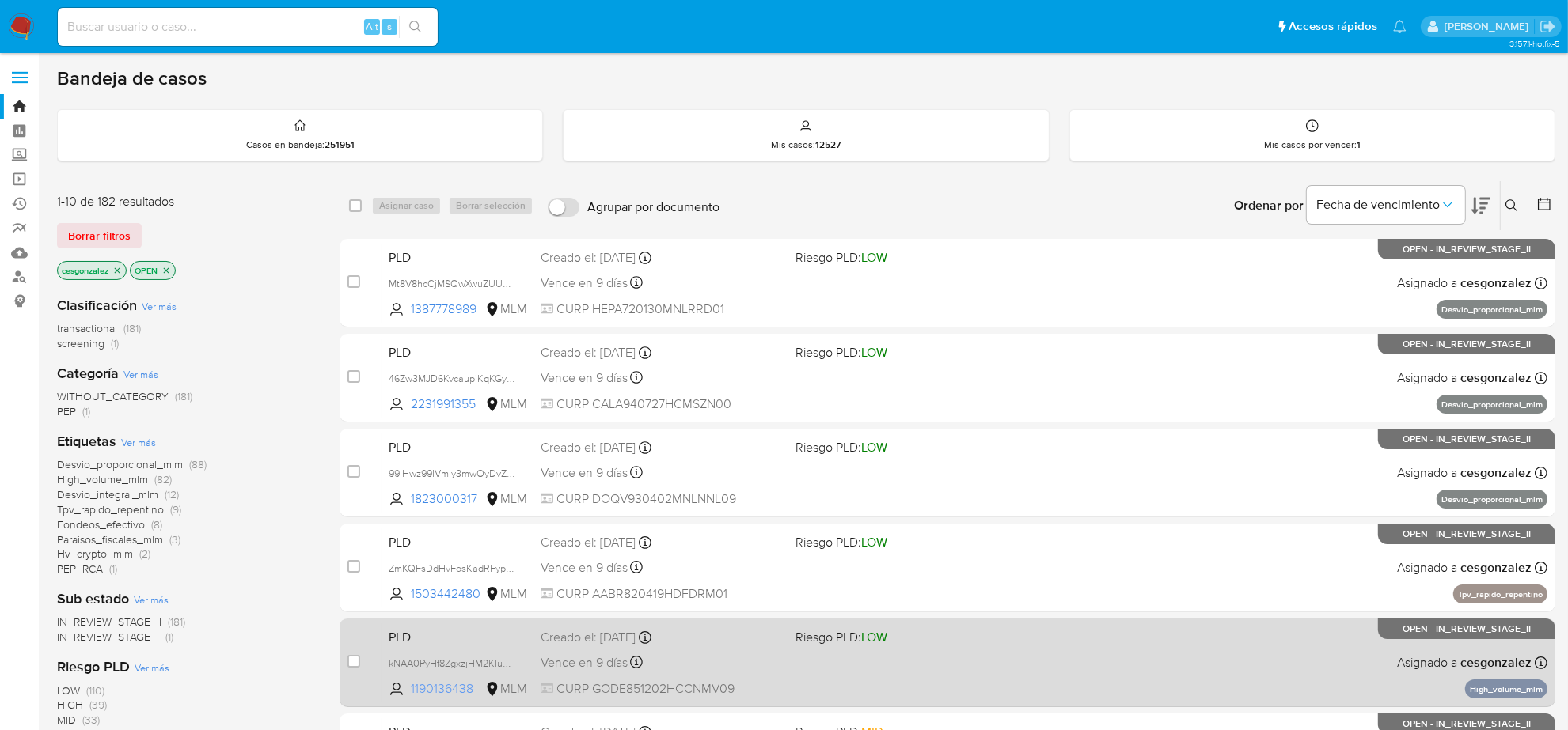
click at [433, 681] on span "1190136438" at bounding box center [446, 689] width 71 height 17
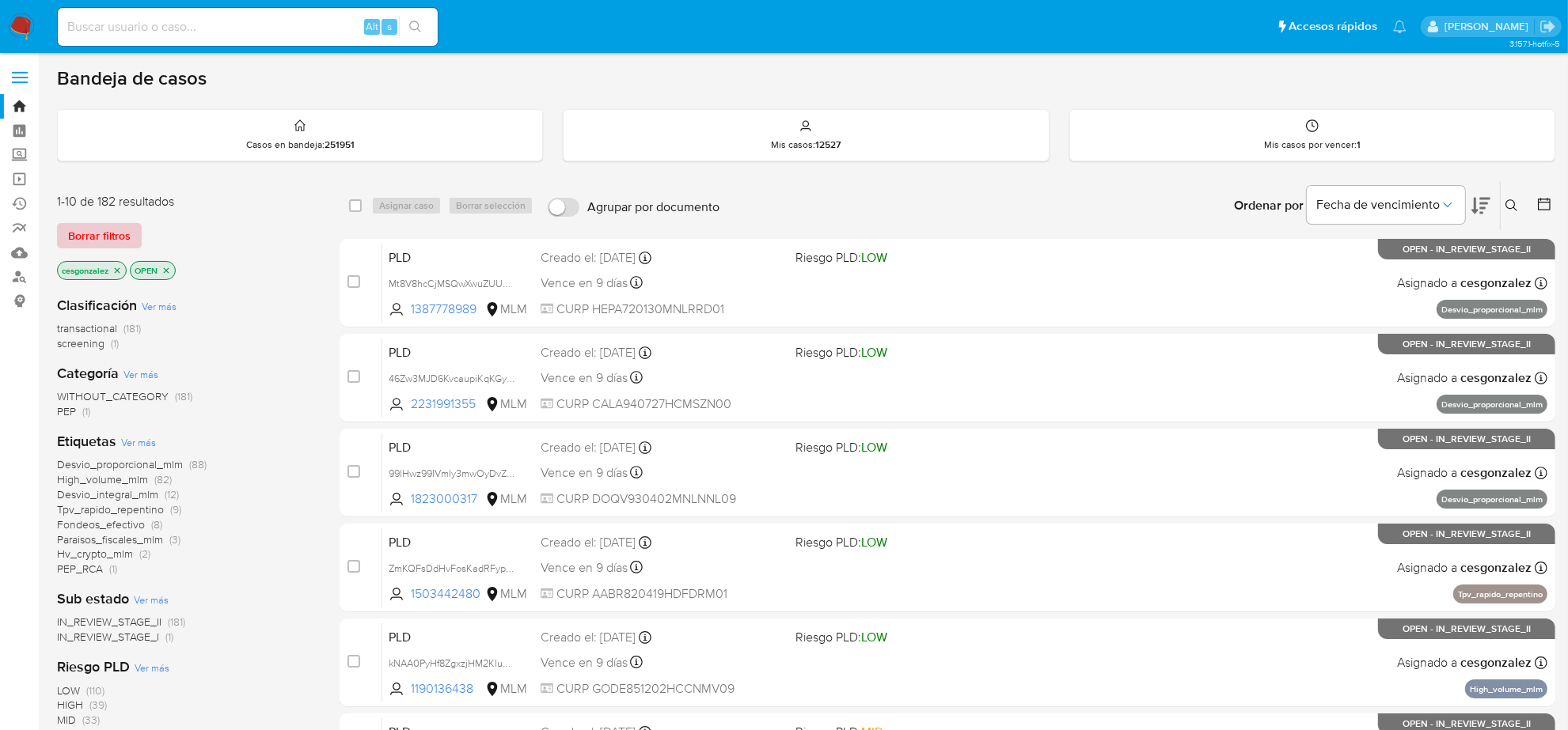
click at [115, 238] on span "Borrar filtros" at bounding box center [99, 235] width 62 height 22
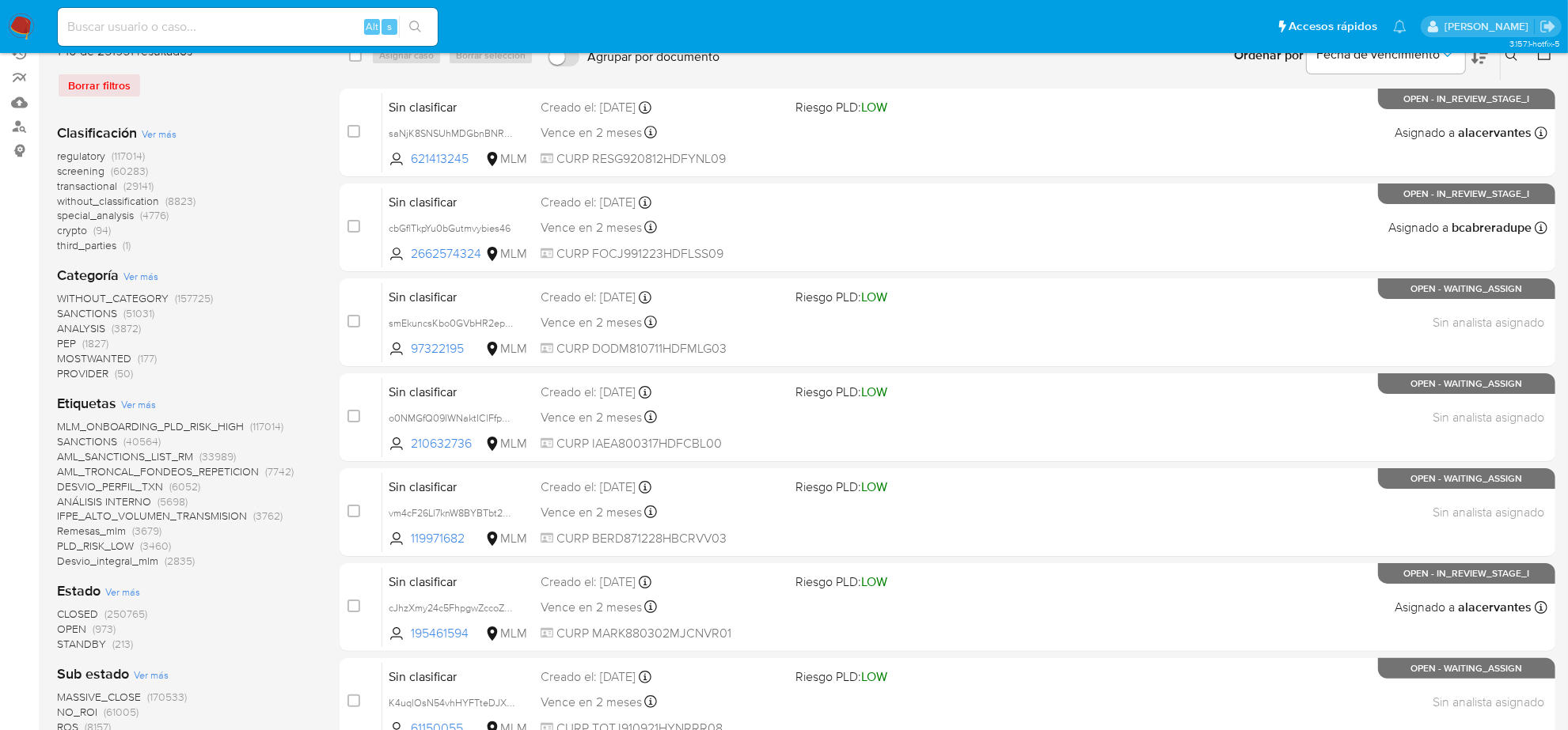
scroll to position [198, 0]
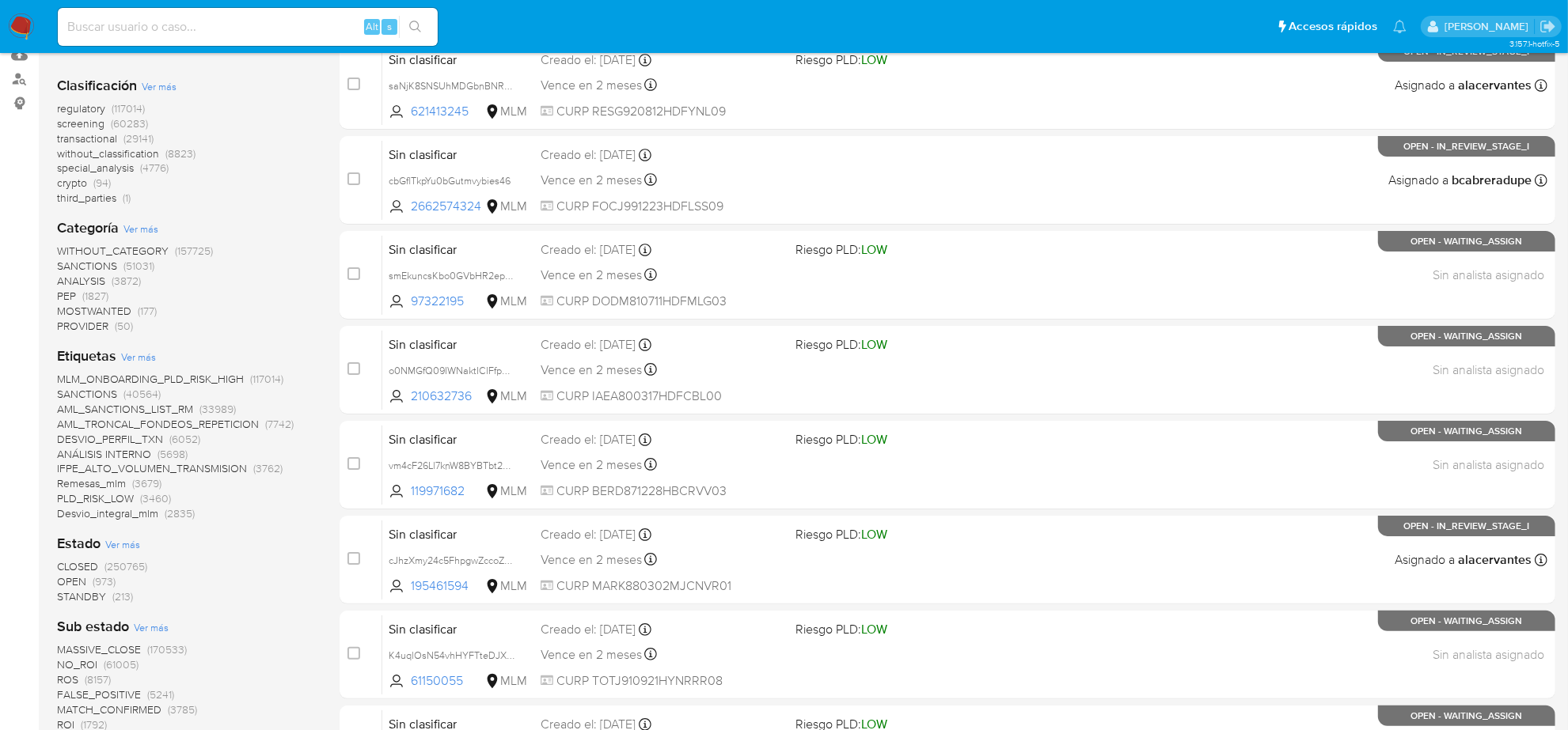
click at [69, 579] on span "OPEN" at bounding box center [71, 581] width 29 height 16
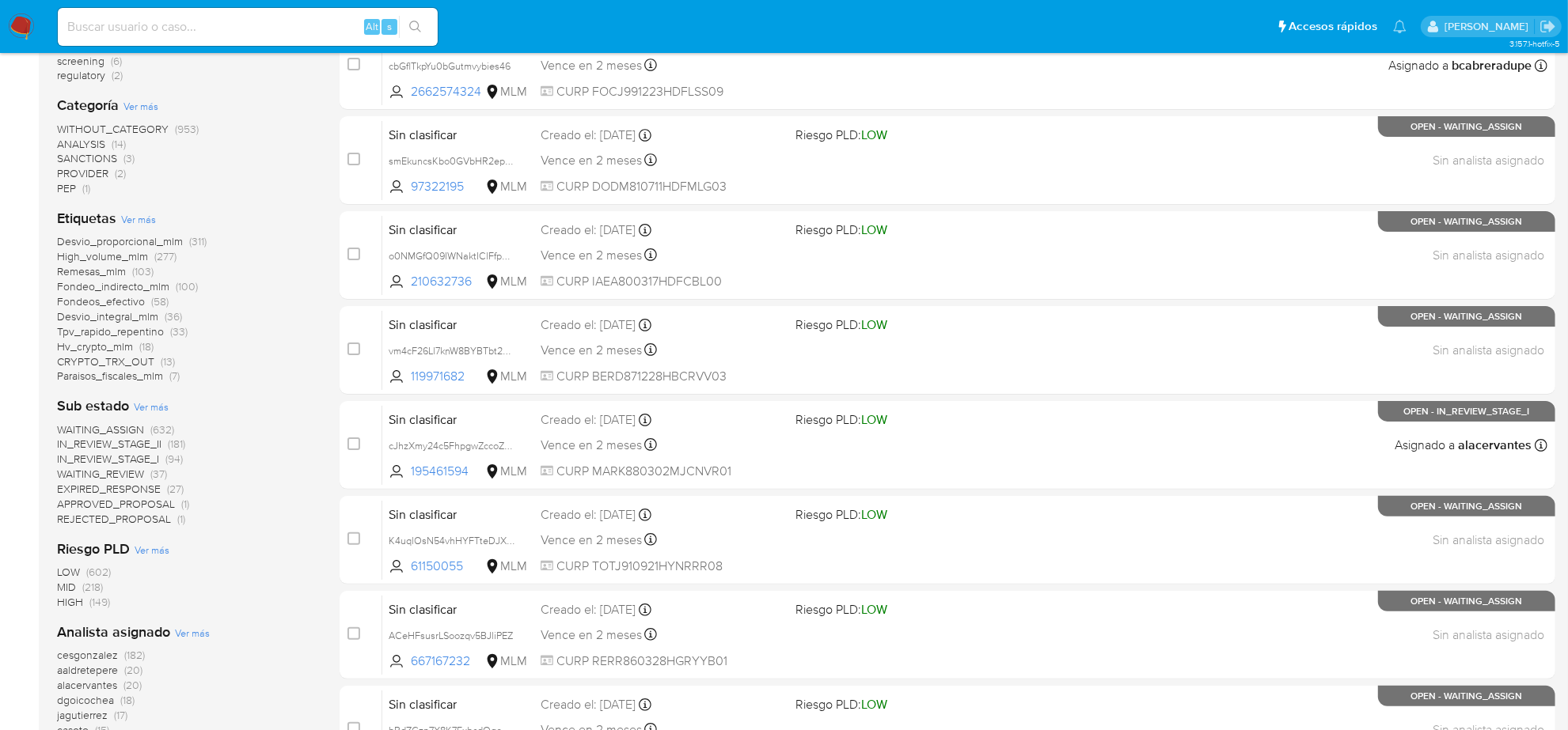
scroll to position [198, 0]
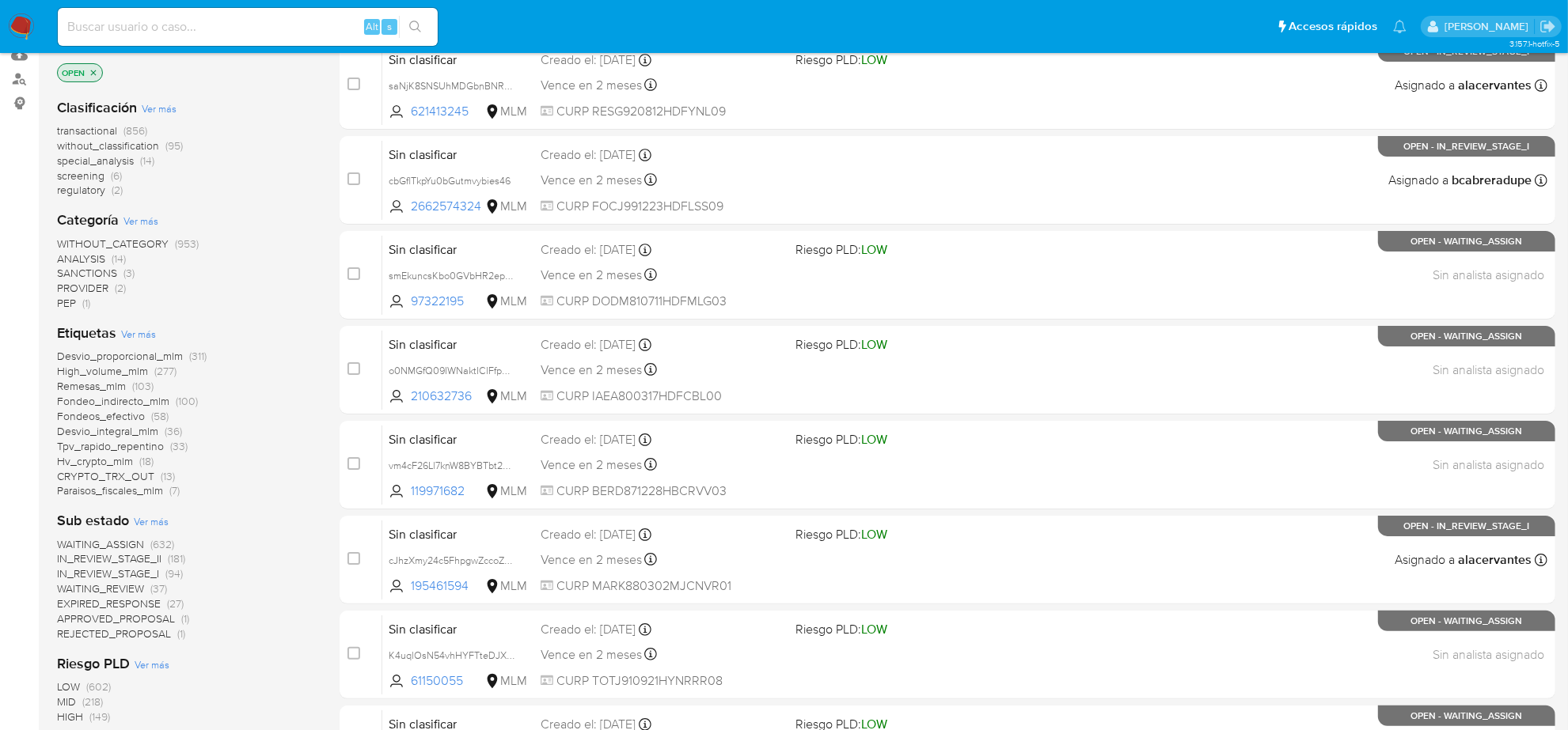
click at [127, 145] on span "without_classification" at bounding box center [107, 145] width 102 height 16
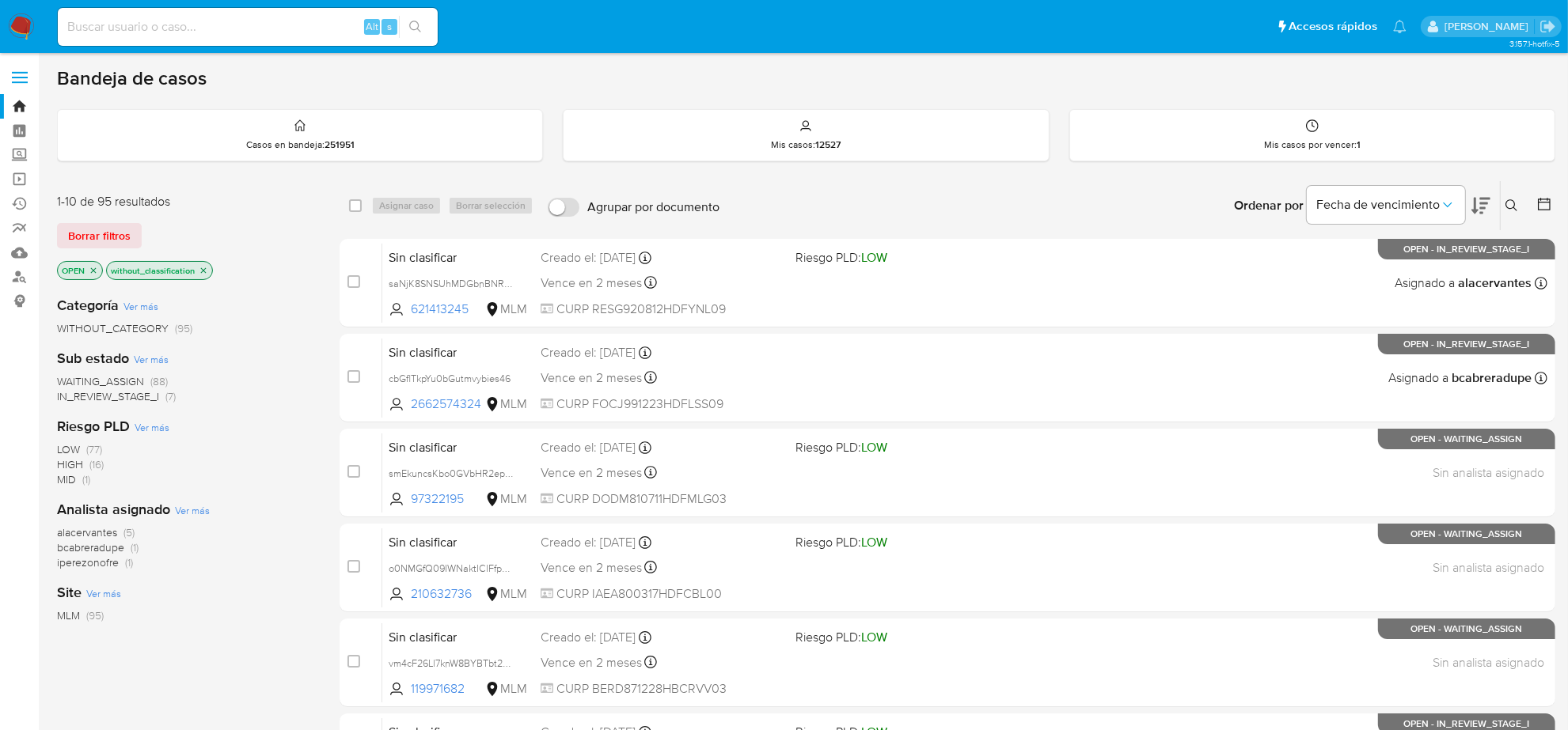
click at [132, 376] on span "WAITING_ASSIGN" at bounding box center [100, 381] width 87 height 16
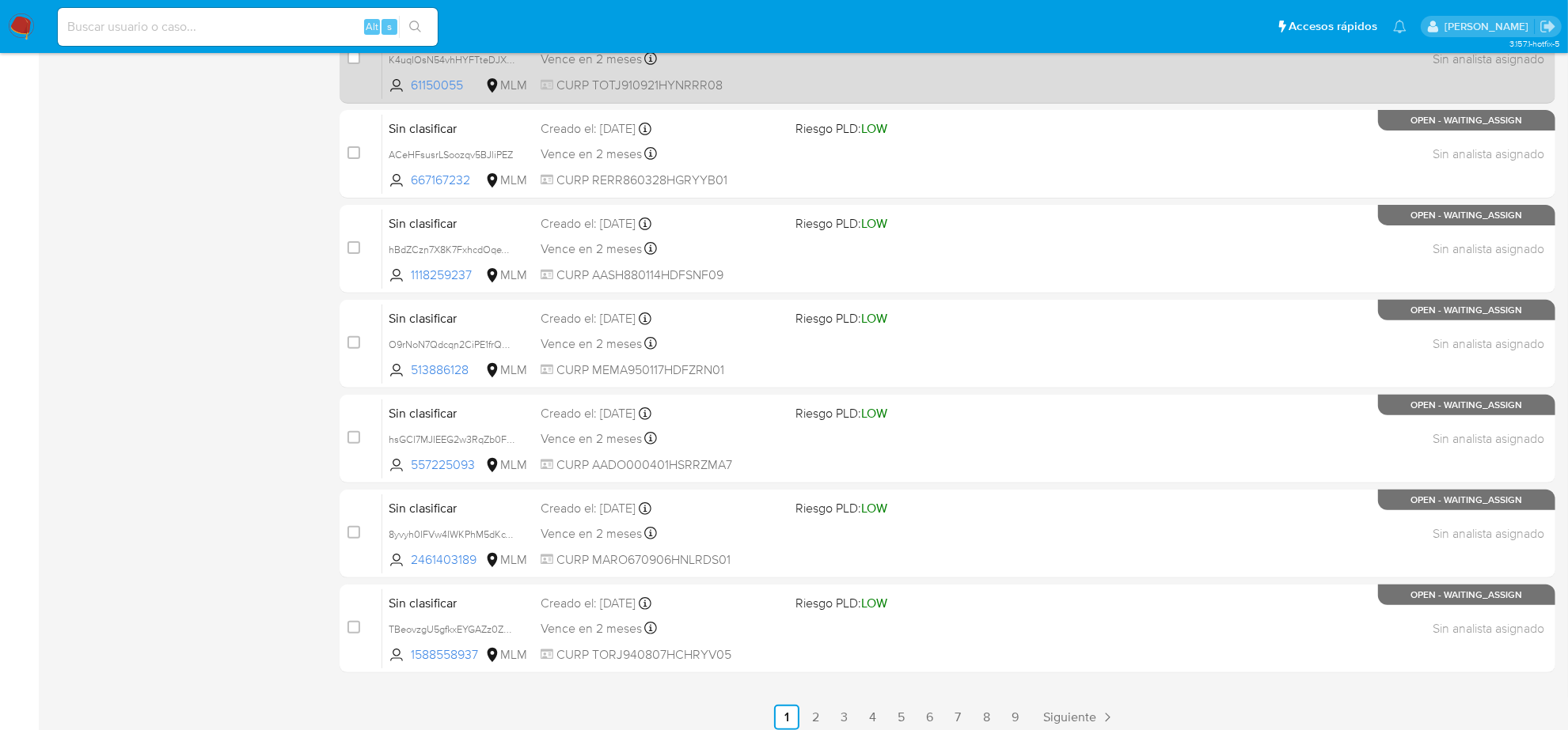
scroll to position [517, 0]
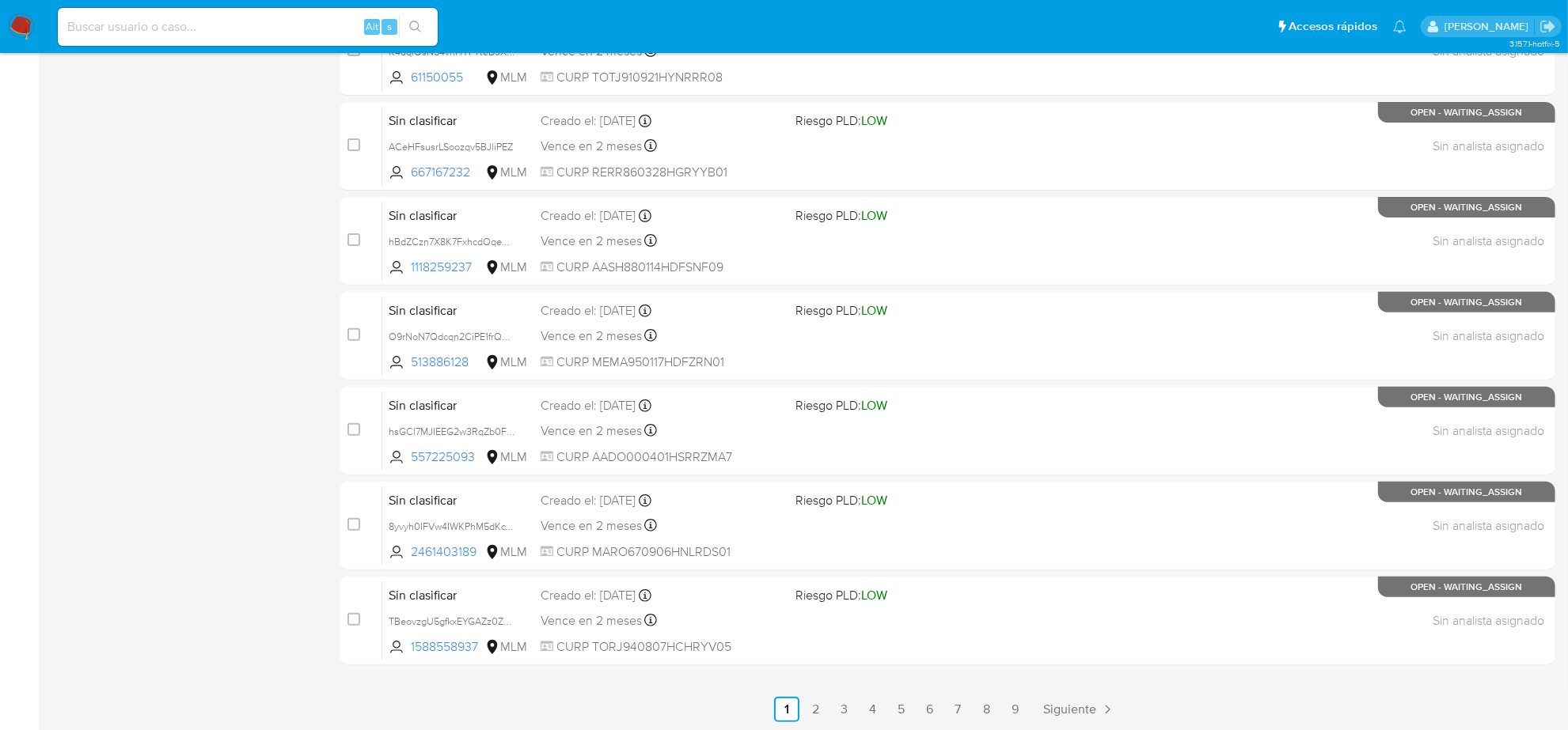
drag, startPoint x: 913, startPoint y: 696, endPoint x: 916, endPoint y: 713, distance: 17.3
click at [915, 697] on ul "Anterior 1 2 3 4 5 6 7 8 9 Siguiente" at bounding box center [948, 710] width 1216 height 26
click at [1011, 703] on link "9" at bounding box center [1015, 710] width 26 height 26
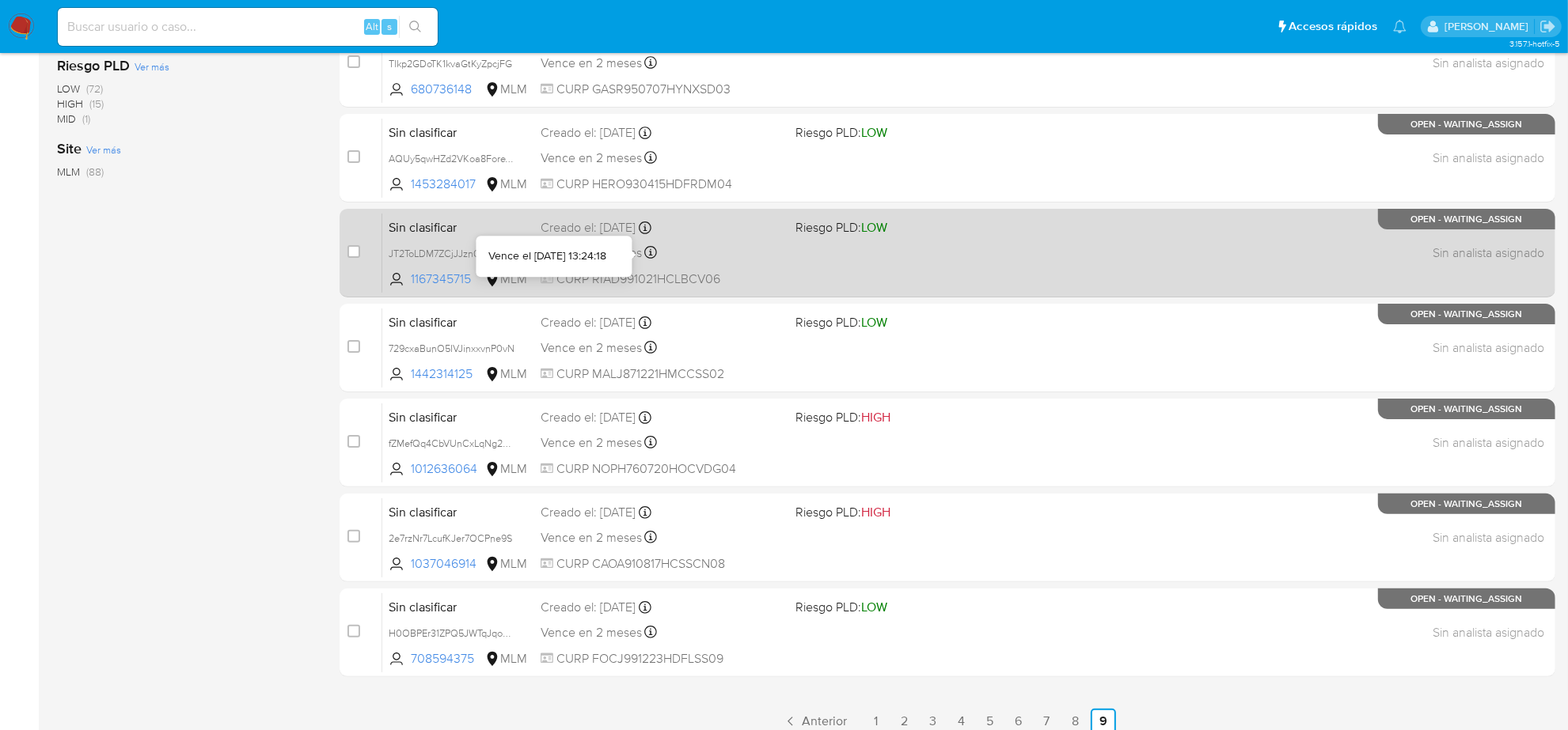
scroll to position [327, 0]
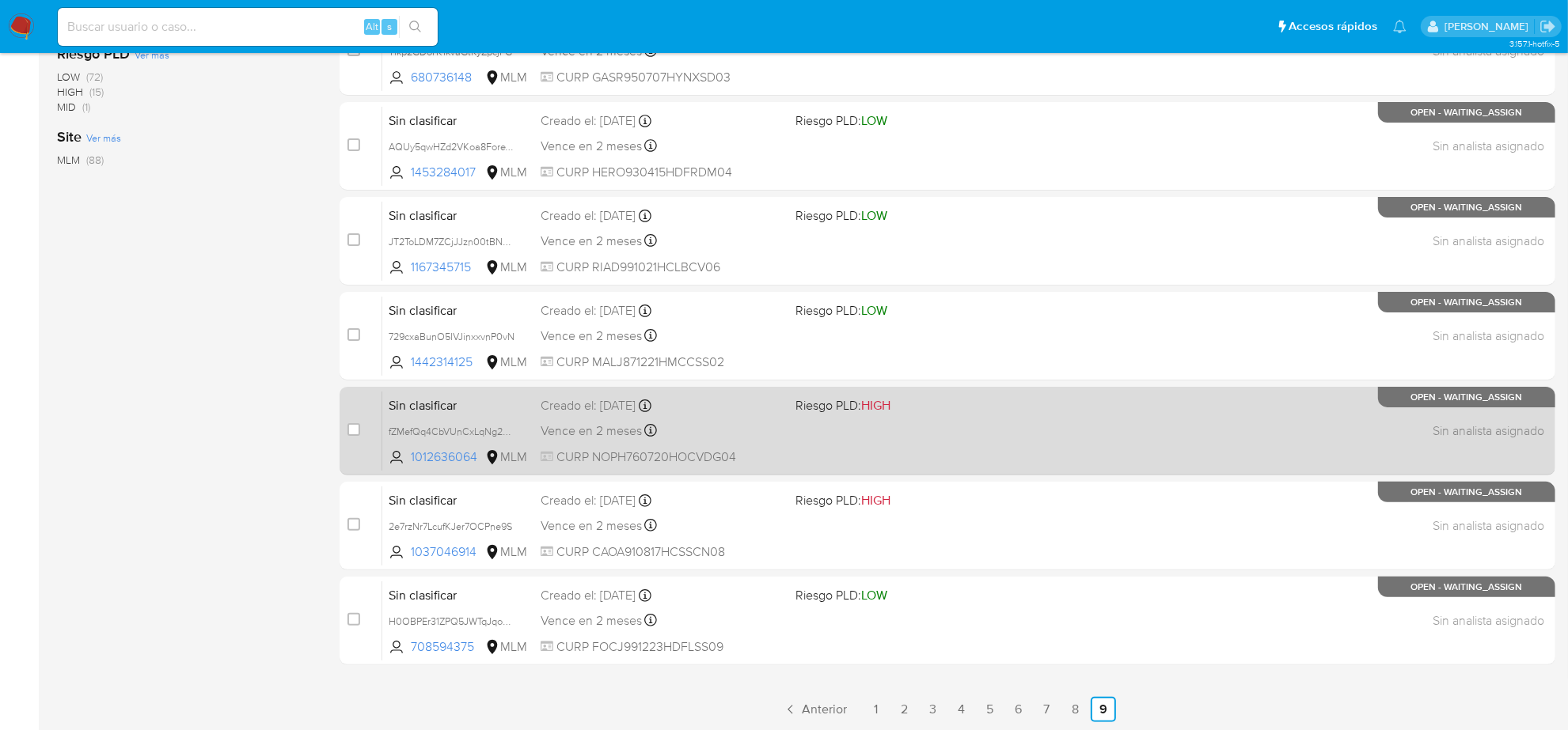
click at [607, 429] on span "Vence en 2 meses" at bounding box center [591, 430] width 102 height 17
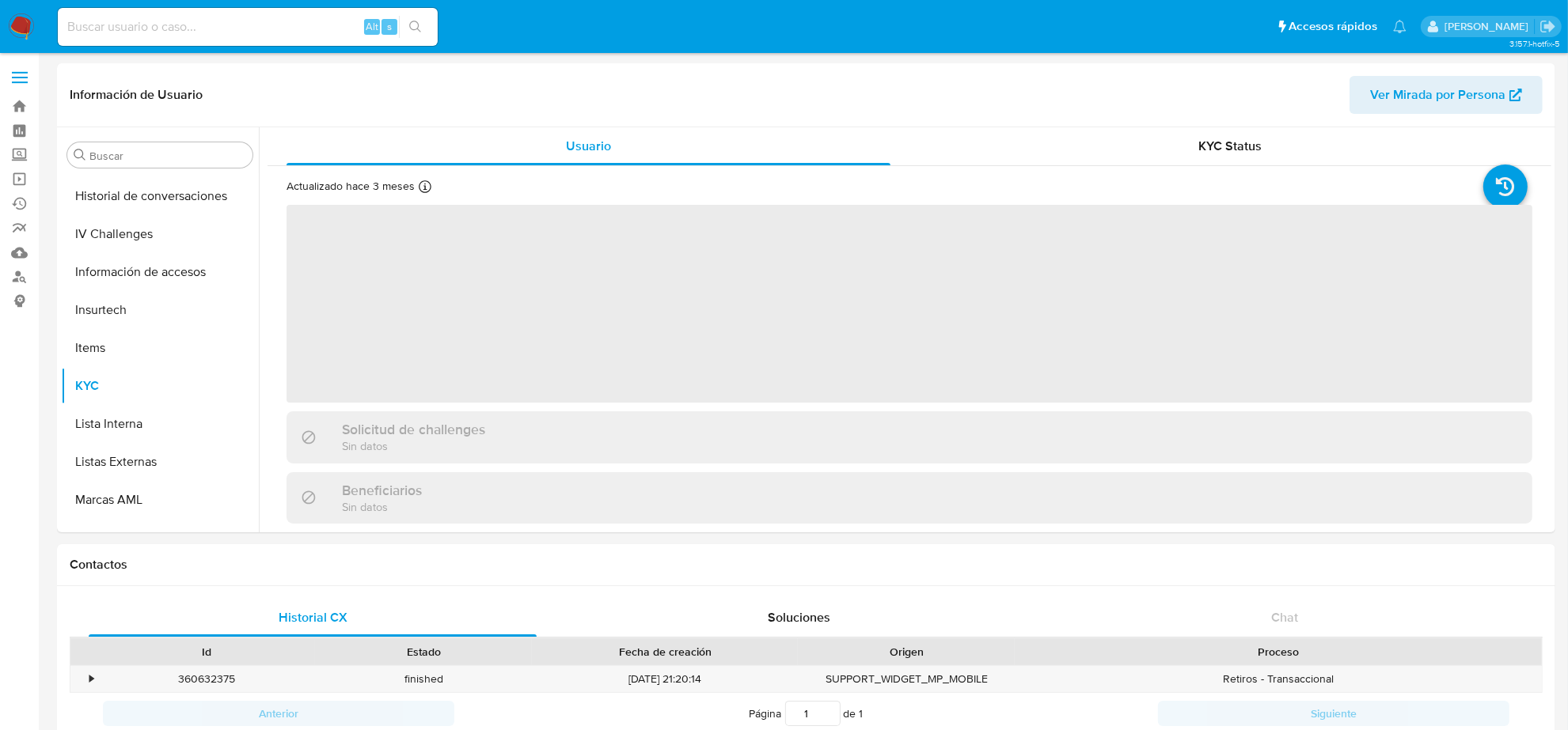
scroll to position [667, 0]
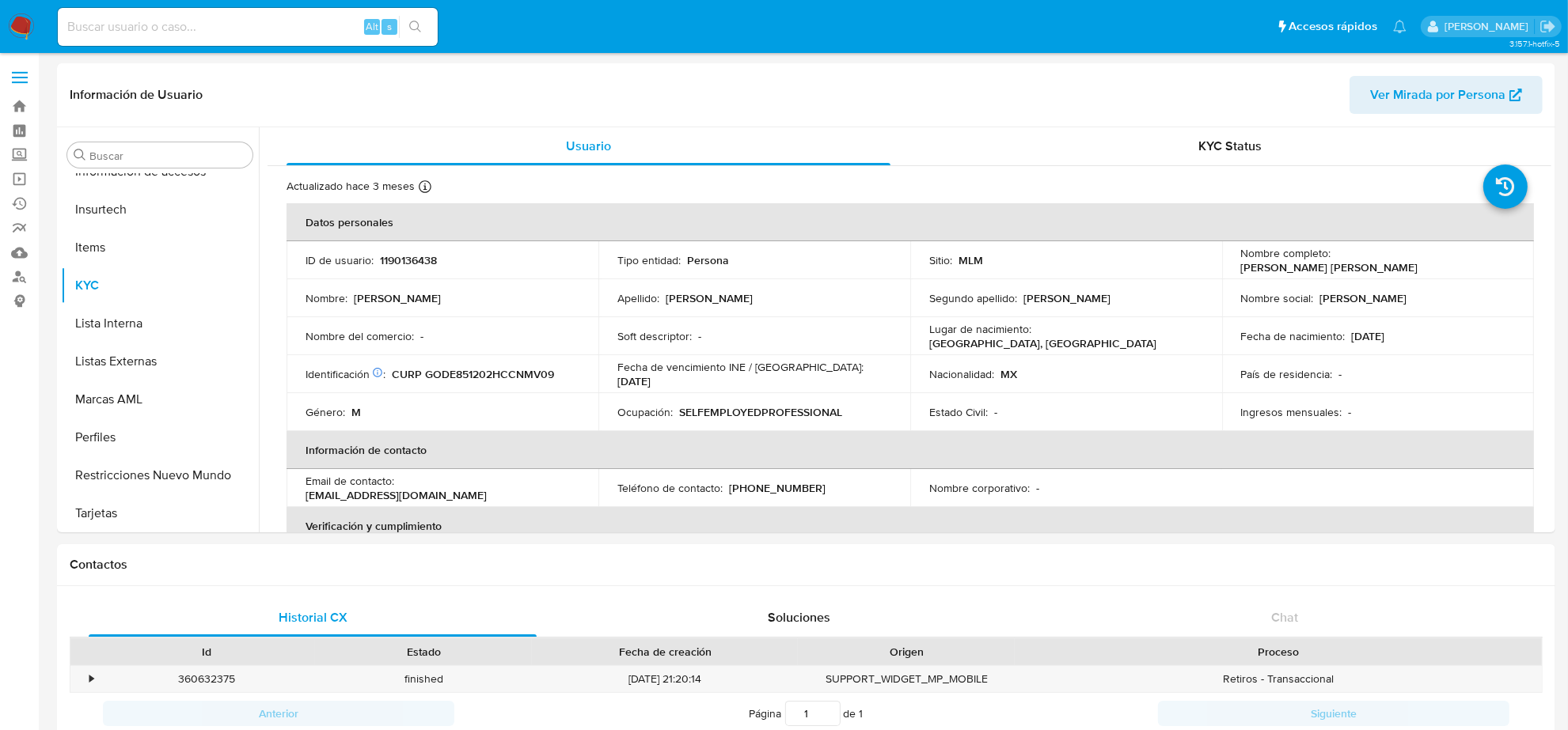
select select "10"
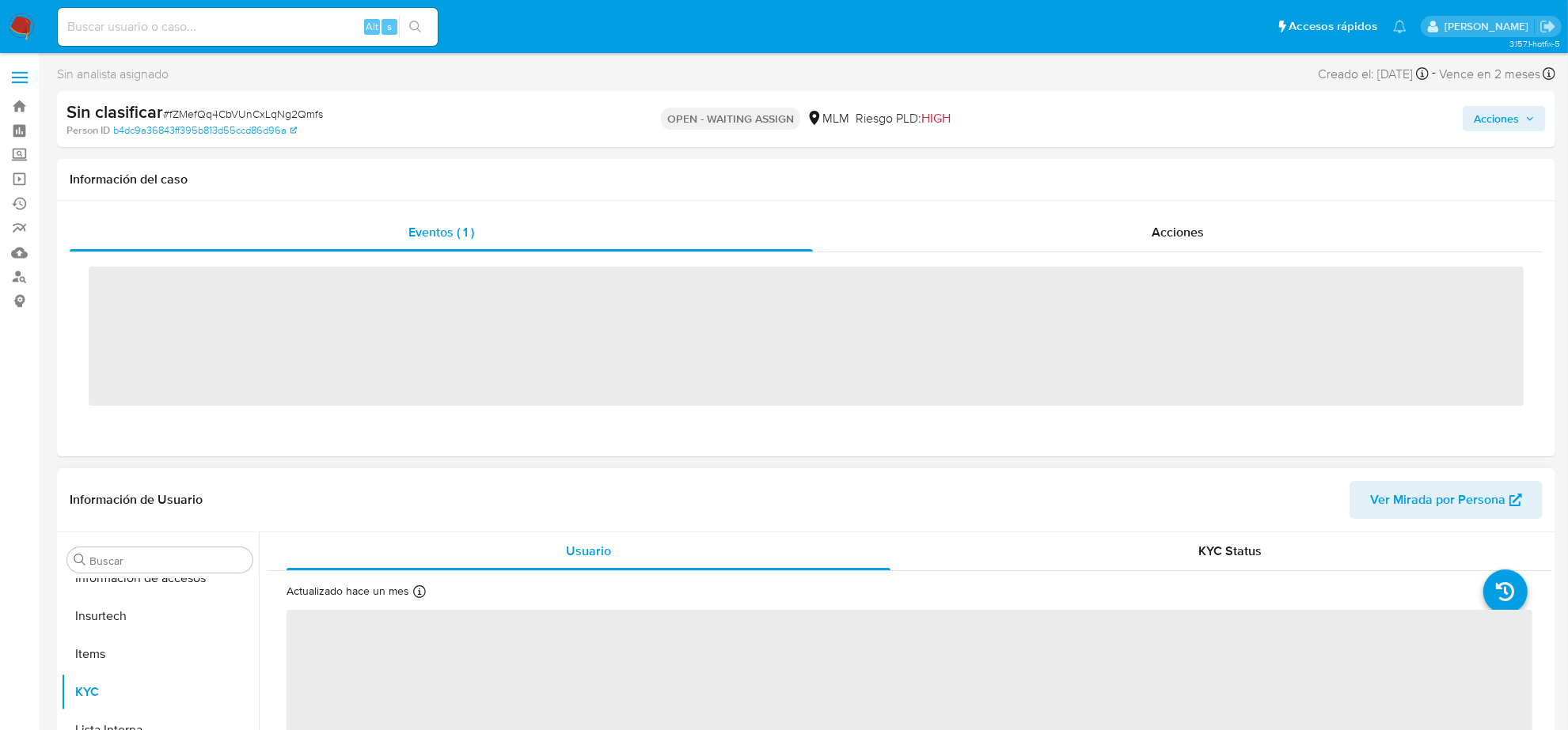
scroll to position [667, 0]
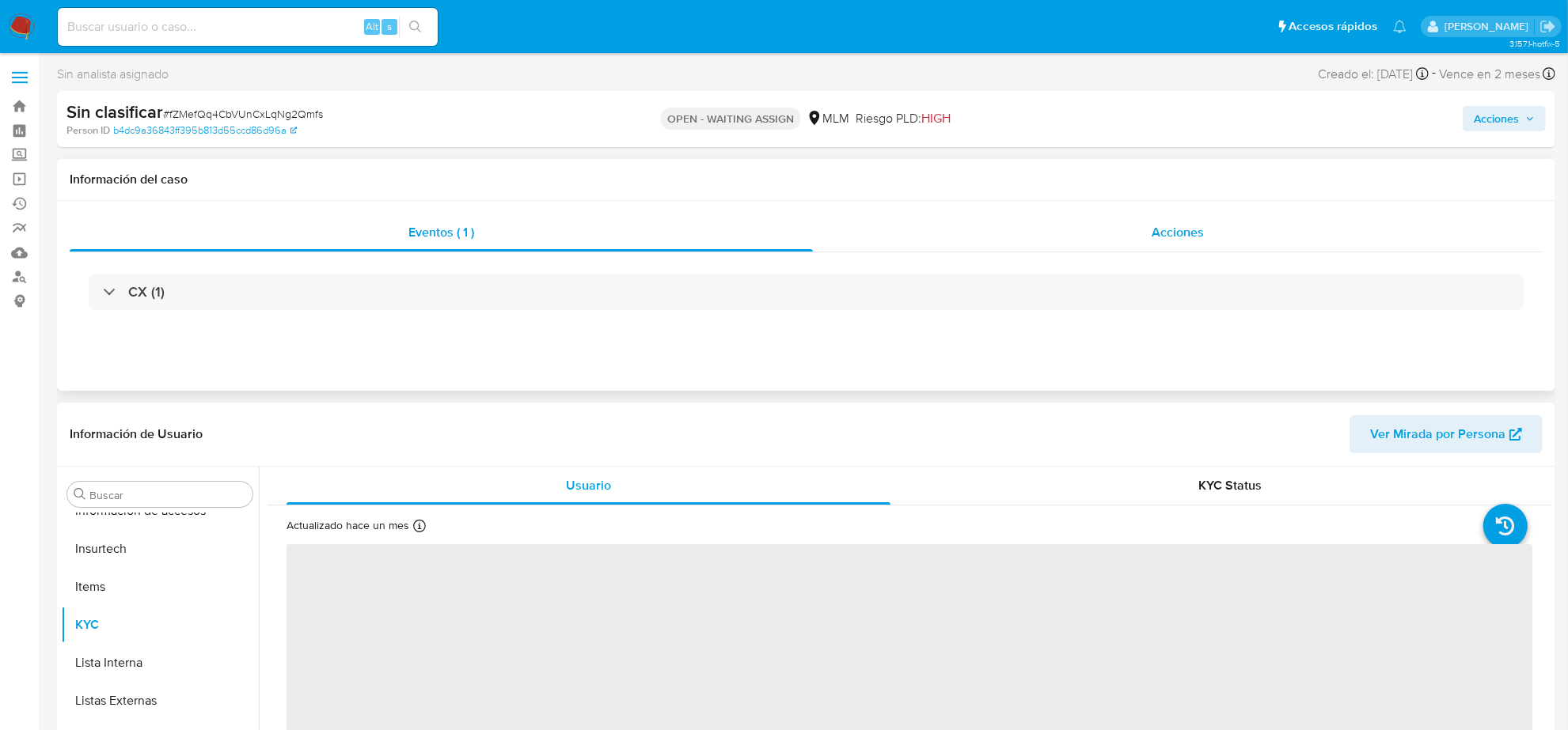
click at [1191, 230] on span "Acciones" at bounding box center [1178, 233] width 52 height 18
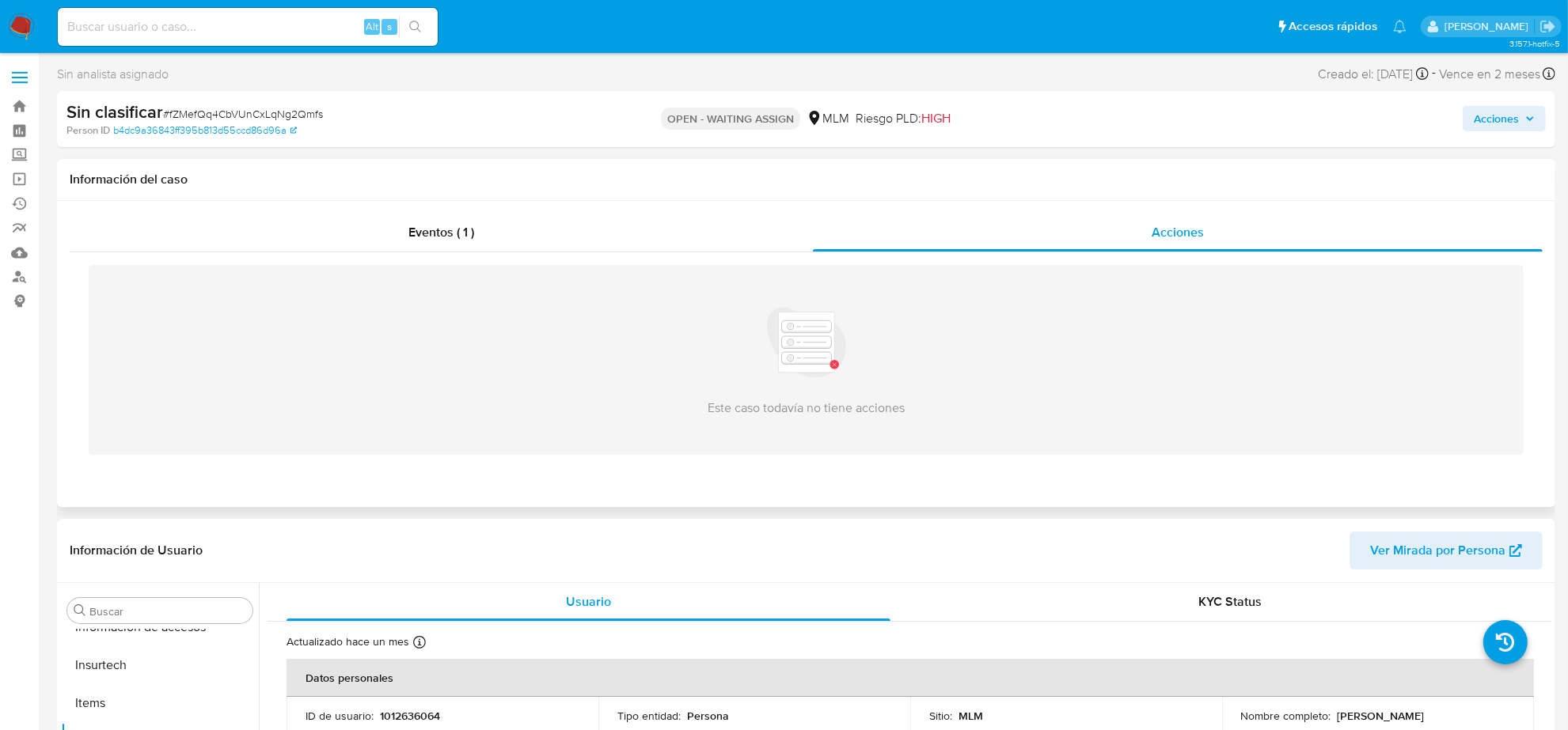
select select "10"
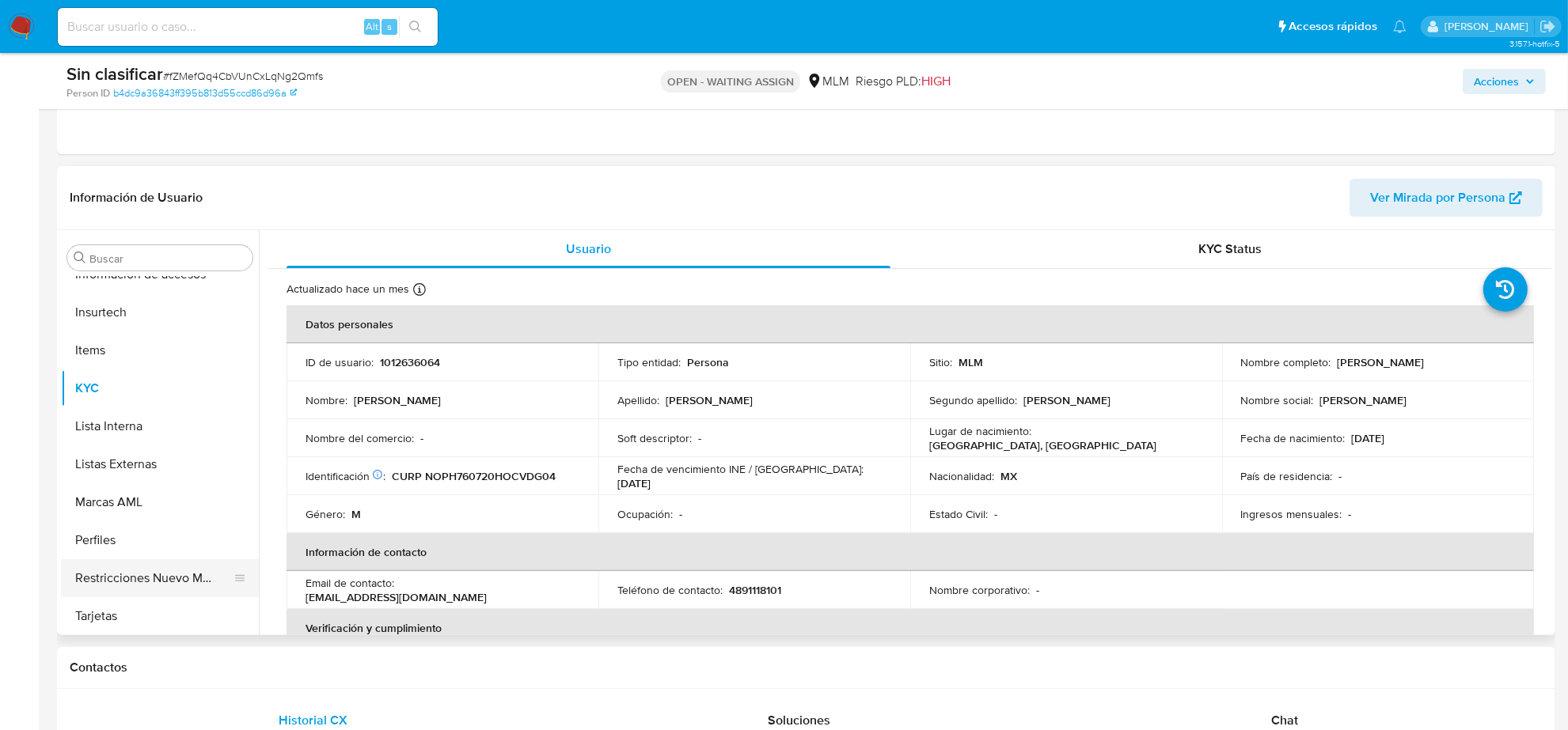
click at [192, 590] on button "Restricciones Nuevo Mundo" at bounding box center [154, 578] width 185 height 38
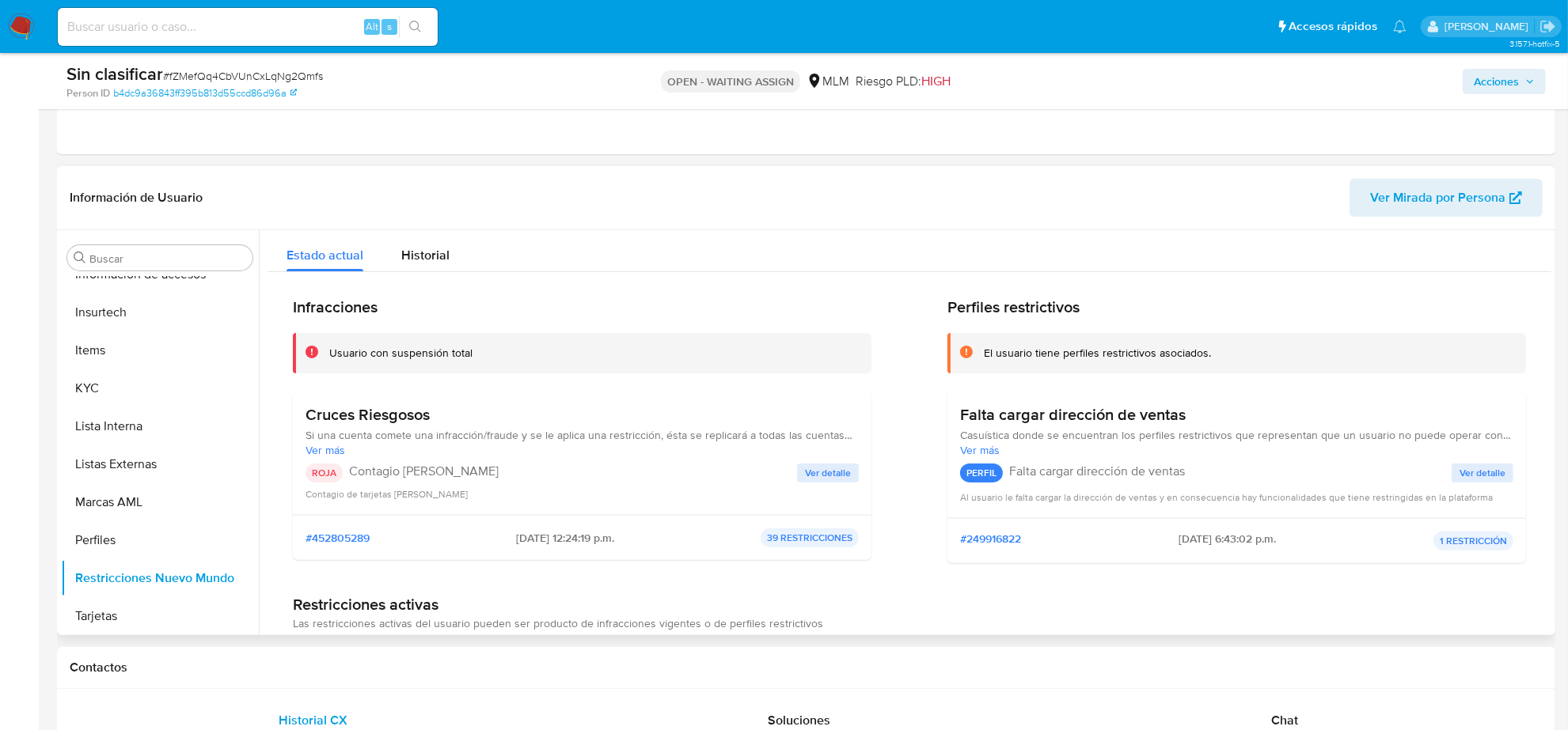
click at [828, 476] on span "Ver detalle" at bounding box center [828, 473] width 46 height 16
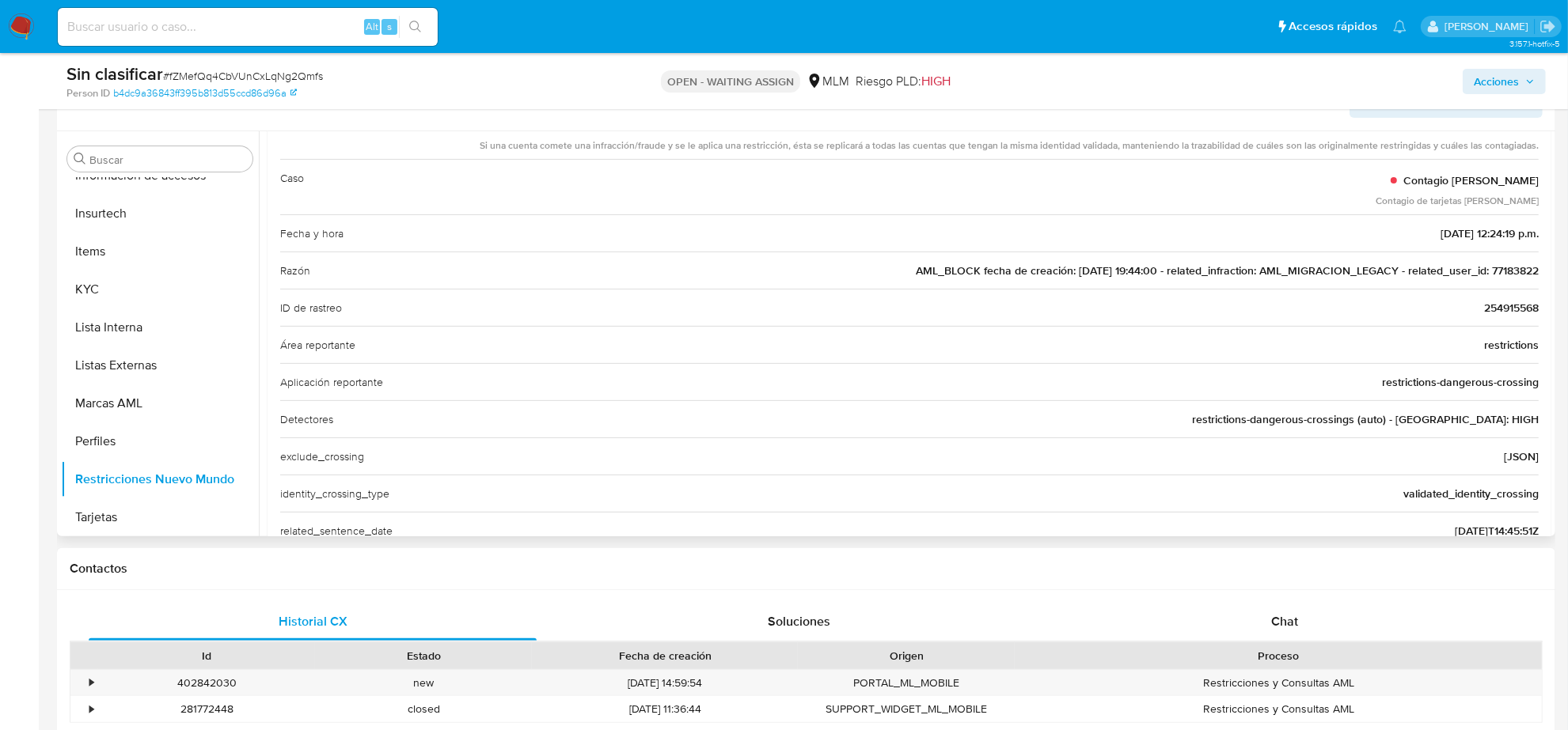
scroll to position [0, 0]
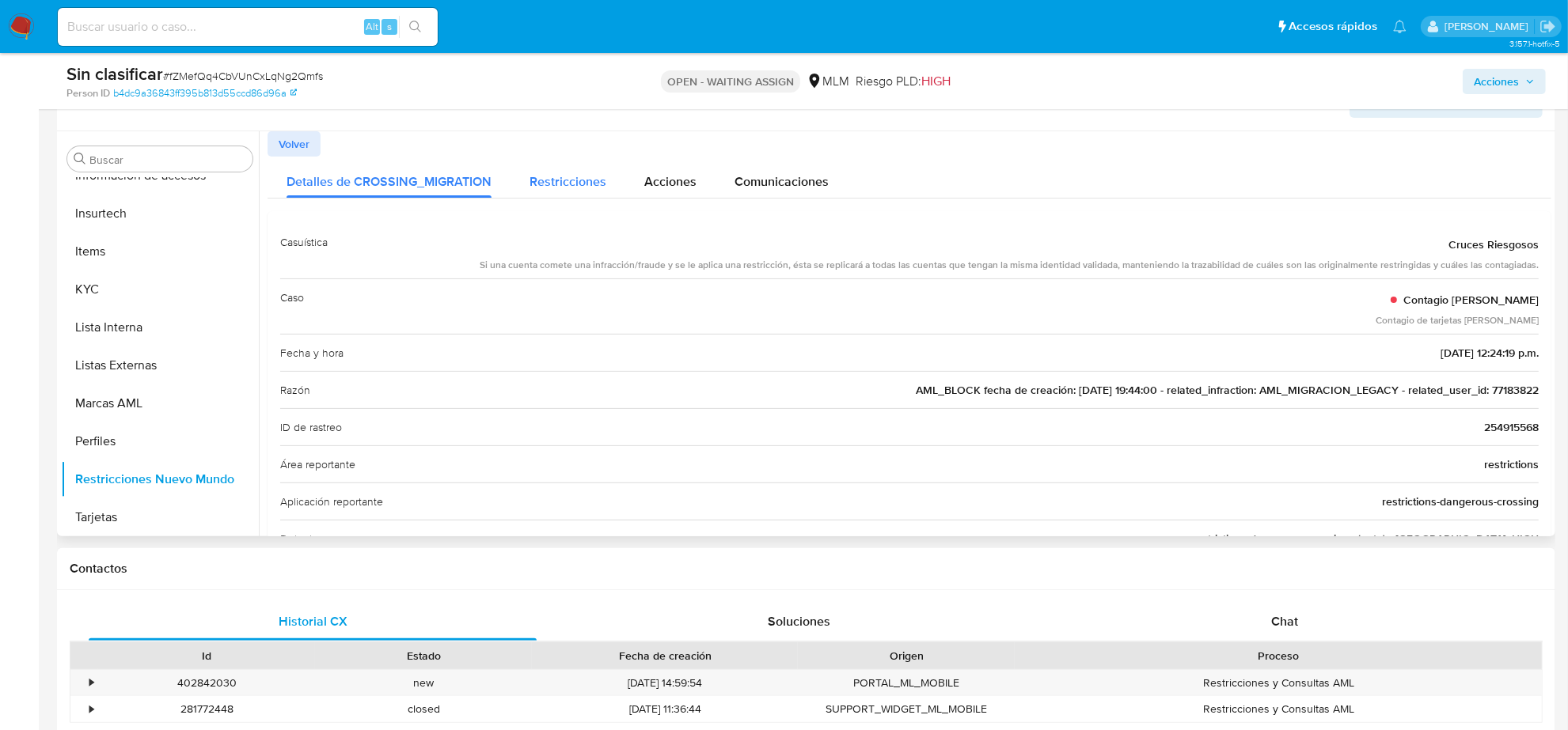
click at [574, 186] on span "Restricciones" at bounding box center [568, 181] width 77 height 18
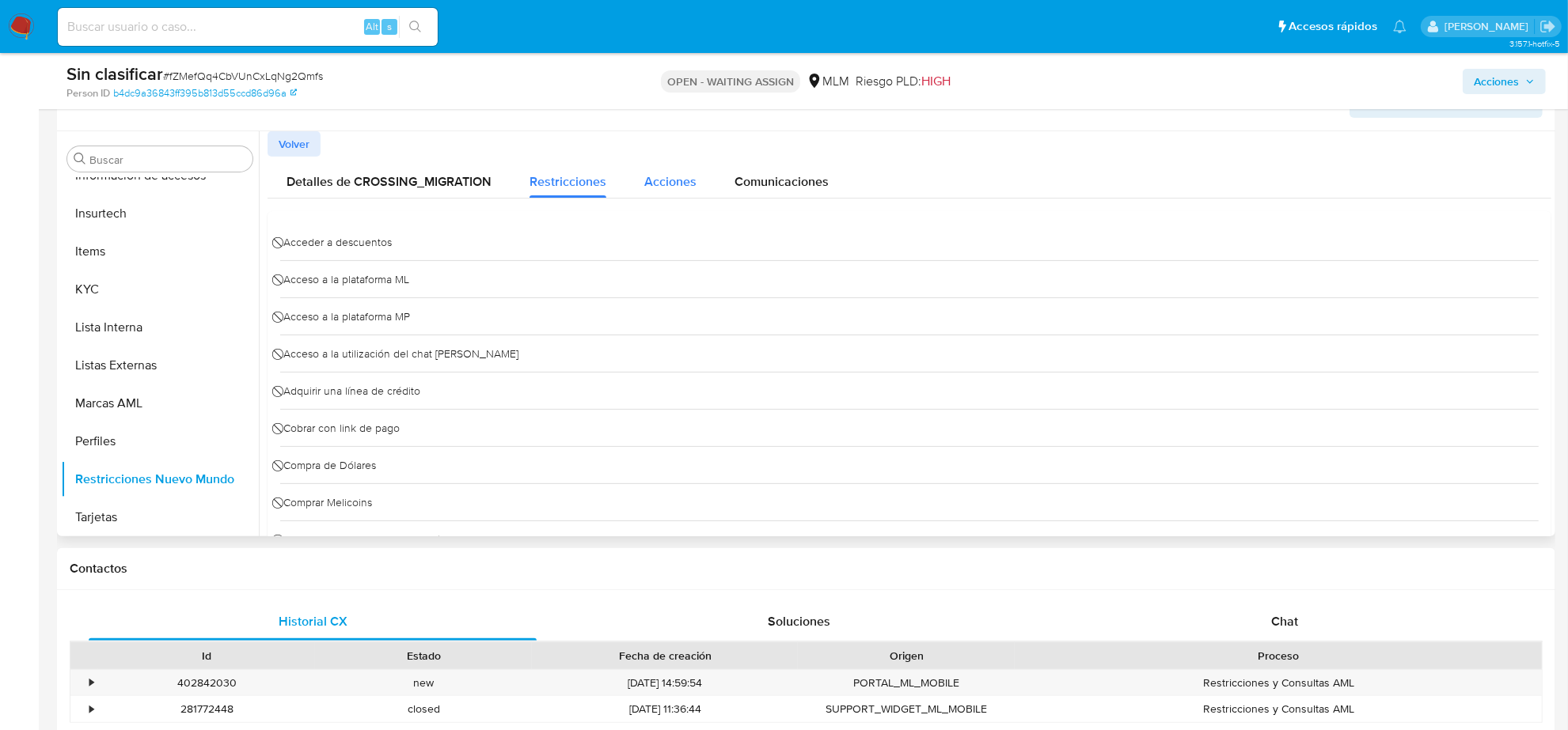
click at [671, 186] on span "Acciones" at bounding box center [670, 181] width 52 height 18
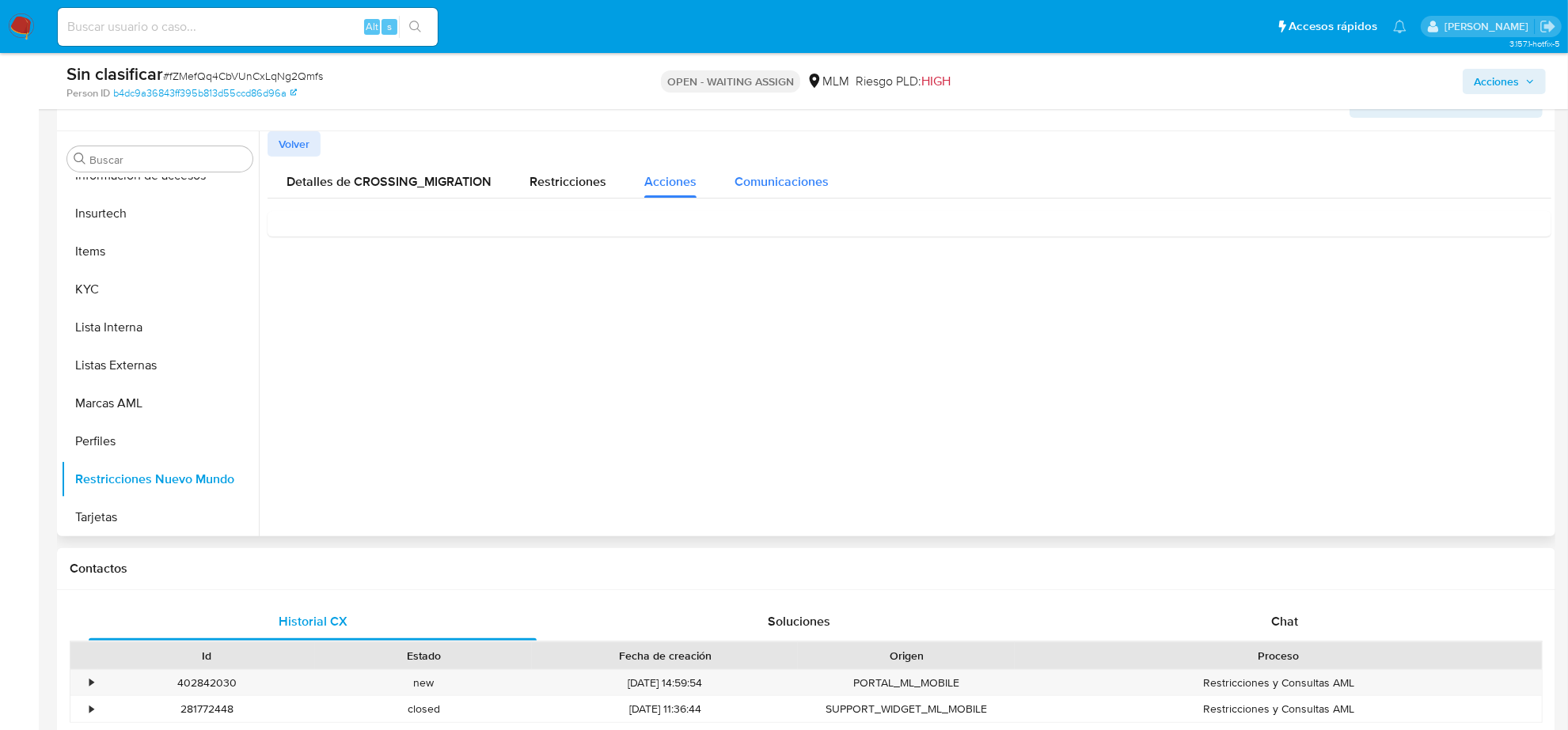
click at [828, 177] on button "Comunicaciones" at bounding box center [782, 178] width 132 height 42
click at [416, 184] on span "Detalles de CROSSING_MIGRATION" at bounding box center [389, 181] width 205 height 18
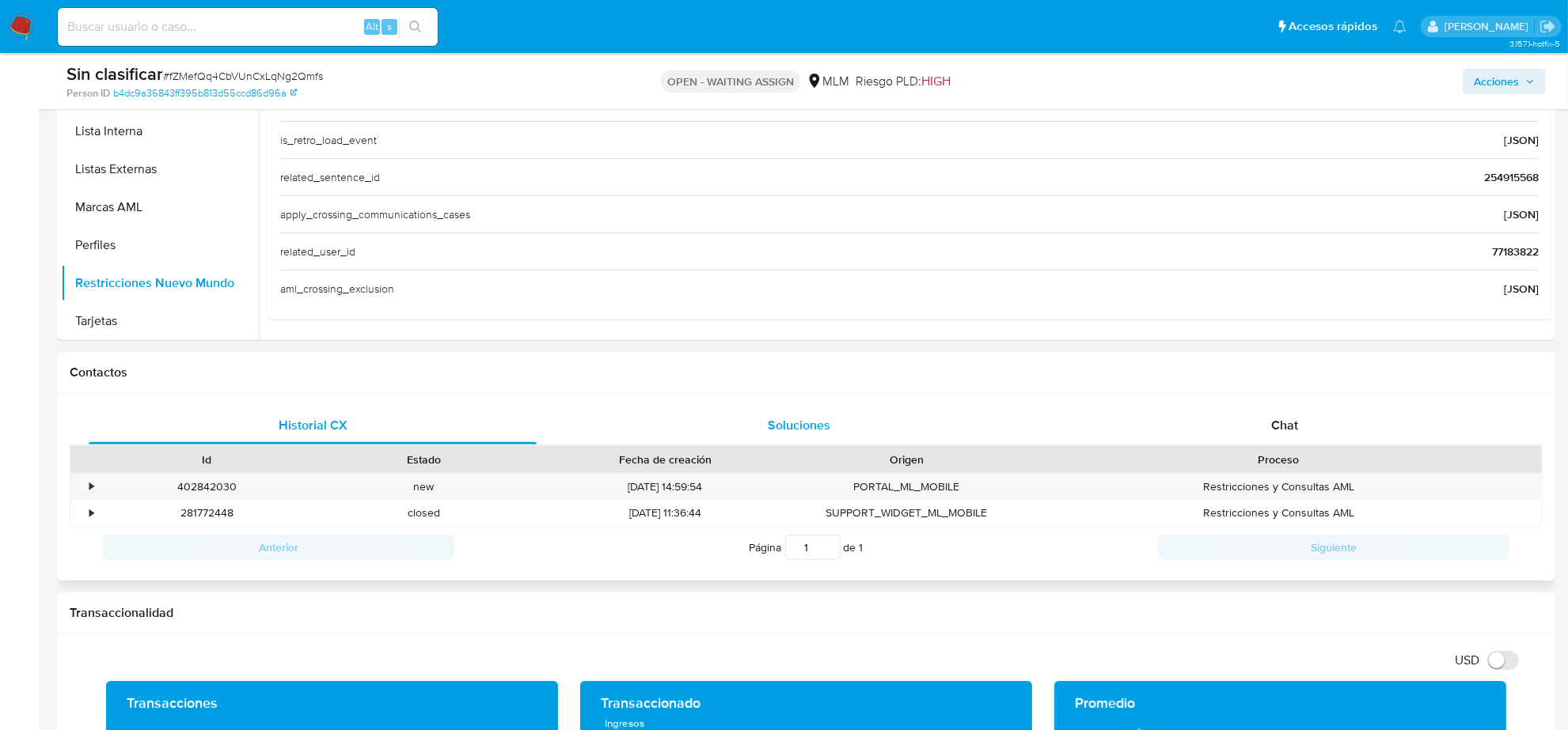
scroll to position [594, 0]
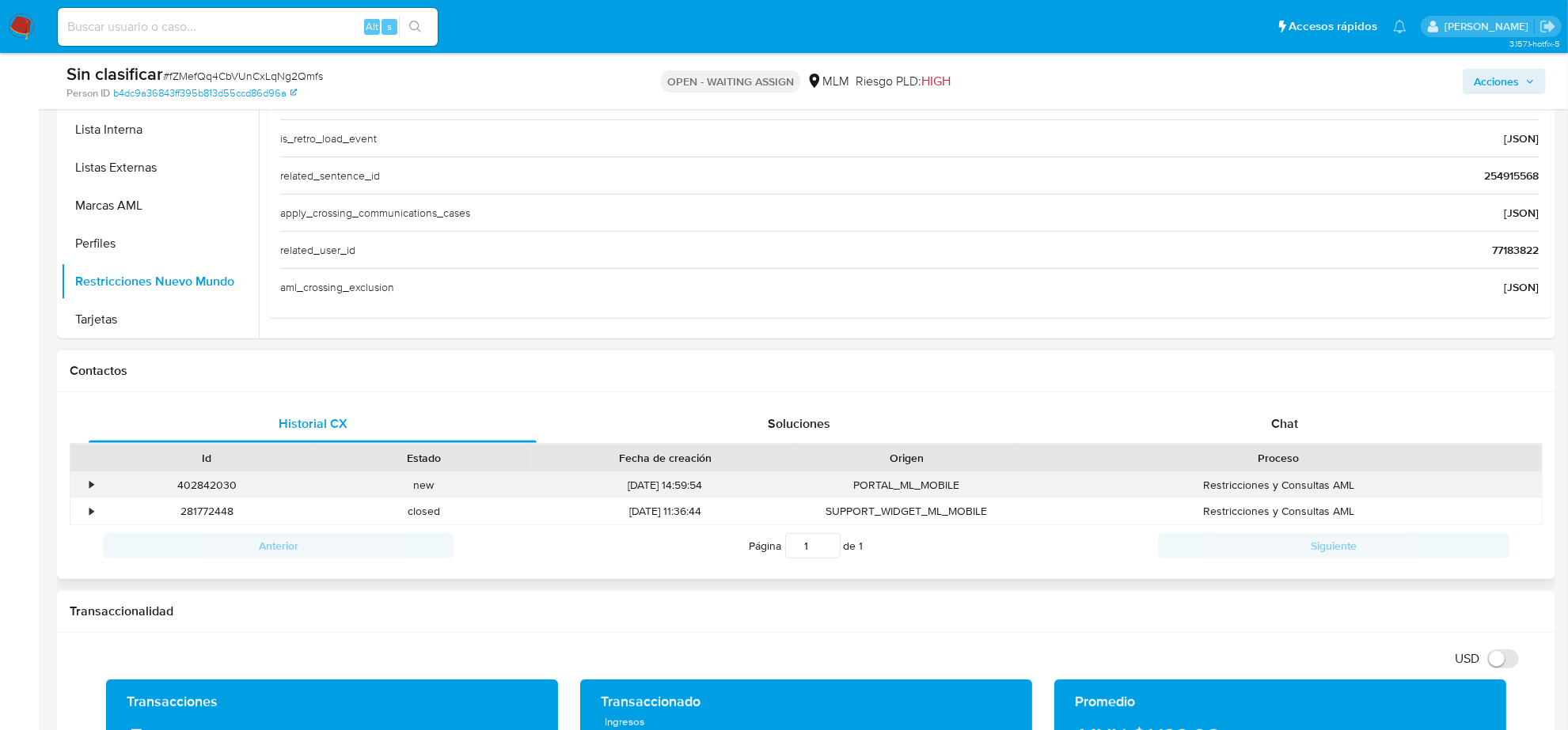
click at [90, 487] on div "•" at bounding box center [92, 485] width 4 height 15
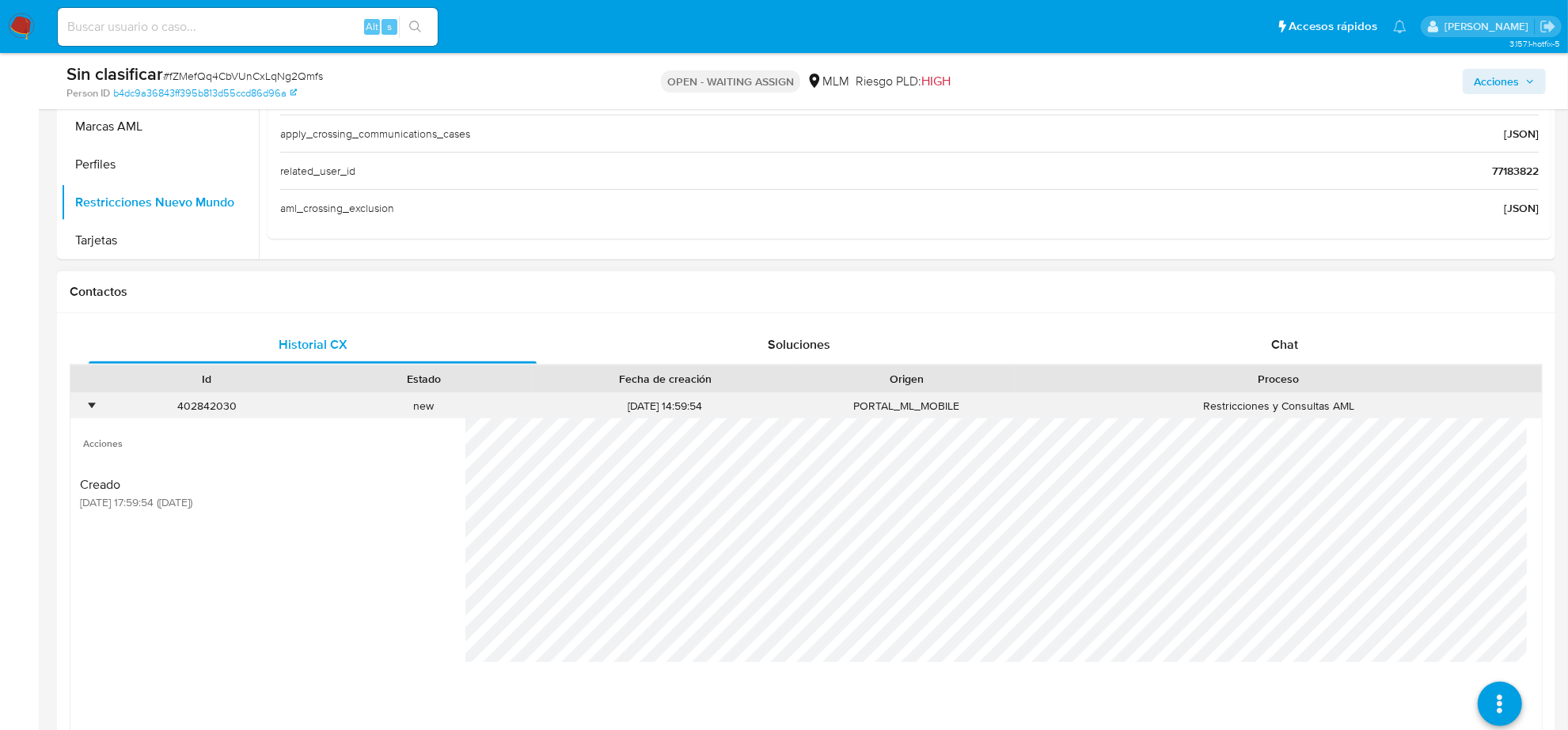
scroll to position [791, 0]
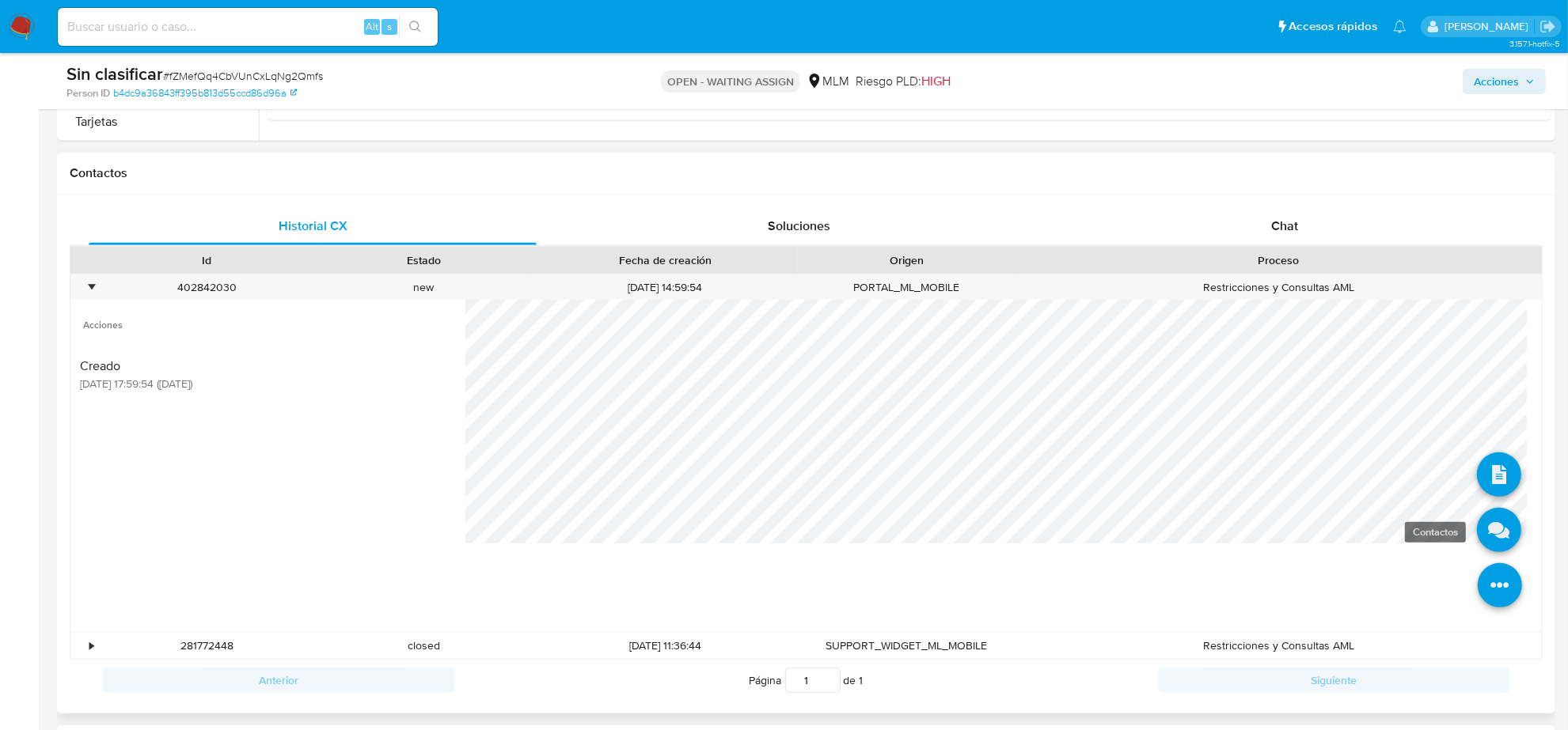
click at [1486, 544] on icon at bounding box center [1499, 530] width 44 height 44
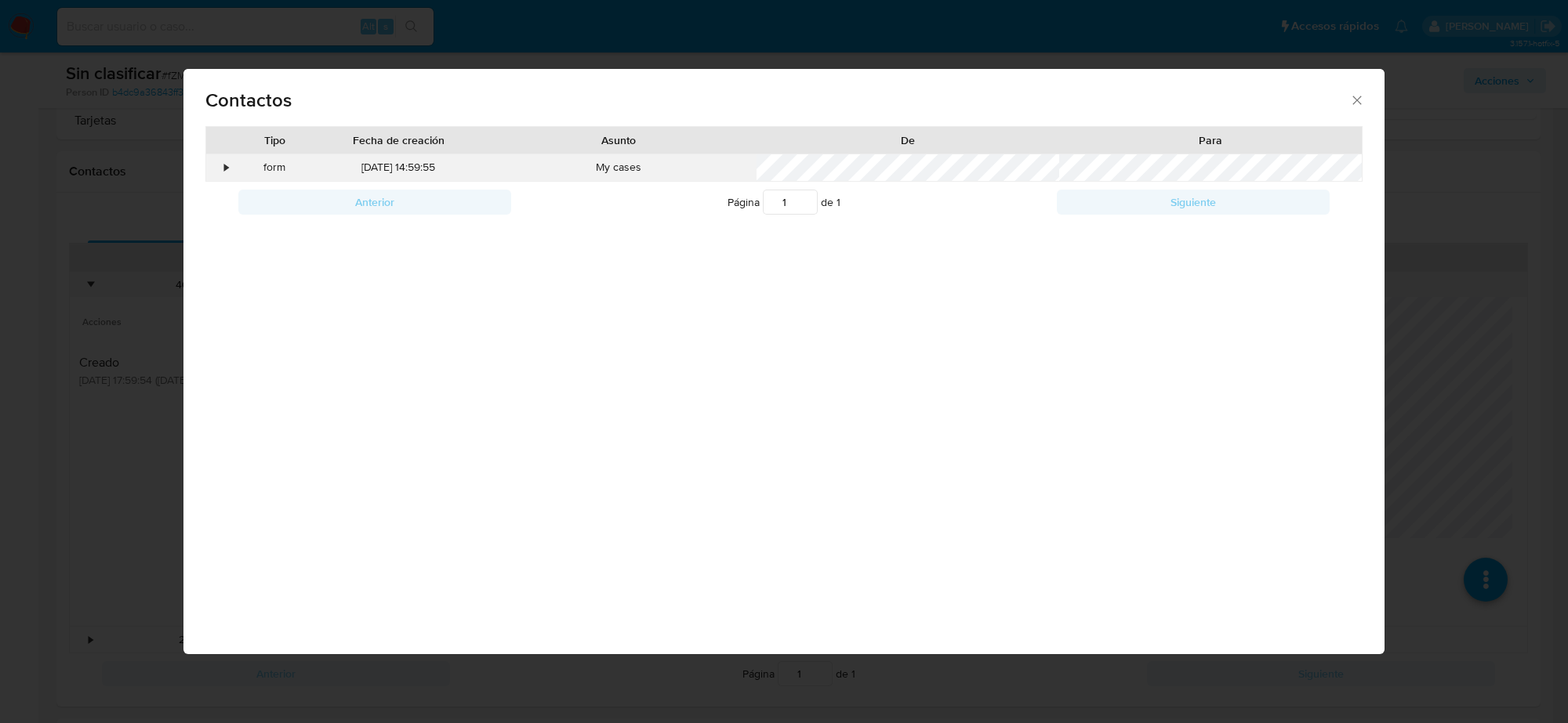
click at [229, 166] on div "•" at bounding box center [220, 167] width 27 height 26
click at [229, 166] on div "•" at bounding box center [227, 167] width 4 height 15
click at [1363, 106] on div "Contactos" at bounding box center [784, 97] width 1201 height 57
click at [1361, 103] on icon "close" at bounding box center [1357, 100] width 15 height 15
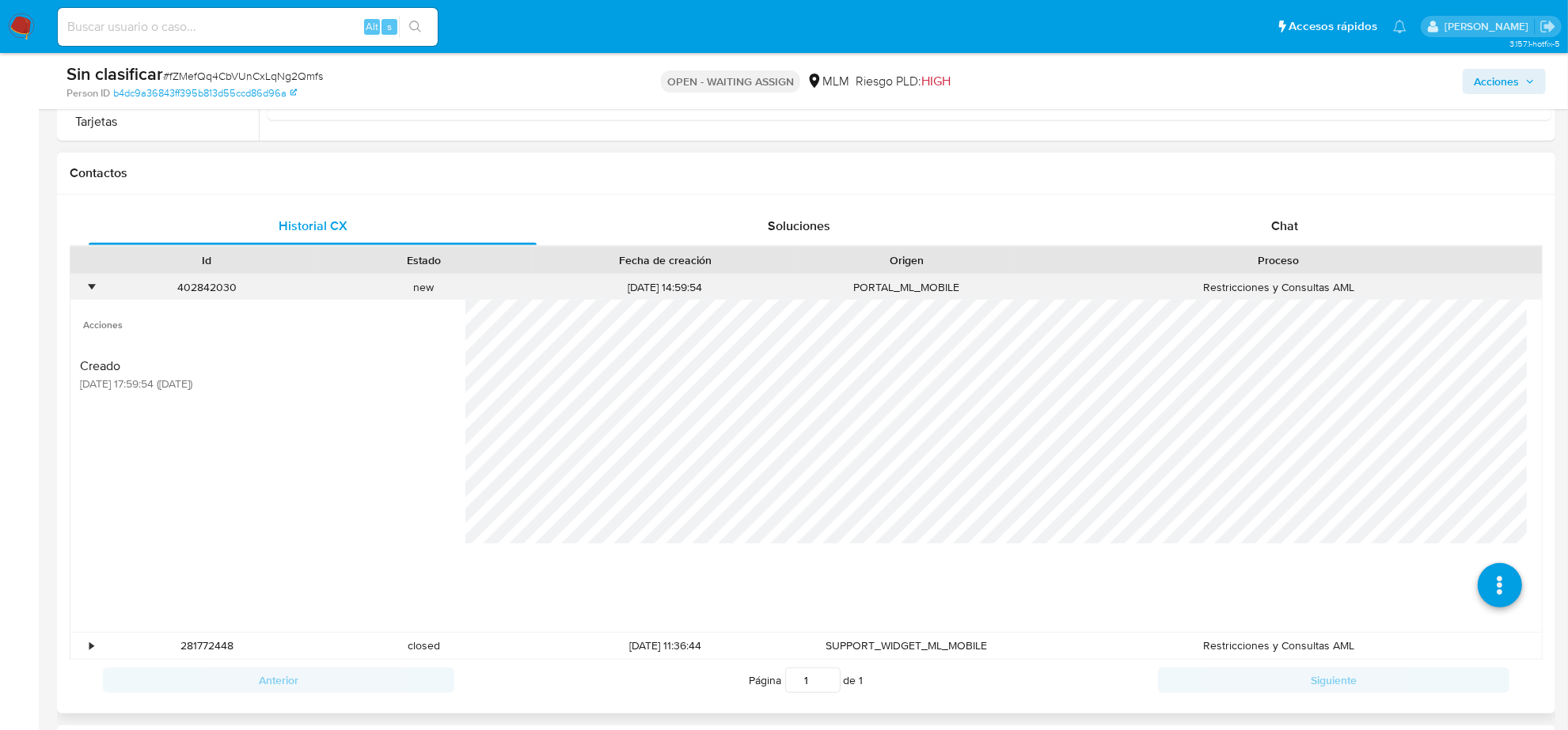
click at [92, 289] on div "•" at bounding box center [92, 288] width 4 height 15
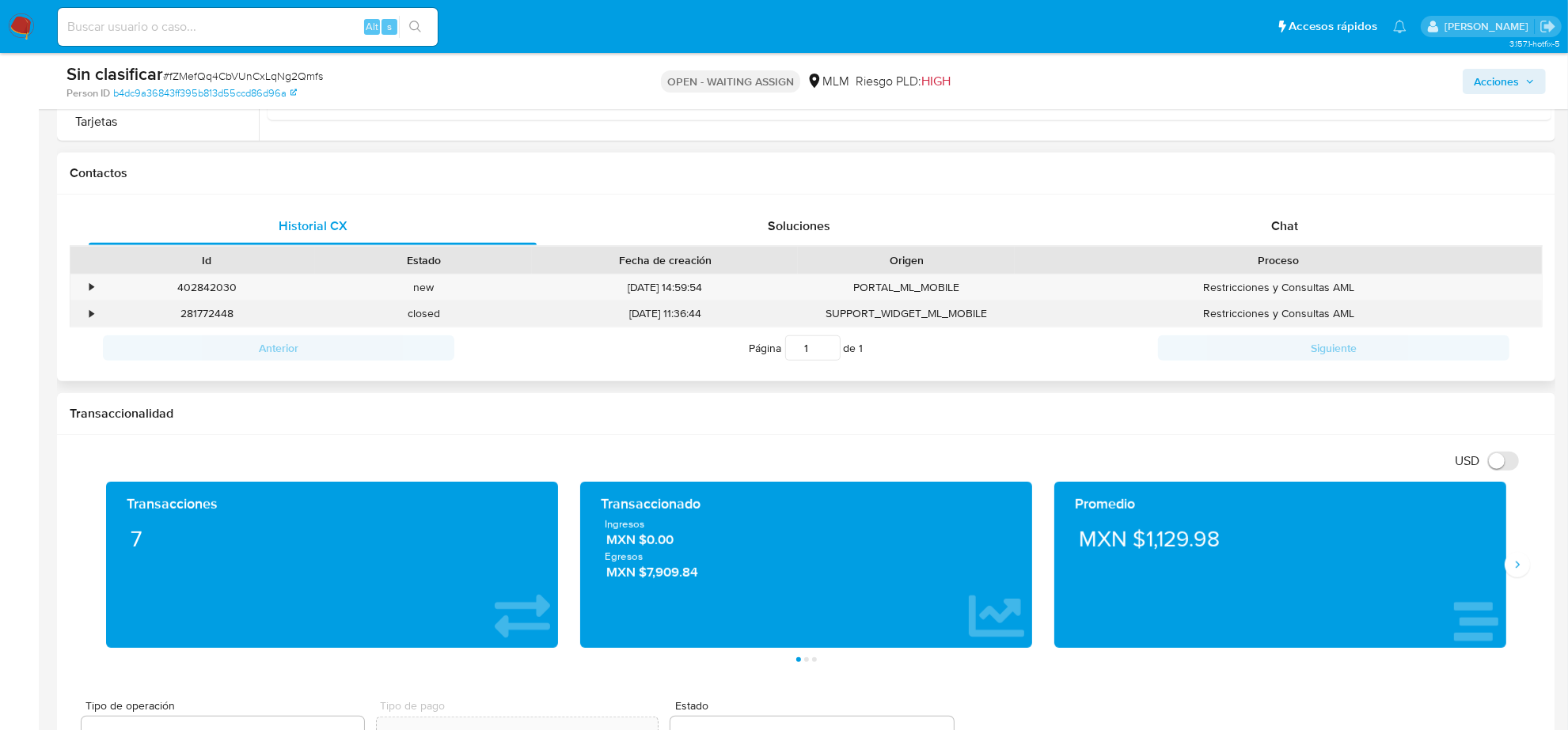
click at [96, 319] on div "•" at bounding box center [84, 313] width 27 height 27
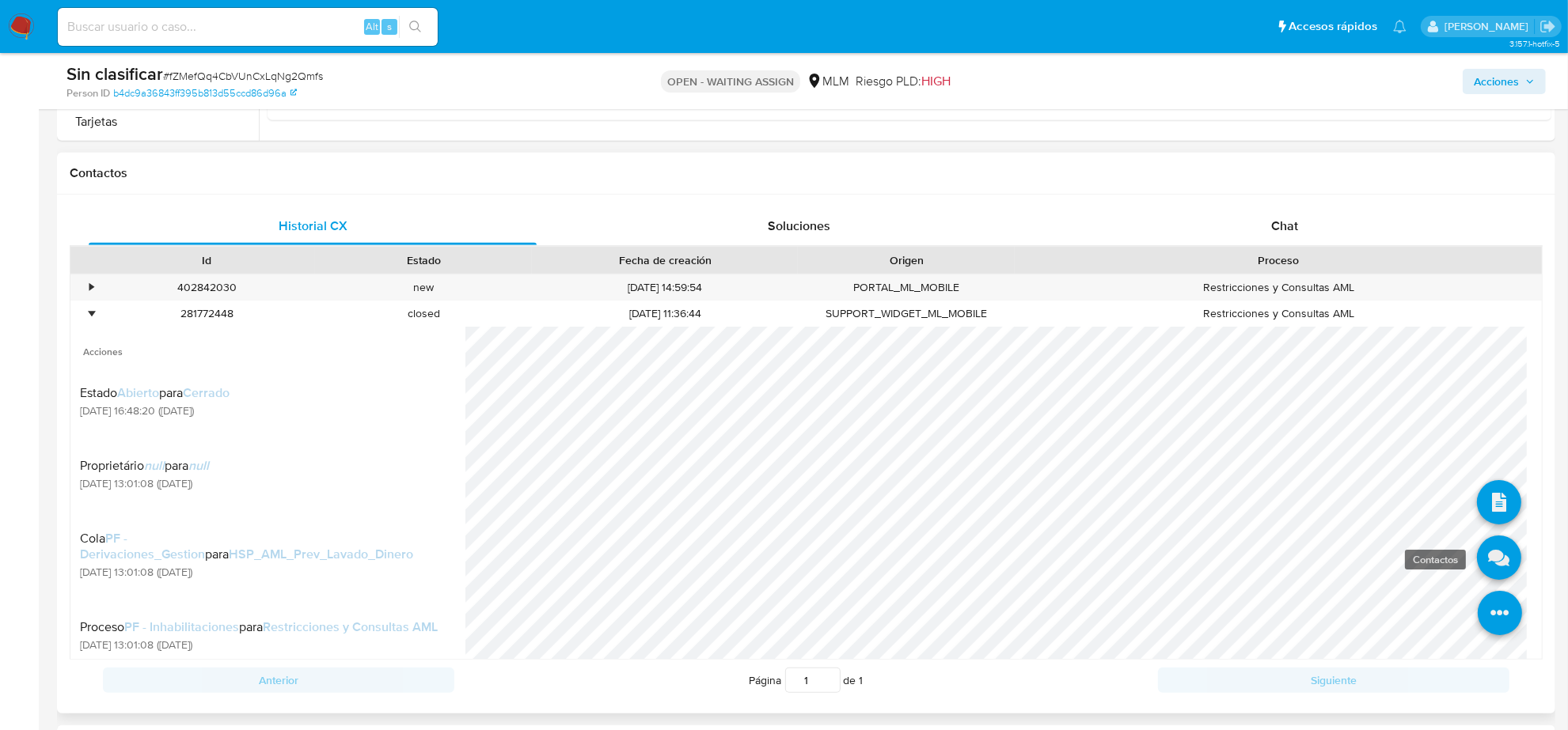
click at [1481, 560] on icon at bounding box center [1499, 558] width 44 height 44
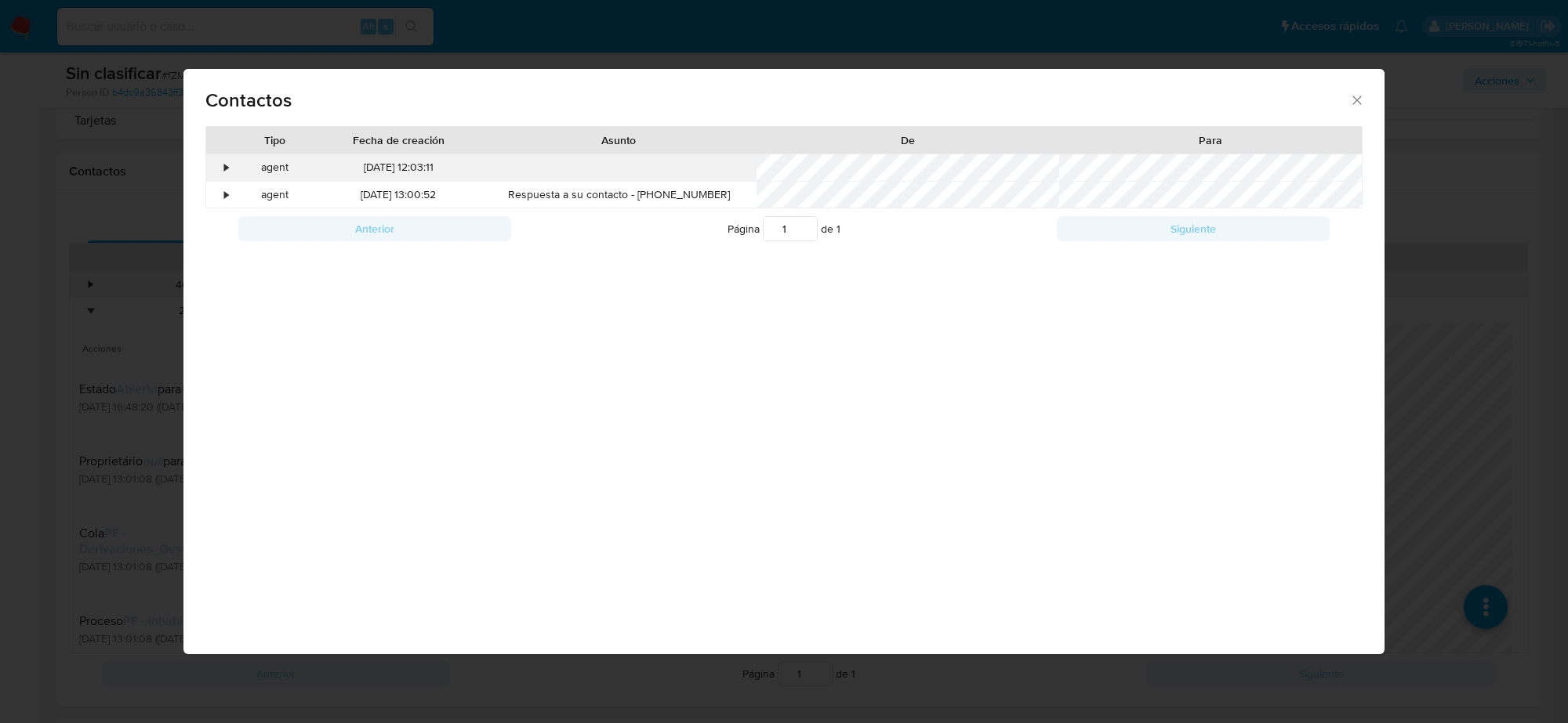
click at [232, 167] on div "•" at bounding box center [220, 167] width 27 height 26
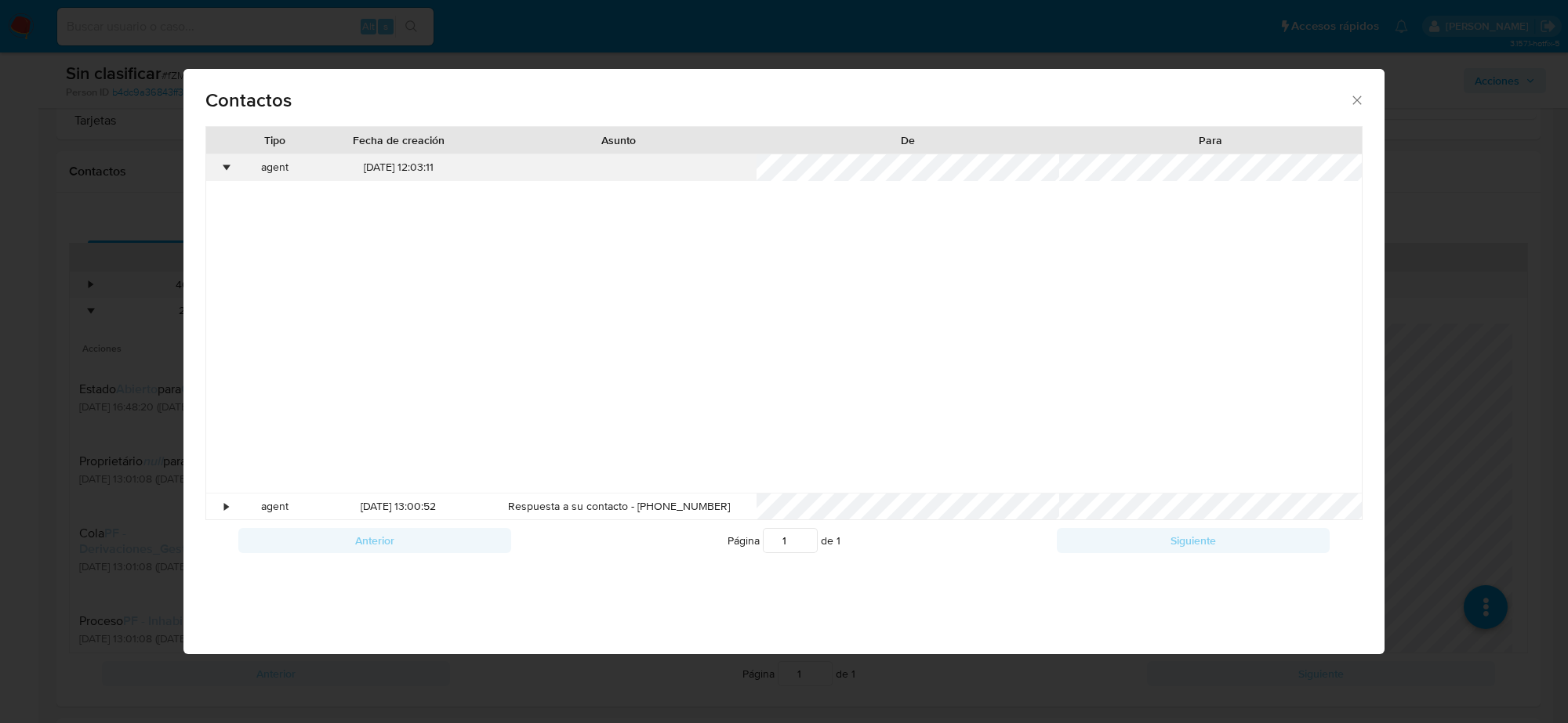
click at [232, 167] on div "•" at bounding box center [220, 167] width 27 height 26
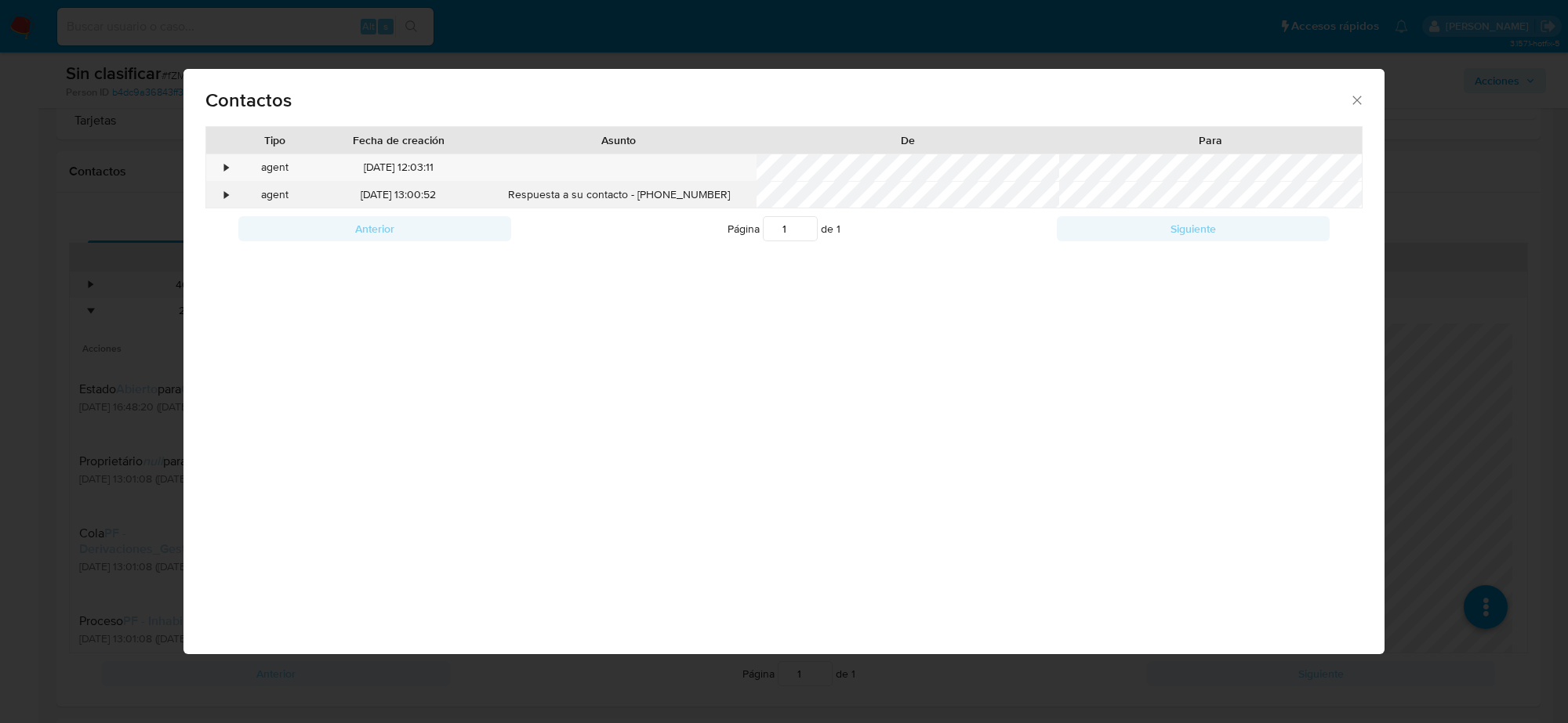
click at [225, 188] on div "•" at bounding box center [227, 194] width 4 height 15
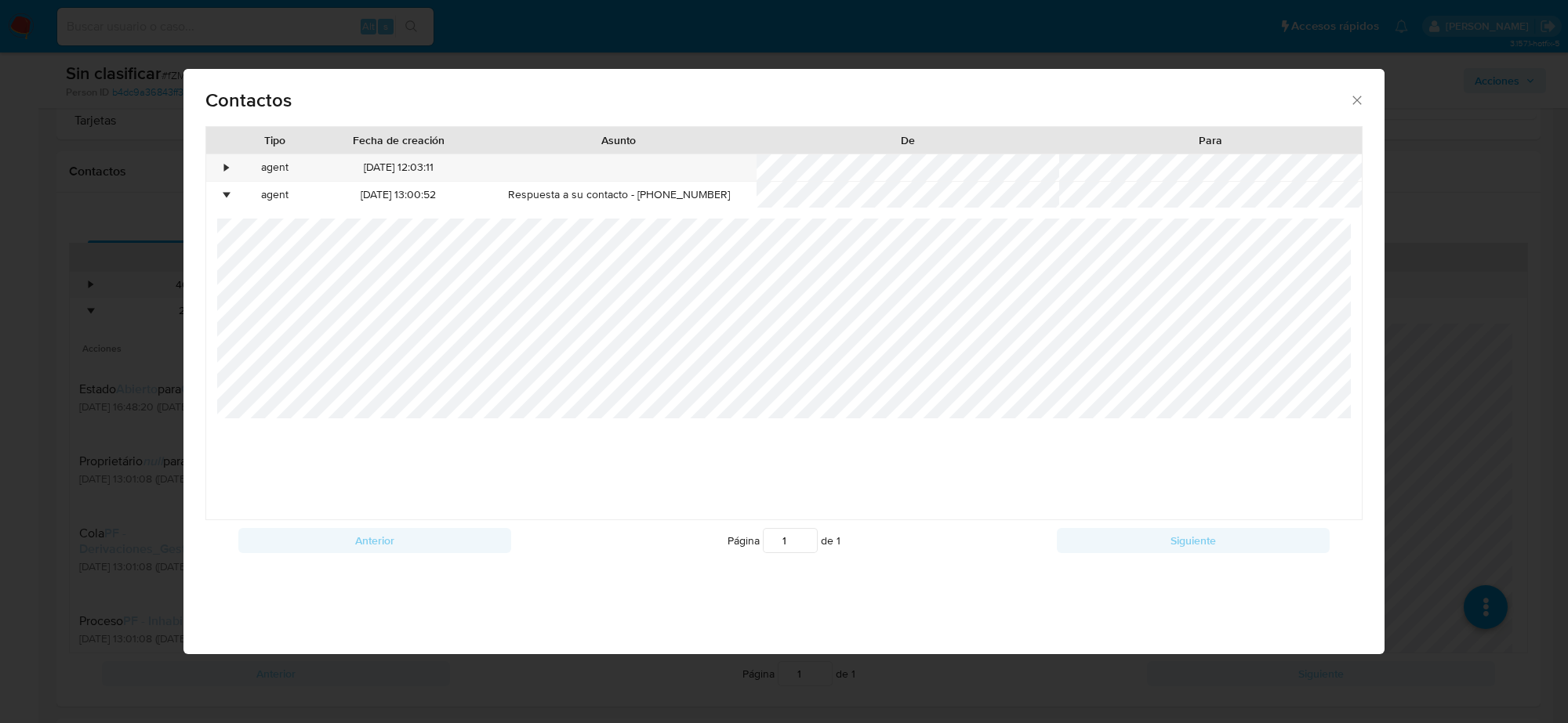
click at [1357, 103] on icon "close" at bounding box center [1357, 100] width 15 height 15
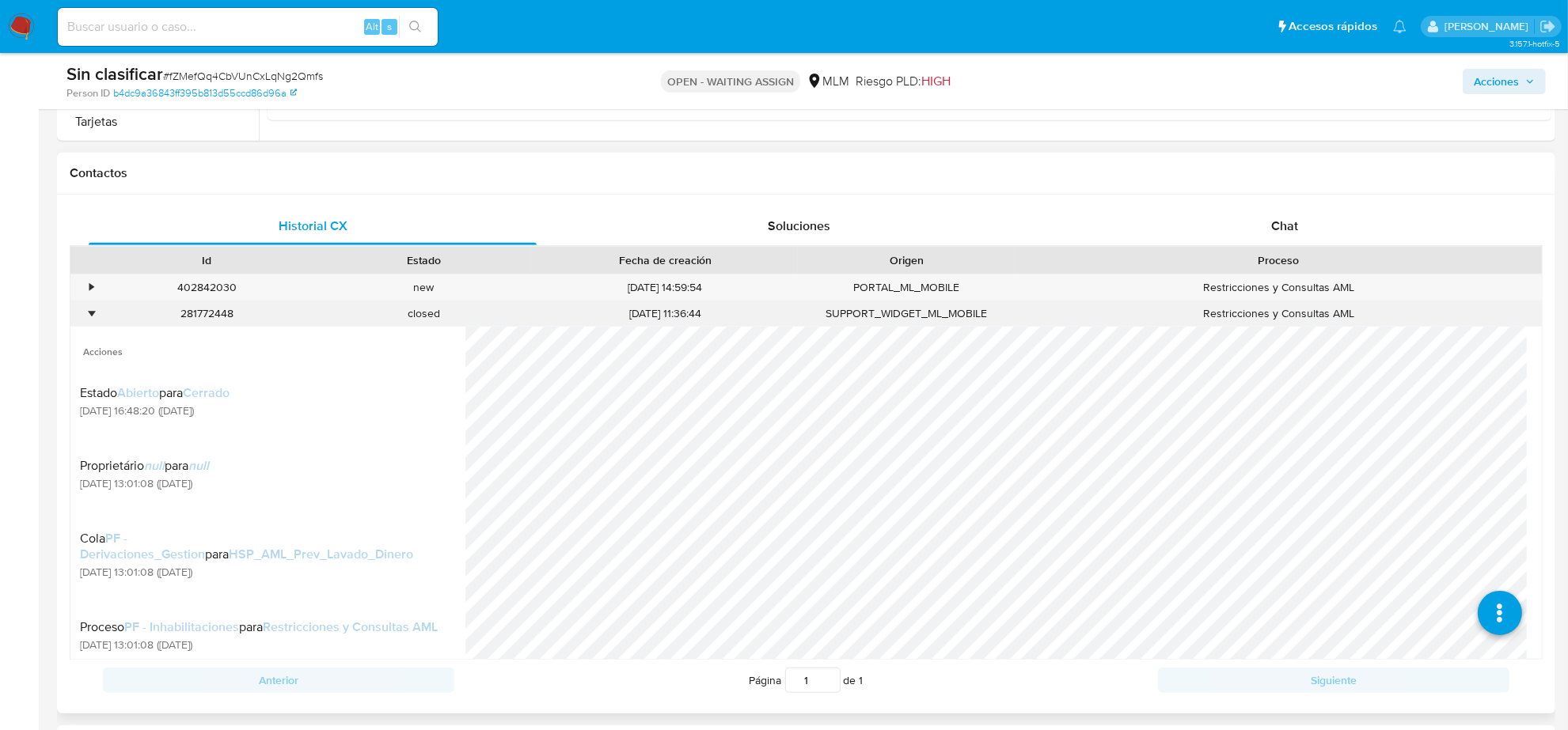
click at [93, 314] on div "•" at bounding box center [92, 313] width 4 height 15
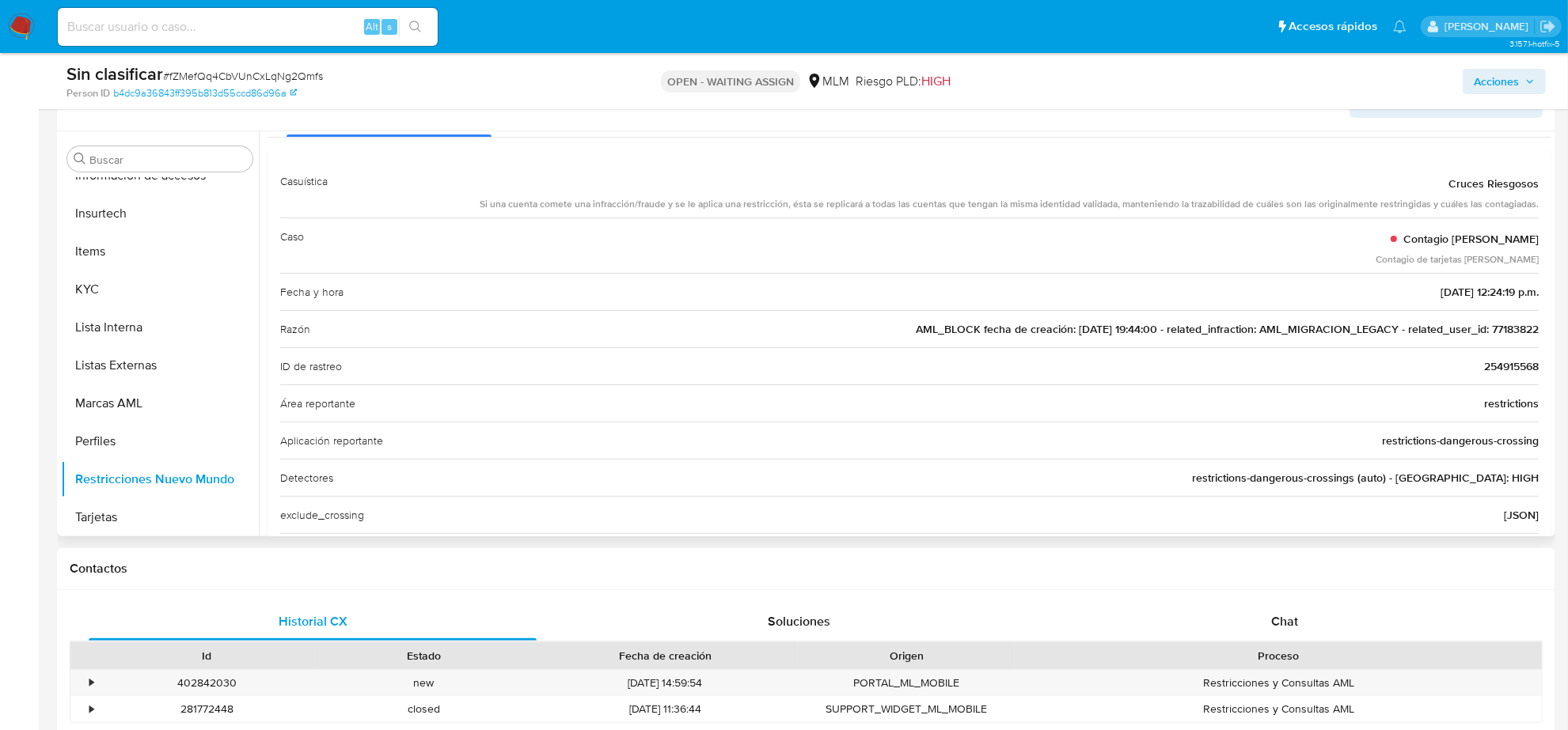
scroll to position [0, 0]
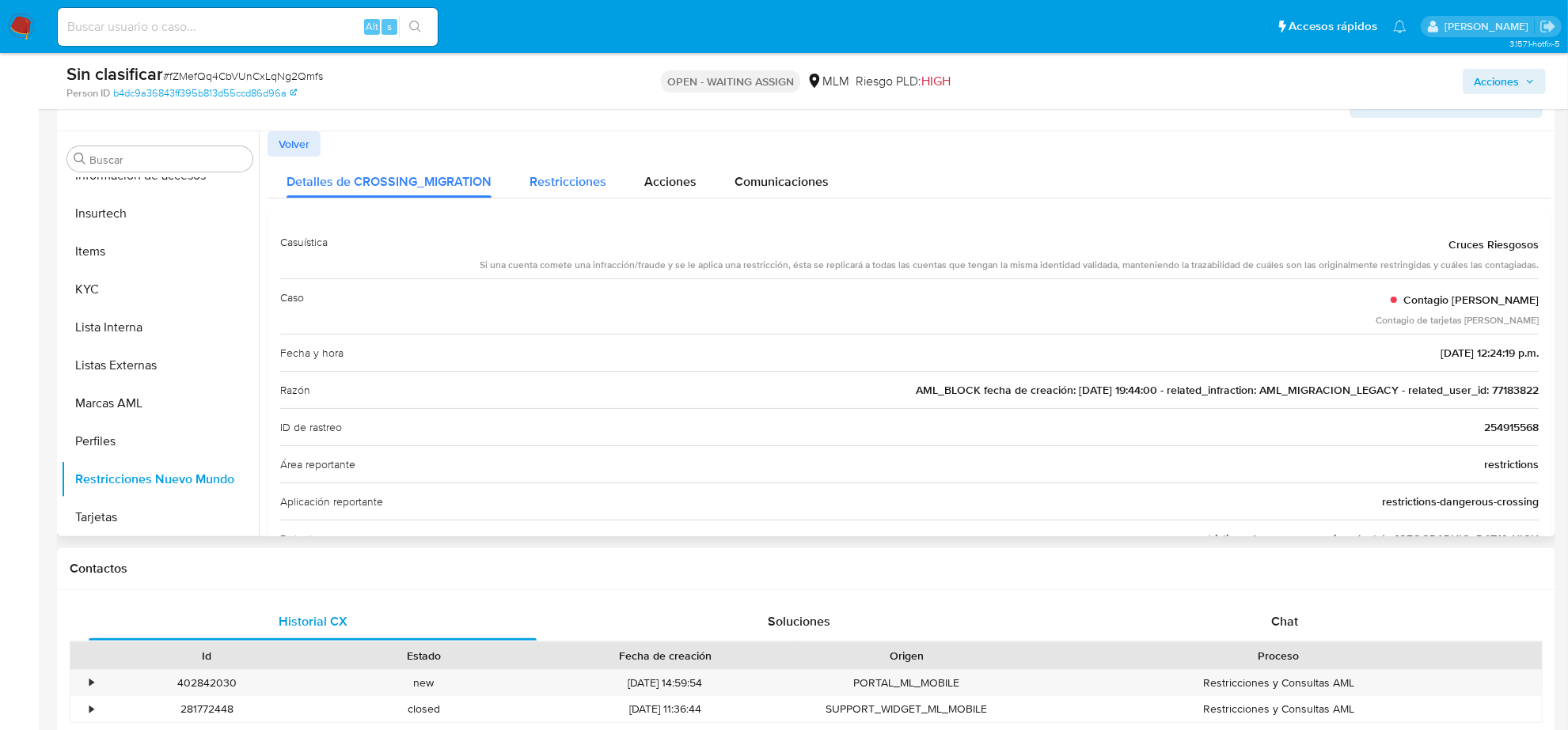
click at [598, 186] on span "Restricciones" at bounding box center [568, 181] width 77 height 18
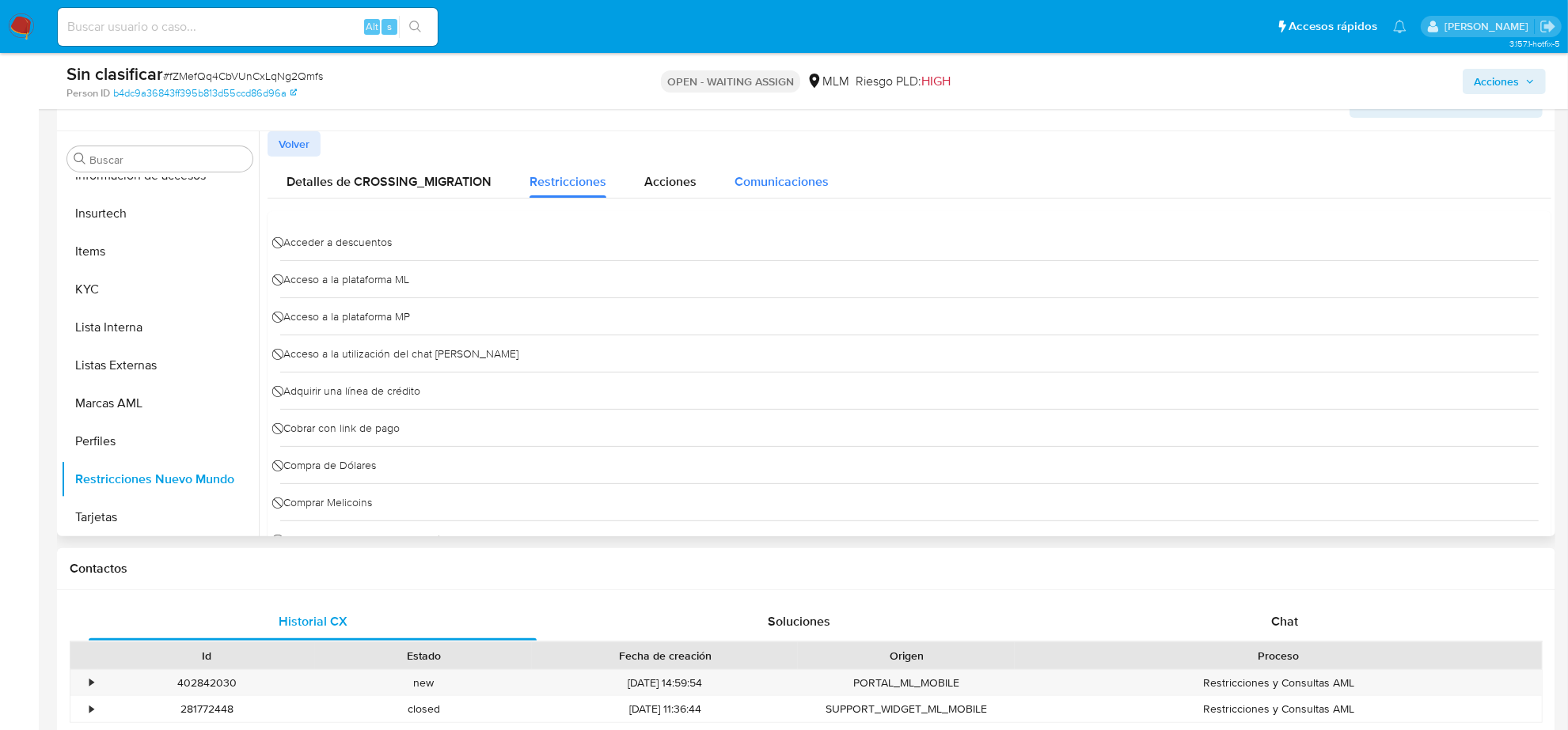
click at [723, 176] on button "Comunicaciones" at bounding box center [782, 178] width 132 height 42
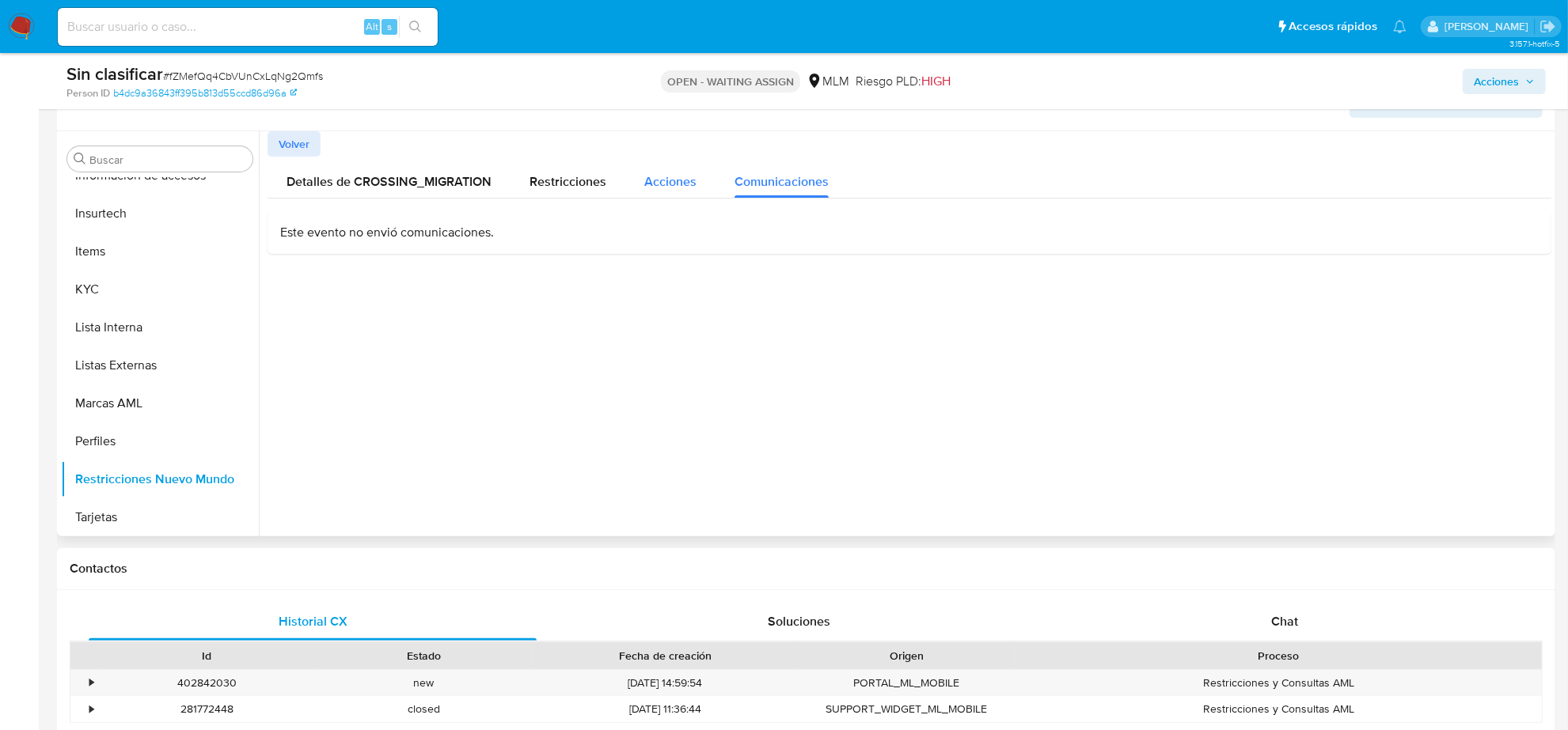
click at [677, 183] on span "Acciones" at bounding box center [670, 181] width 52 height 18
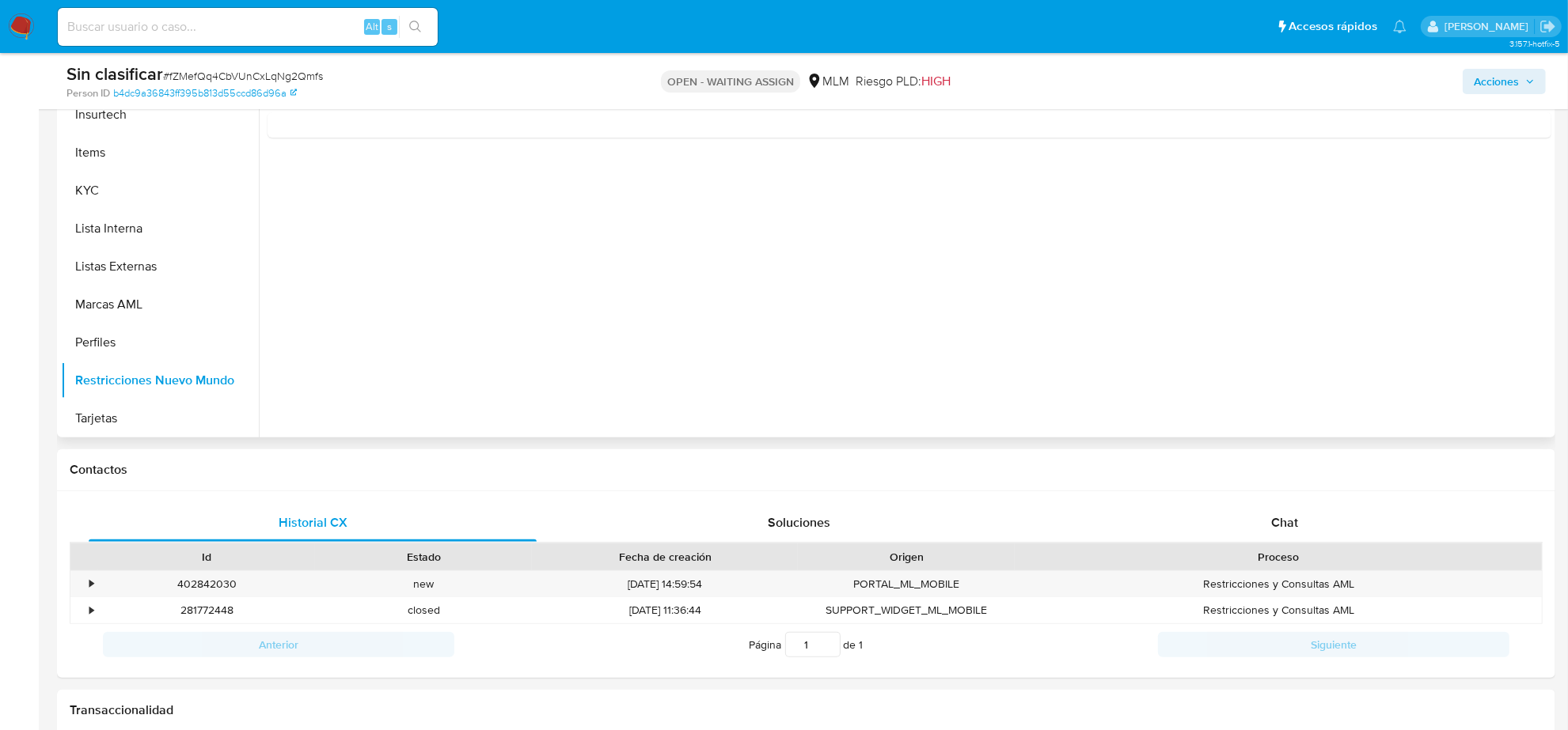
scroll to position [791, 0]
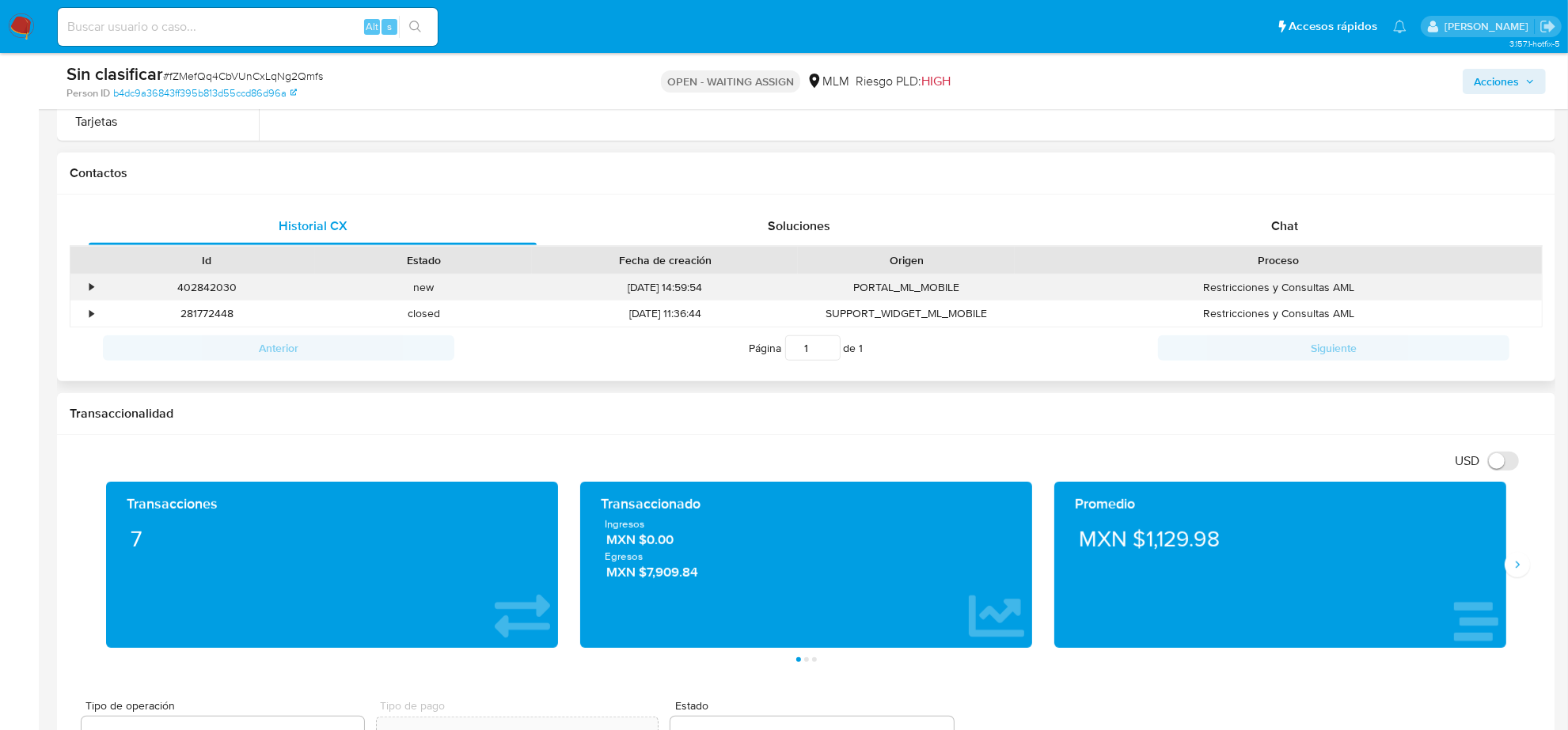
click at [92, 285] on div "•" at bounding box center [92, 288] width 4 height 15
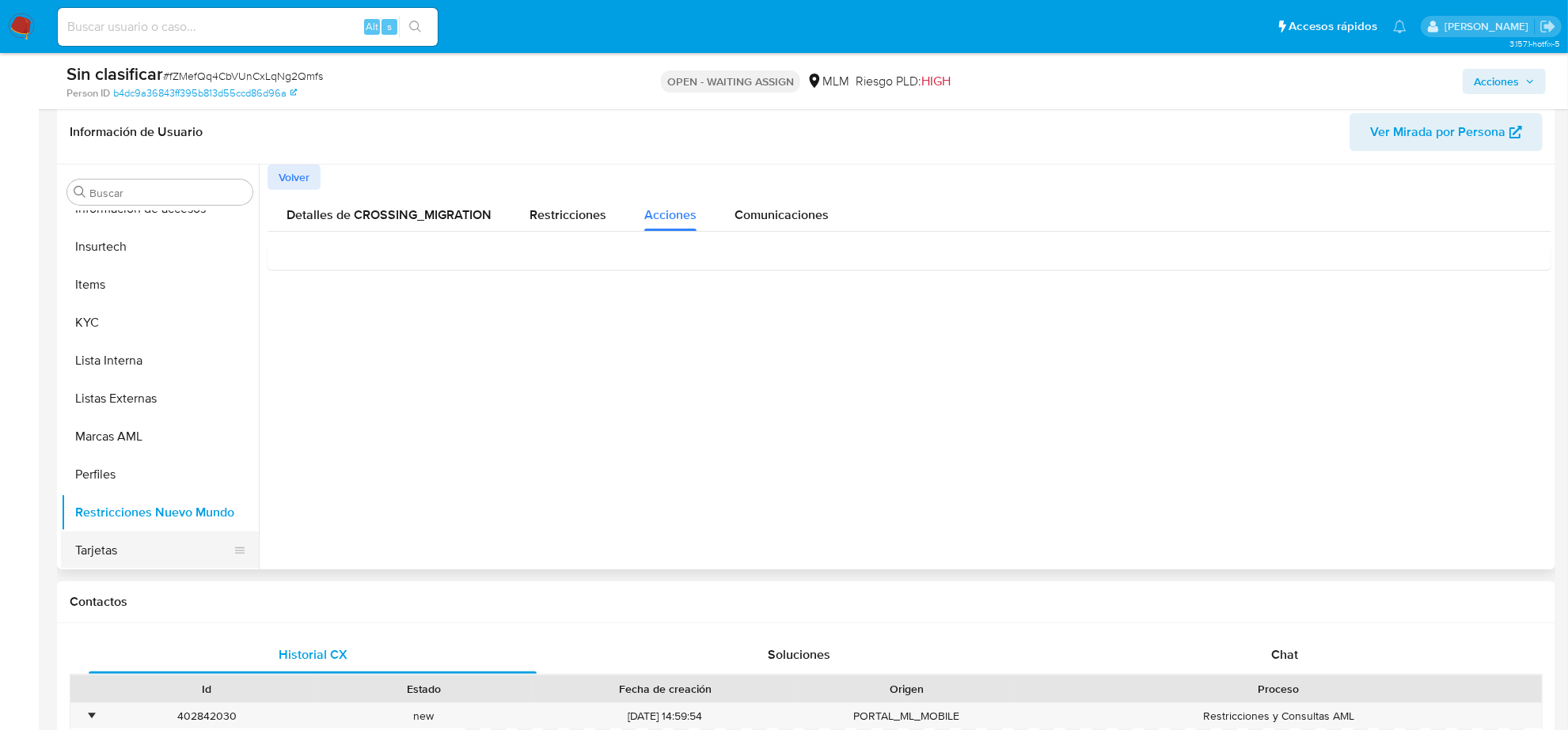
scroll to position [396, 0]
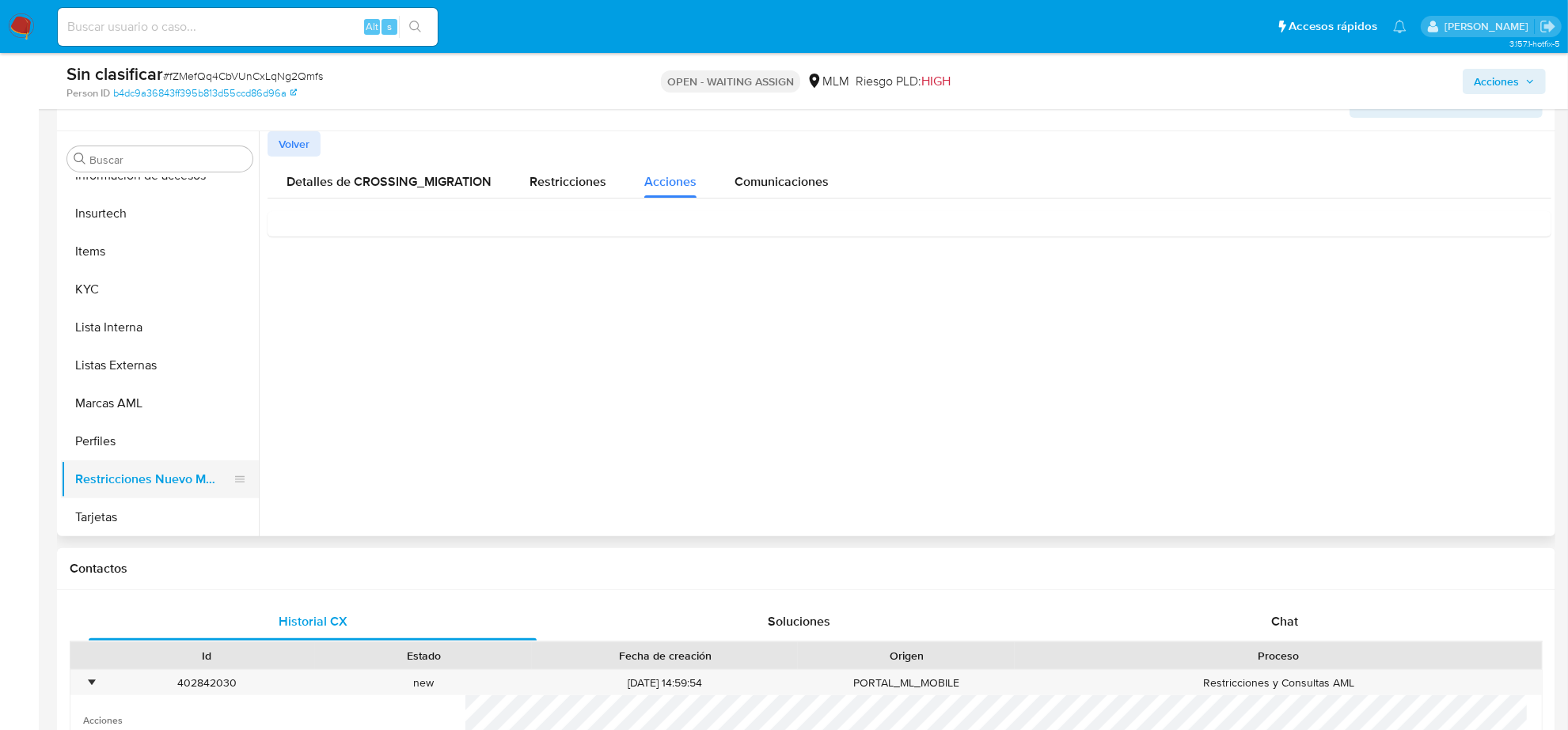
click at [162, 474] on button "Restricciones Nuevo Mundo" at bounding box center [154, 479] width 185 height 38
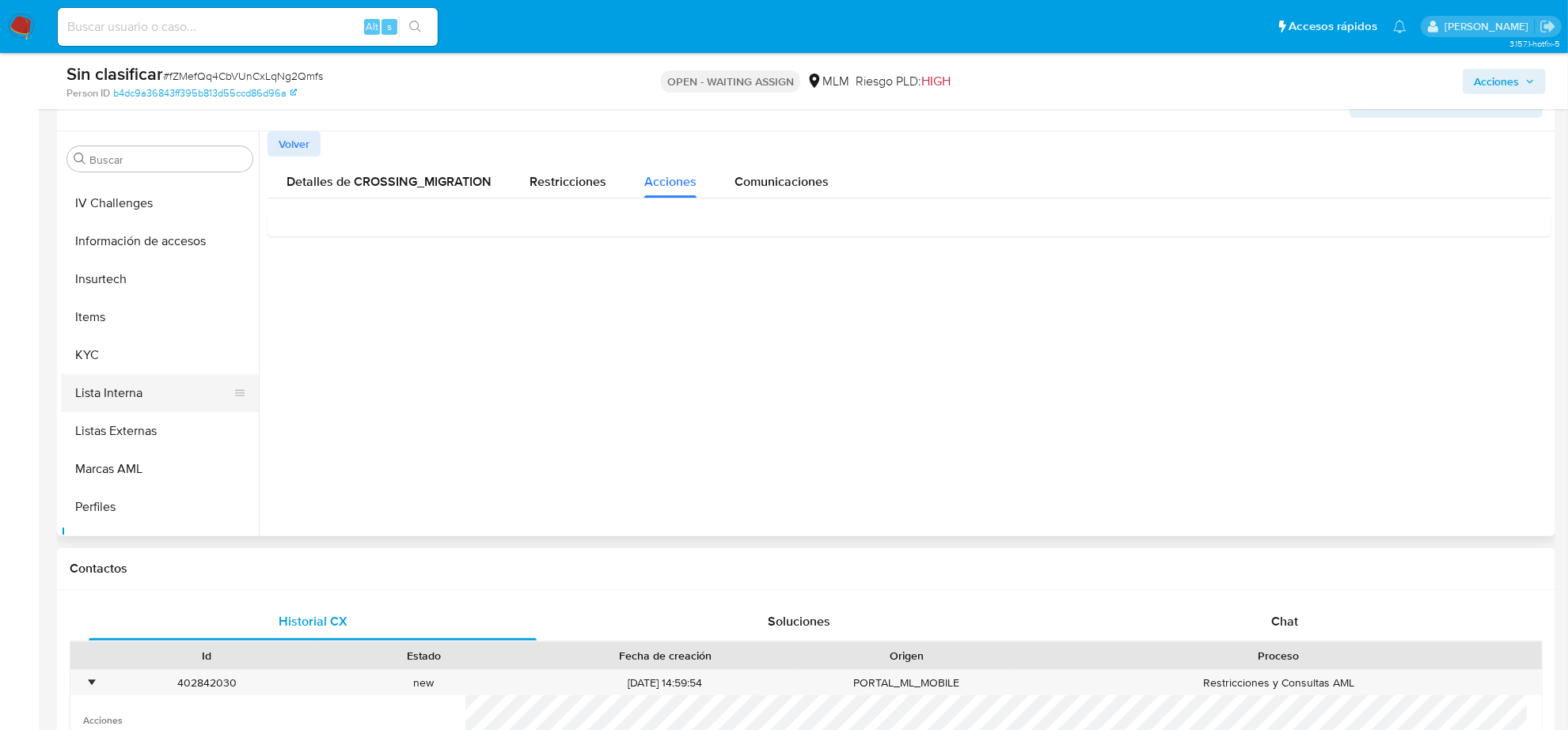
scroll to position [568, 0]
click at [104, 374] on button "KYC" at bounding box center [154, 387] width 185 height 38
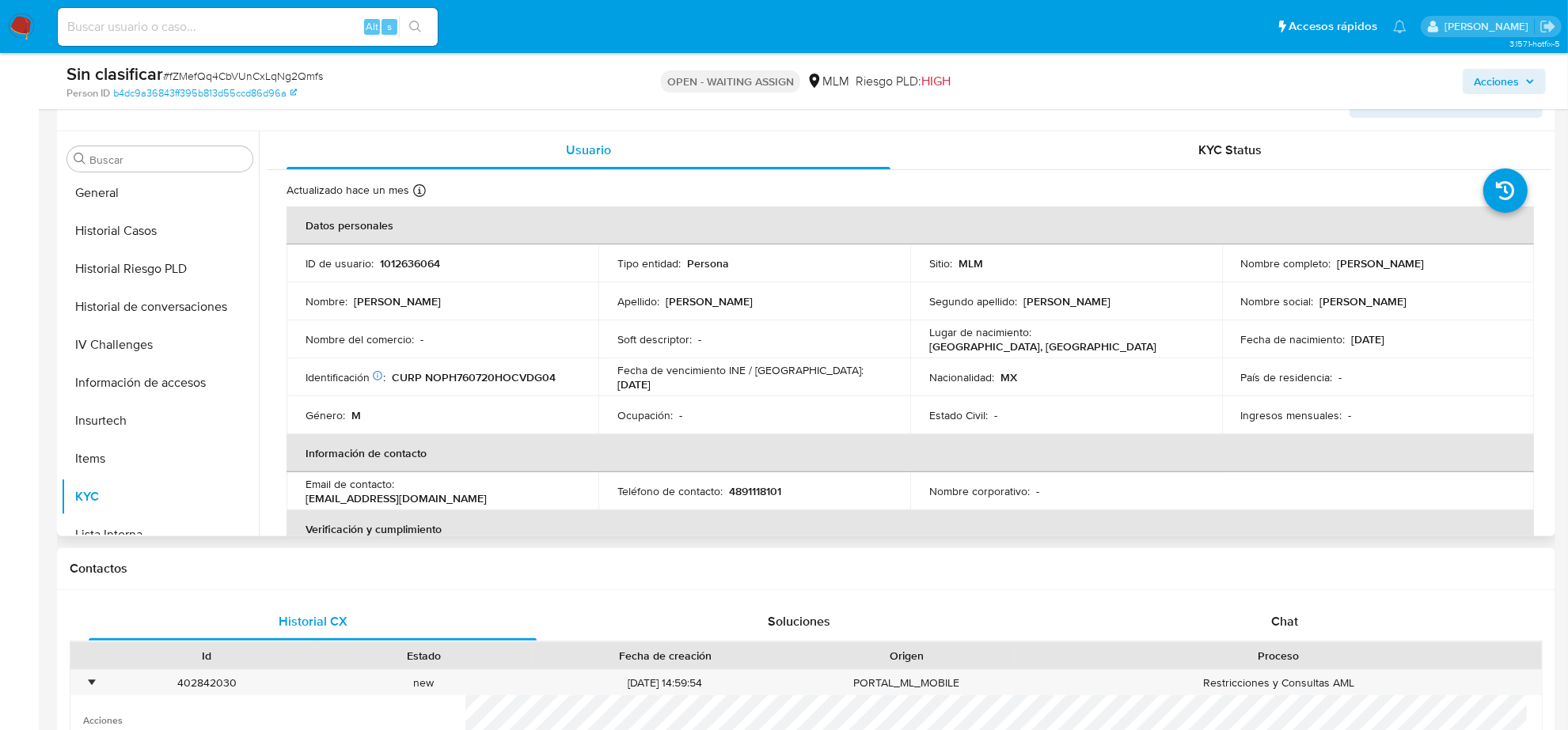
scroll to position [667, 0]
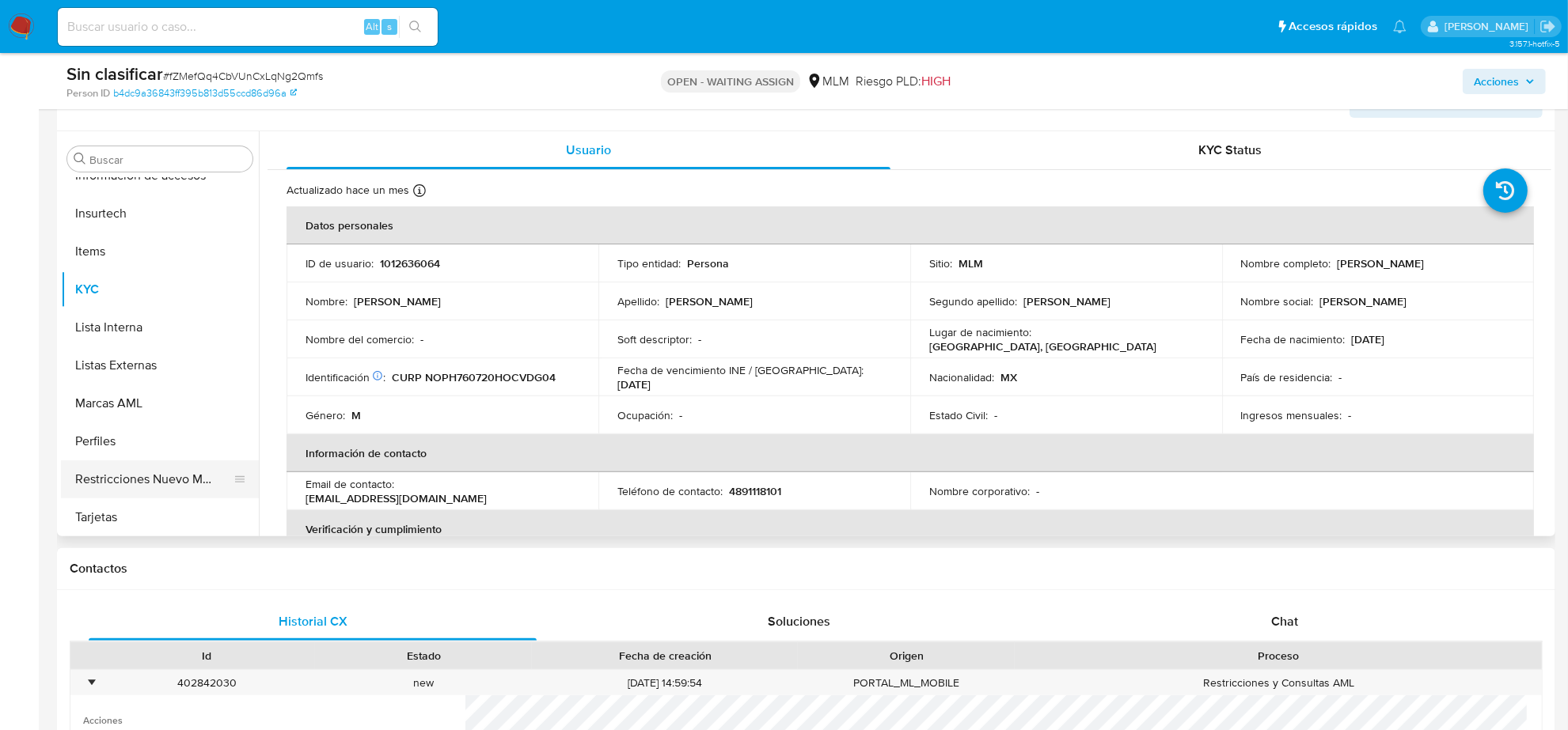
click at [179, 474] on button "Restricciones Nuevo Mundo" at bounding box center [154, 479] width 185 height 38
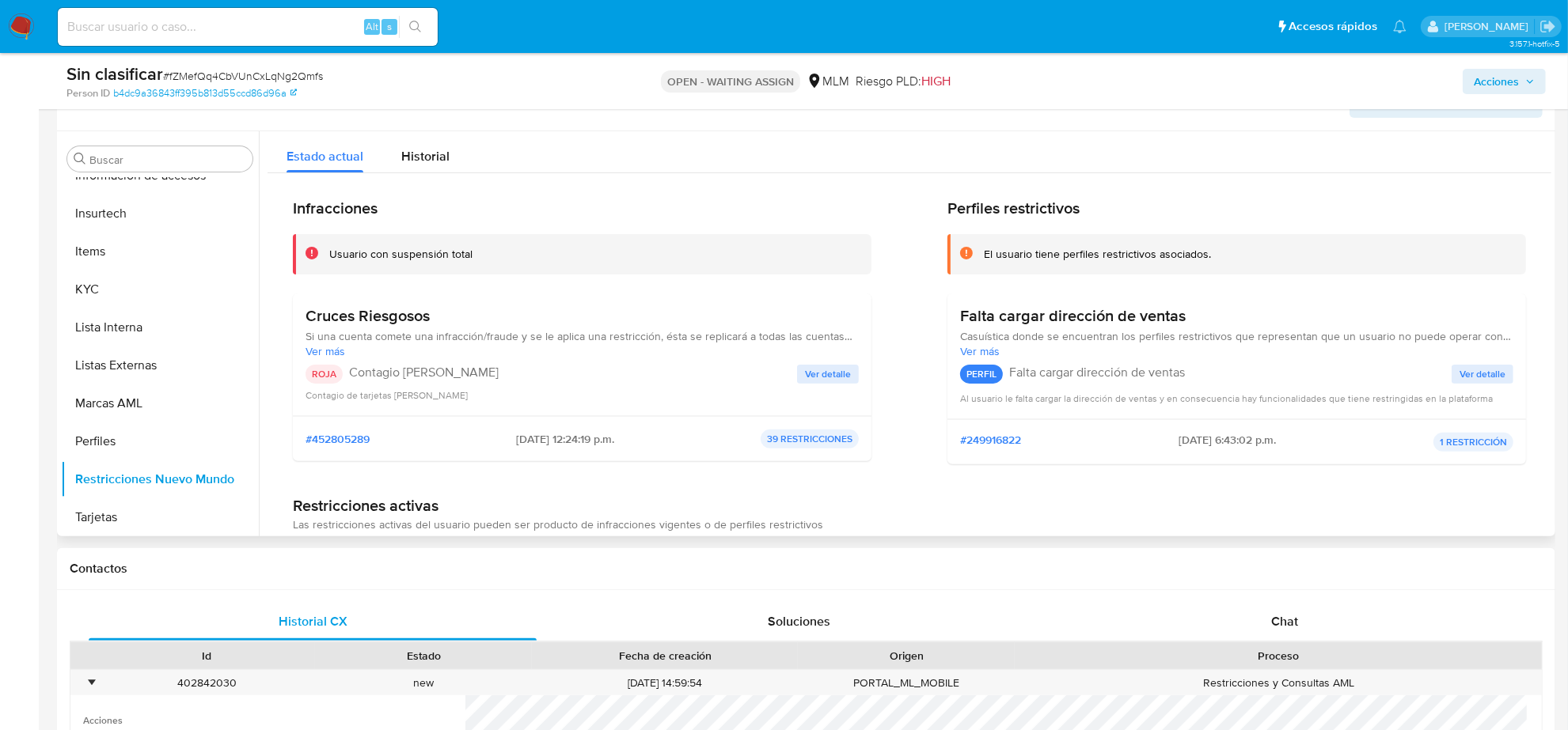
click at [839, 393] on div "Contagio de tarjetas rojas" at bounding box center [582, 394] width 554 height 16
click at [836, 385] on div "ROJA Contagio Tarjetas Rojas Ver detalle Contagio de tarjetas rojas" at bounding box center [582, 383] width 554 height 38
click at [836, 380] on span "Ver detalle" at bounding box center [828, 374] width 46 height 16
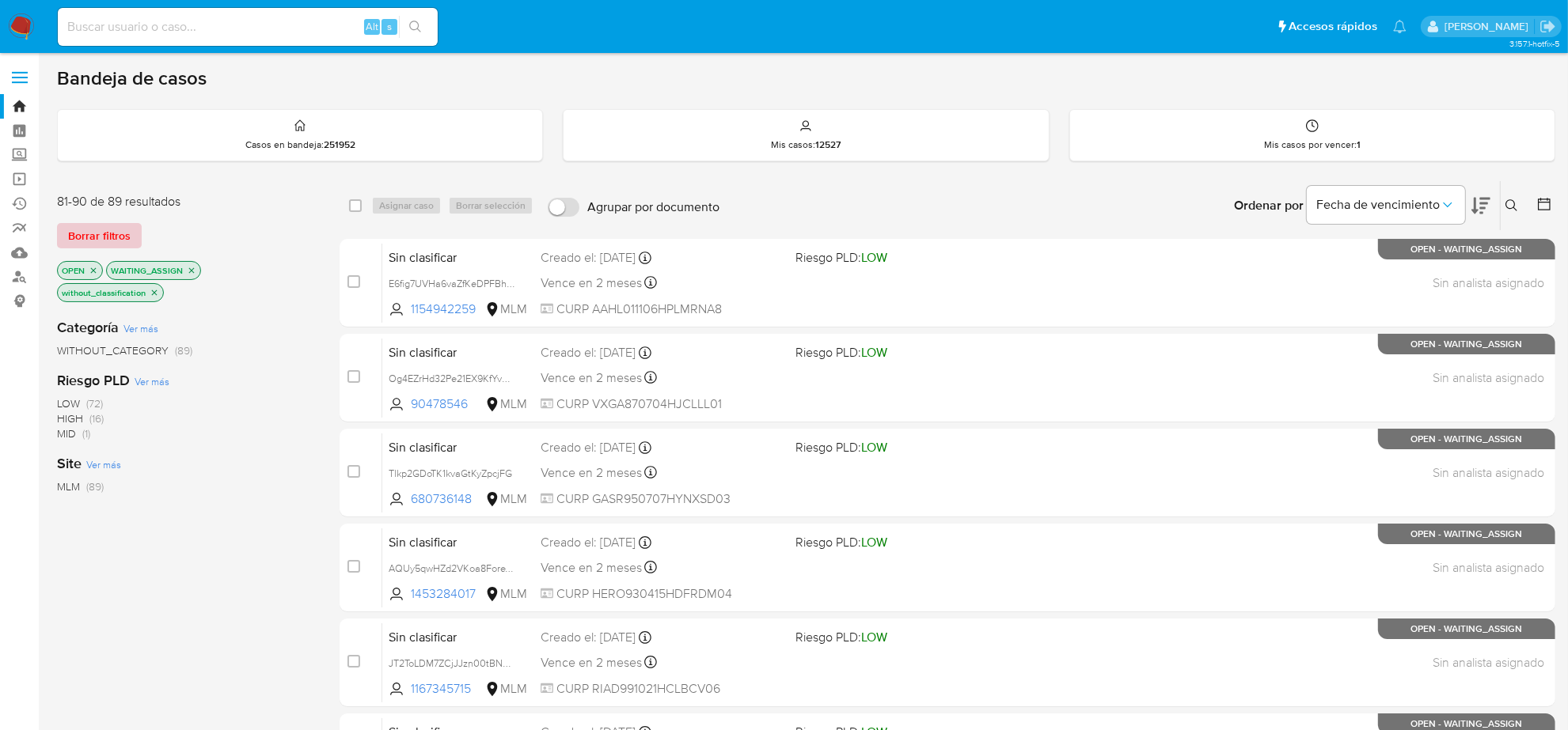
click at [96, 232] on span "Borrar filtros" at bounding box center [99, 235] width 62 height 22
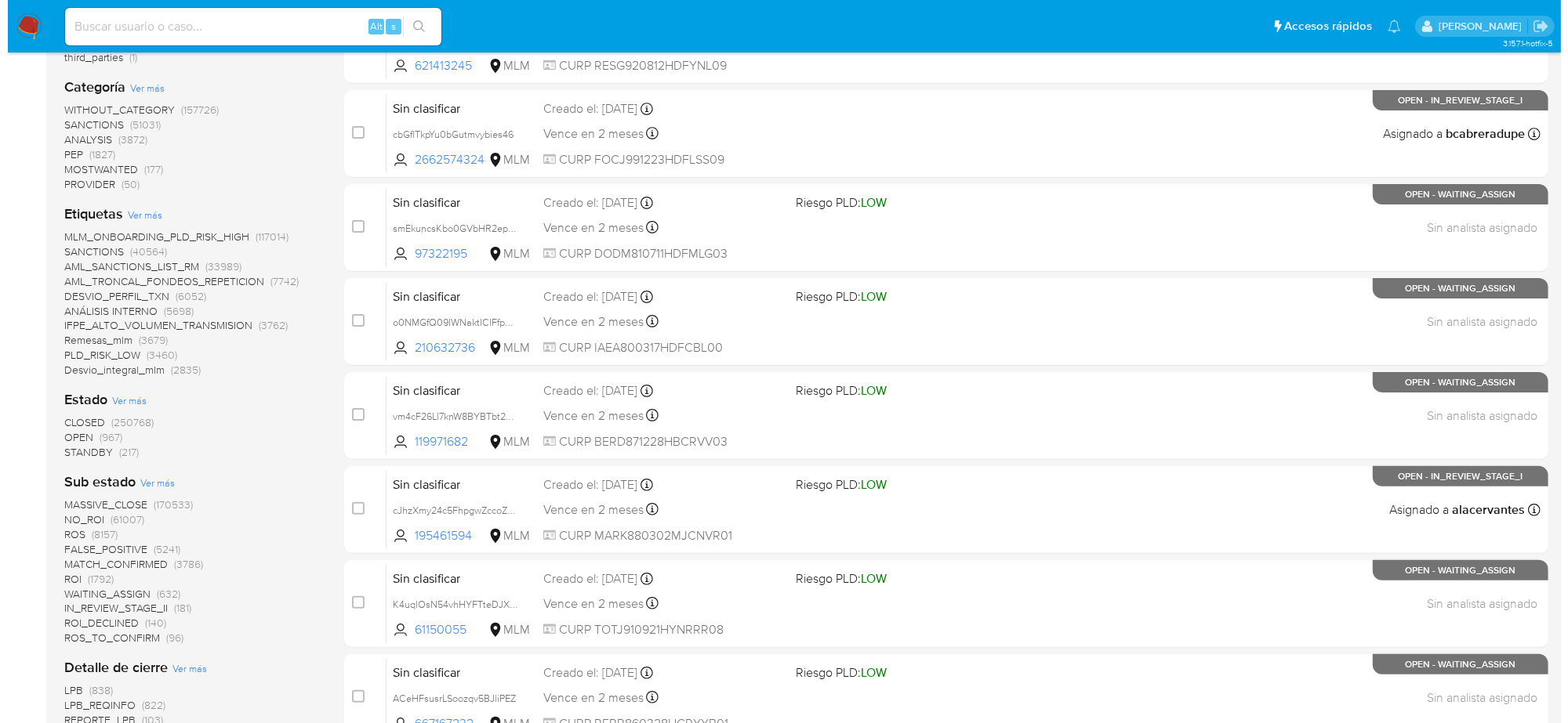
scroll to position [382, 0]
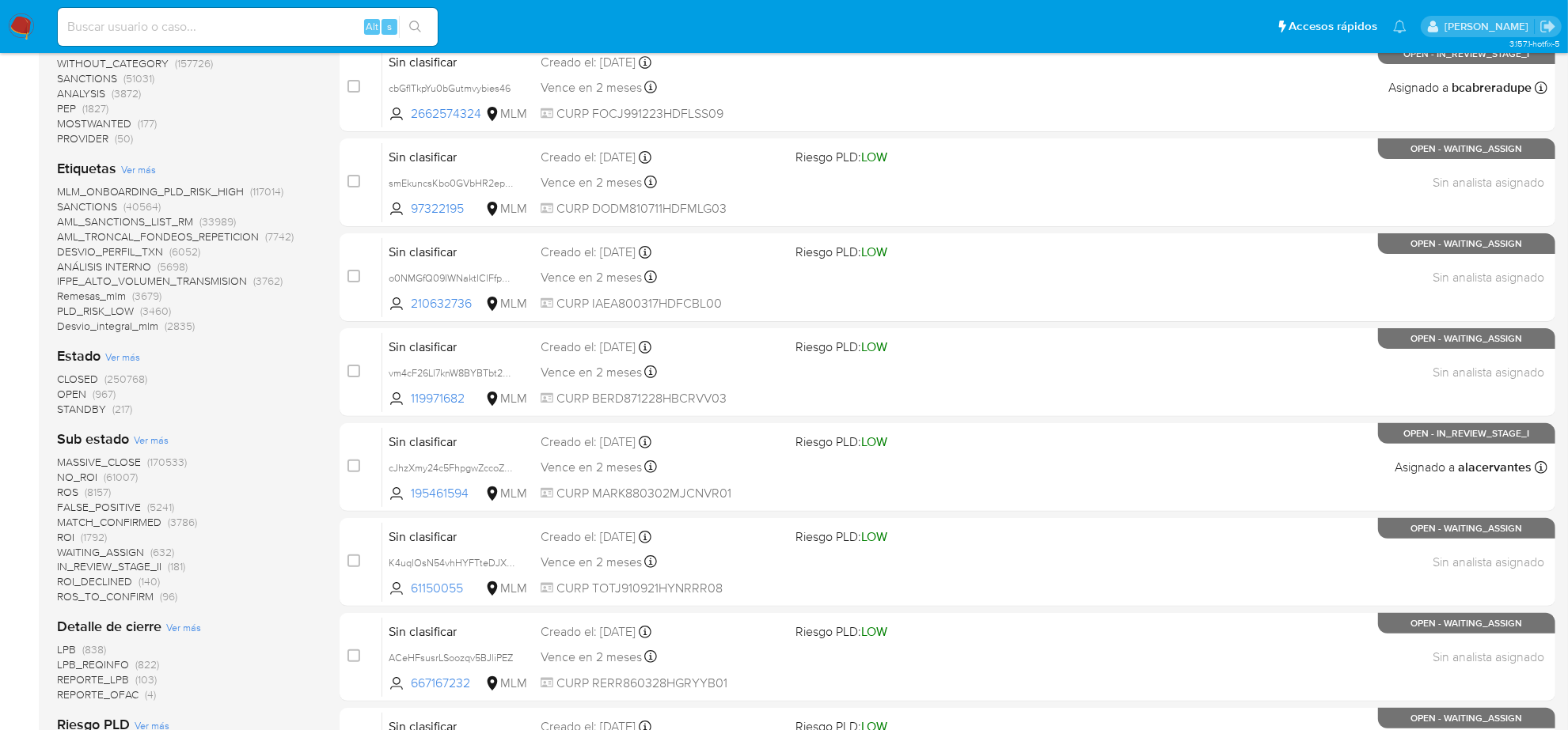
click at [84, 473] on span "NO_ROI" at bounding box center [77, 476] width 40 height 16
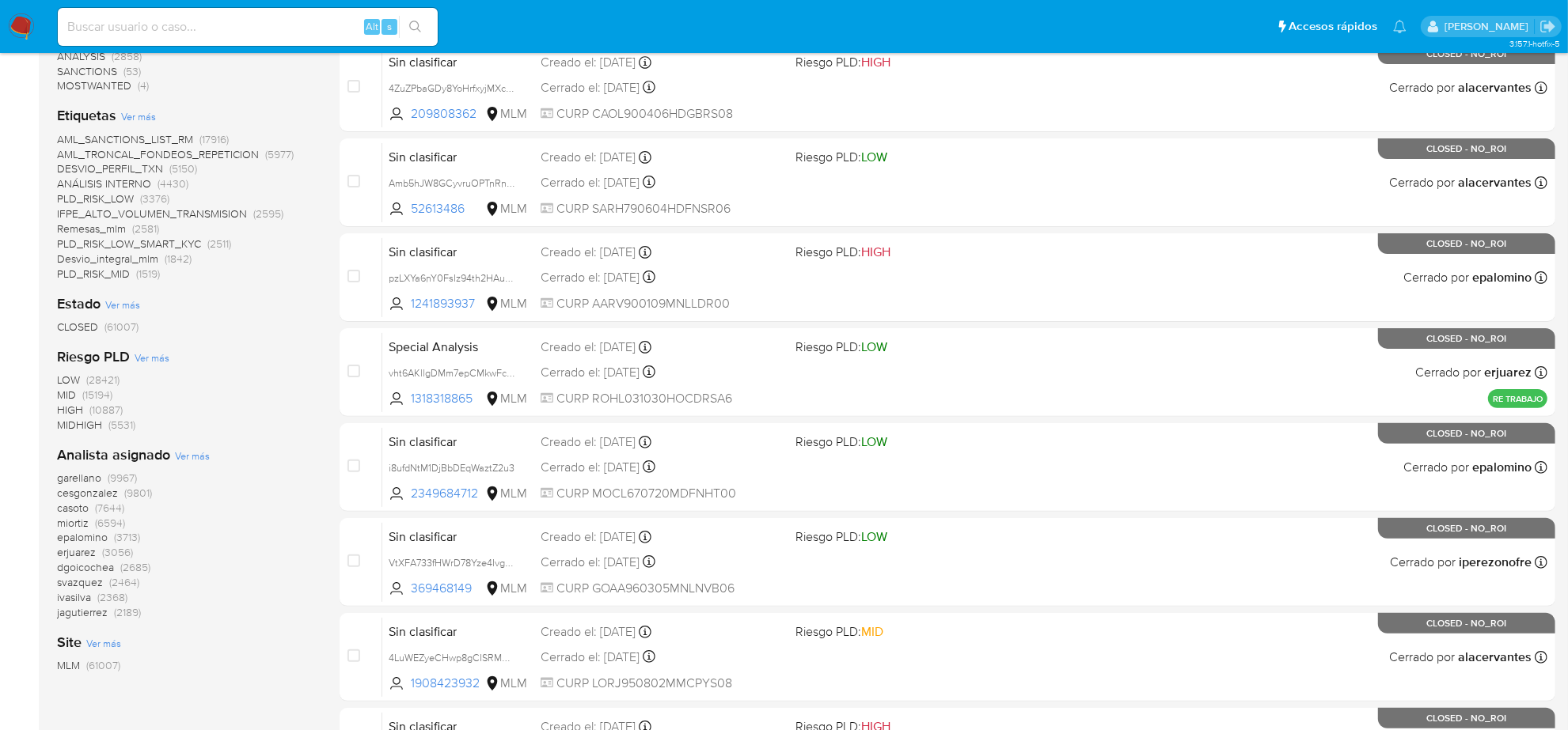
click at [179, 457] on span "Ver más" at bounding box center [192, 456] width 35 height 15
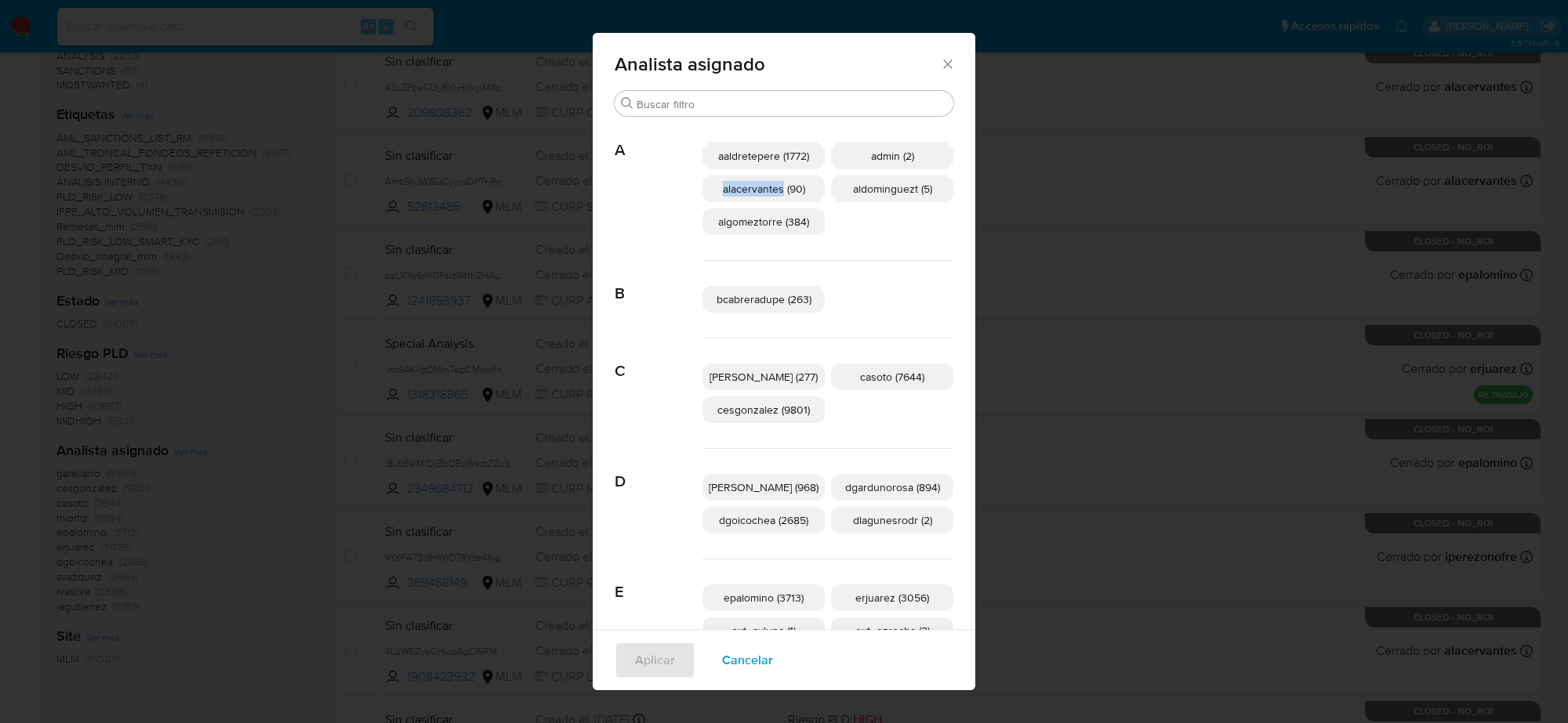
drag, startPoint x: 781, startPoint y: 193, endPoint x: 706, endPoint y: 193, distance: 75.0
click at [706, 193] on div "A aaldretepere (1772) admin (2) alacervantes (90) aldominguezt (5) algomeztorre…" at bounding box center [783, 190] width 338 height 143
copy span "alacervantes"
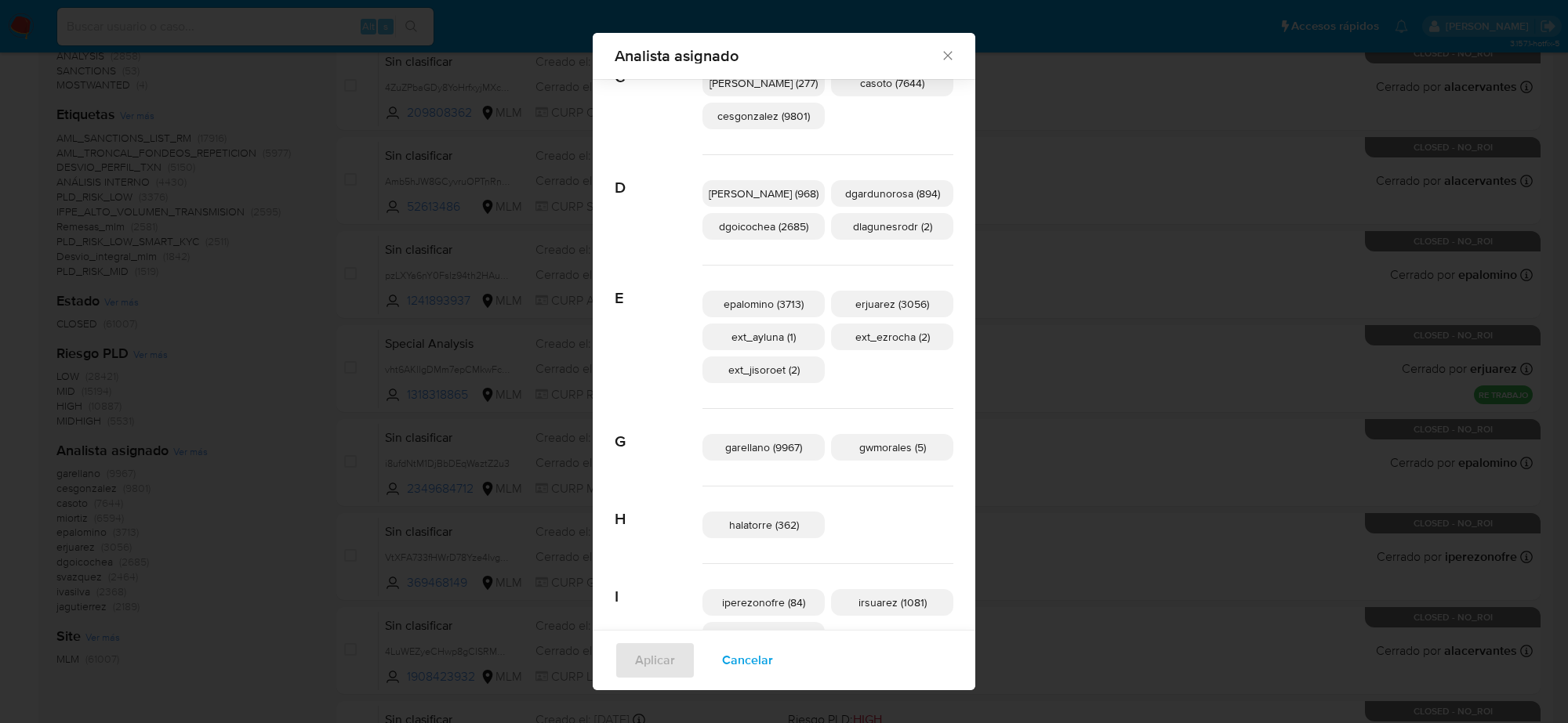
scroll to position [380, 0]
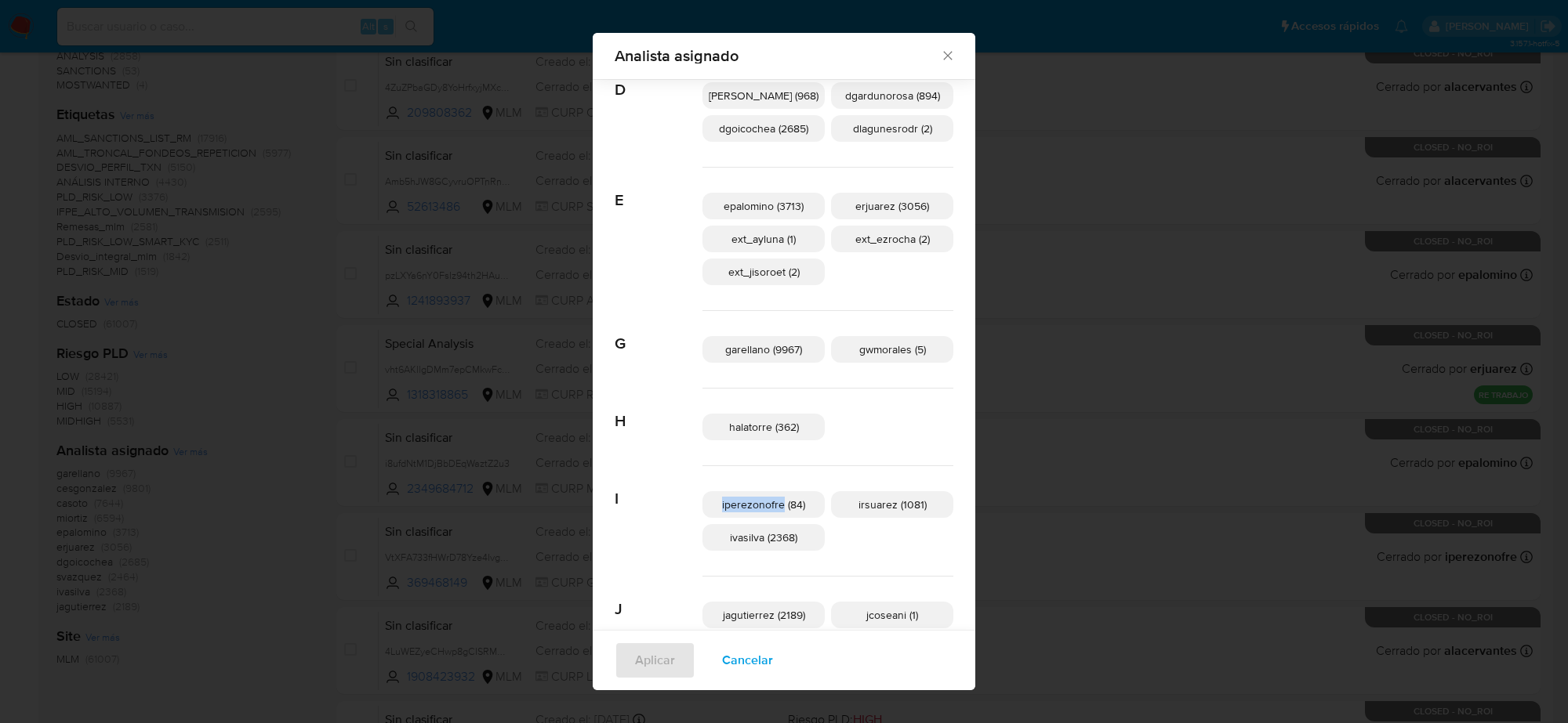
drag, startPoint x: 782, startPoint y: 504, endPoint x: 716, endPoint y: 506, distance: 66.0
click at [716, 506] on p "iperezonofre (84)" at bounding box center [763, 504] width 122 height 26
copy span "iperezonofre"
